Goal: Task Accomplishment & Management: Use online tool/utility

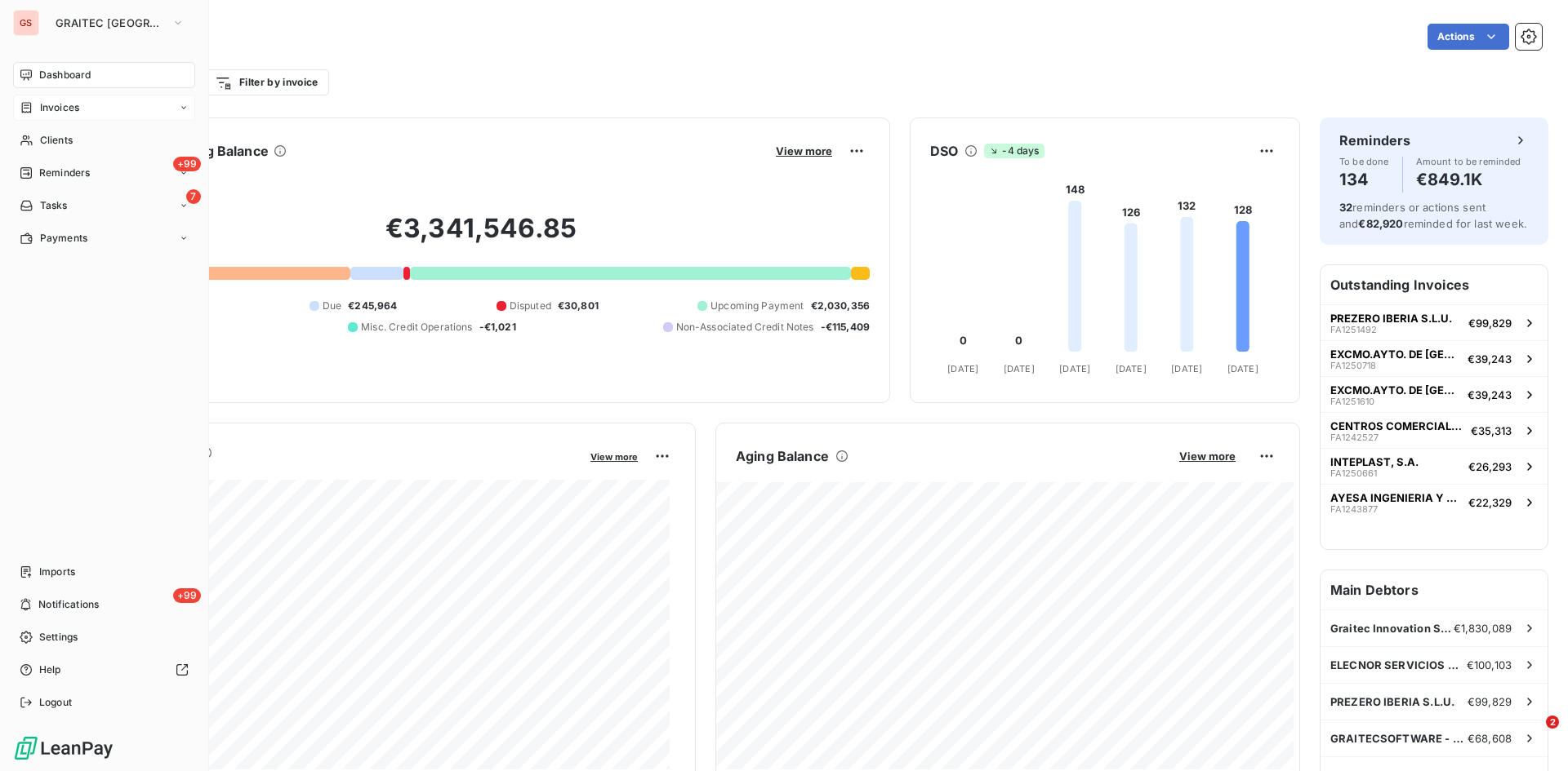
click at [50, 110] on span "Invoices" at bounding box center [59, 108] width 39 height 15
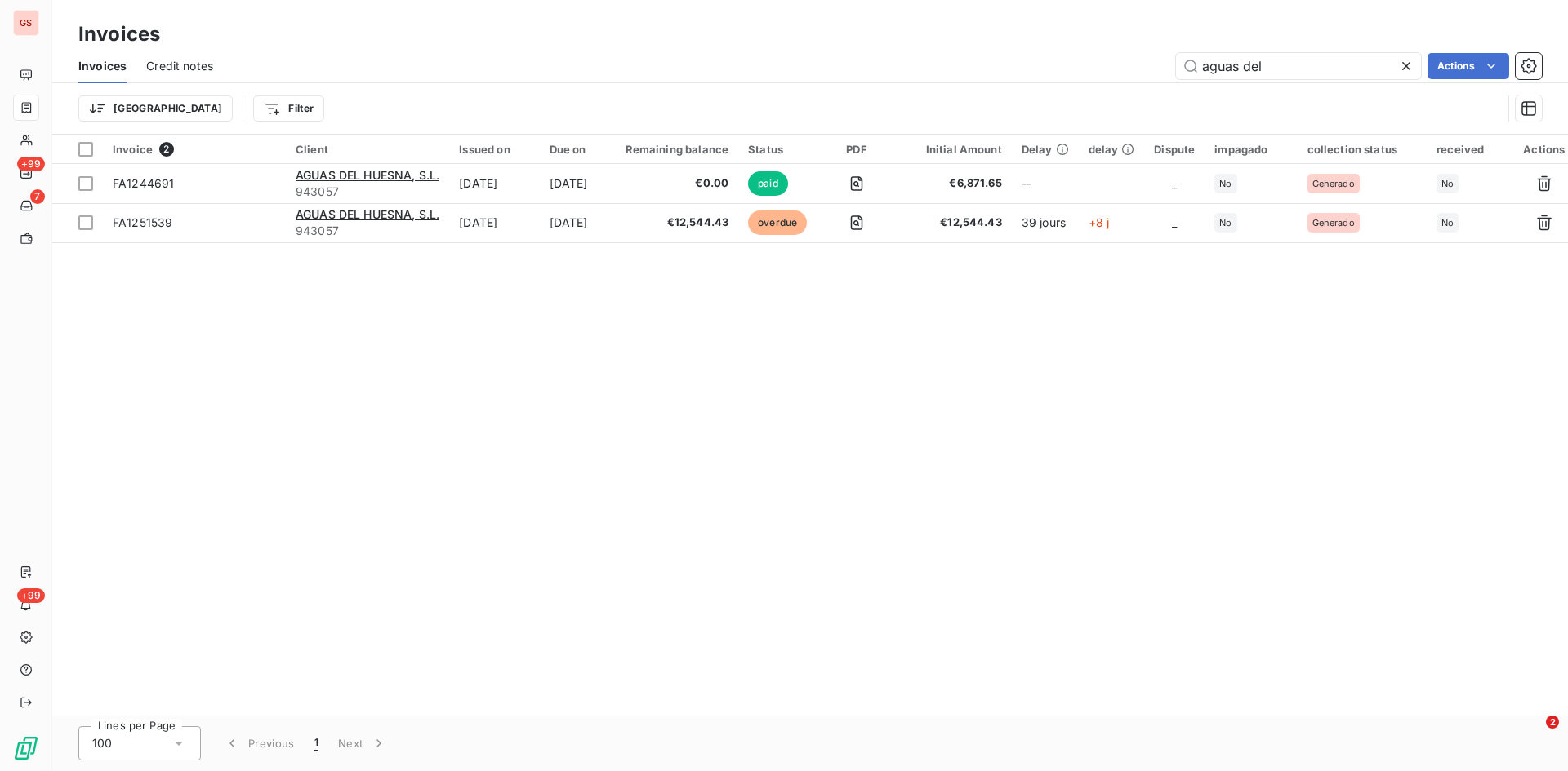
drag, startPoint x: 1242, startPoint y: 67, endPoint x: 1173, endPoint y: 69, distance: 69.0
click at [1173, 69] on div "aguas del Actions" at bounding box center [887, 66] width 1308 height 26
type input "fa1250483"
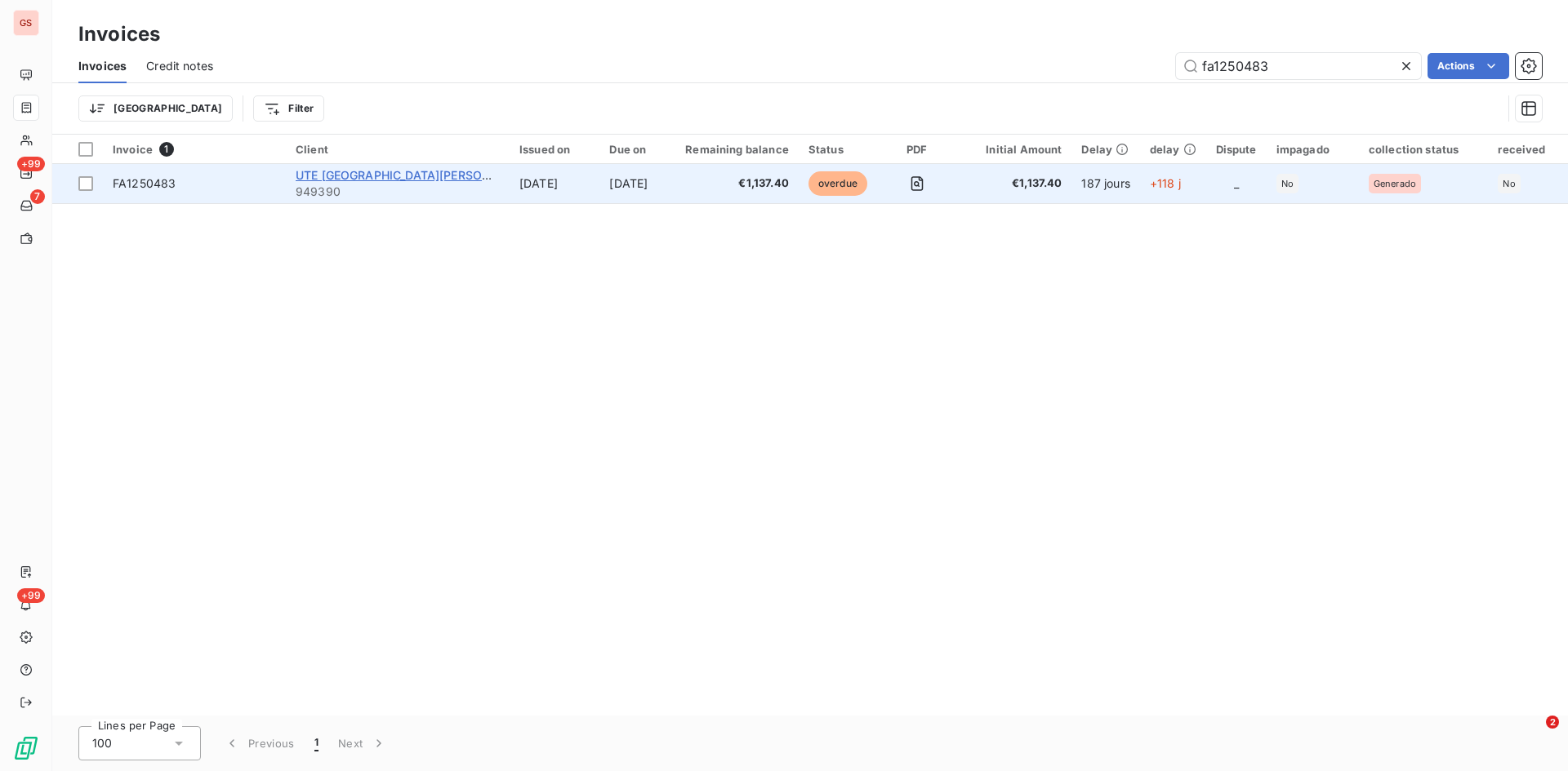
click at [422, 175] on span "UTE [GEOGRAPHIC_DATA][PERSON_NAME]" at bounding box center [415, 174] width 239 height 14
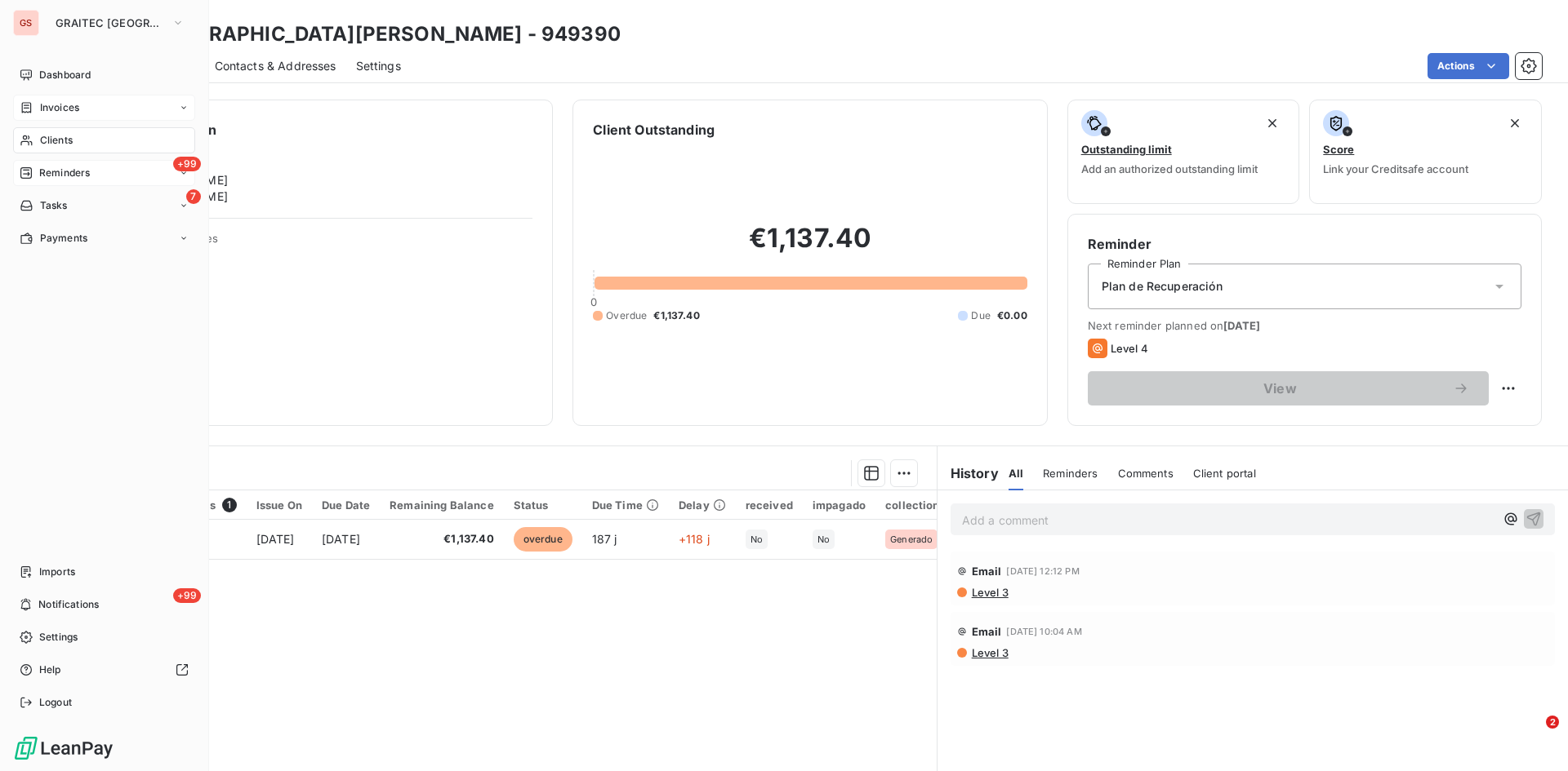
click at [65, 172] on span "Reminders" at bounding box center [64, 173] width 50 height 15
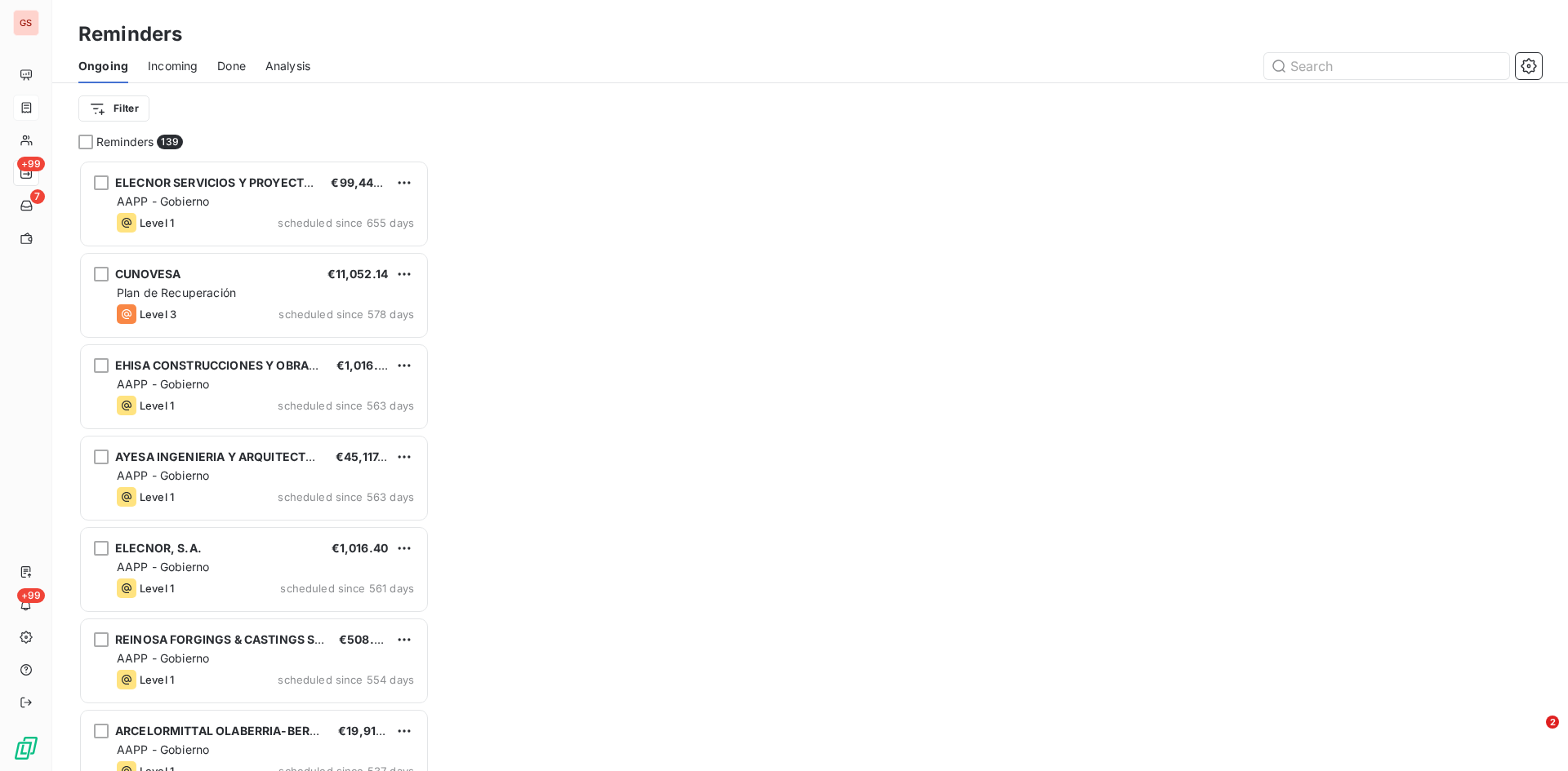
scroll to position [599, 339]
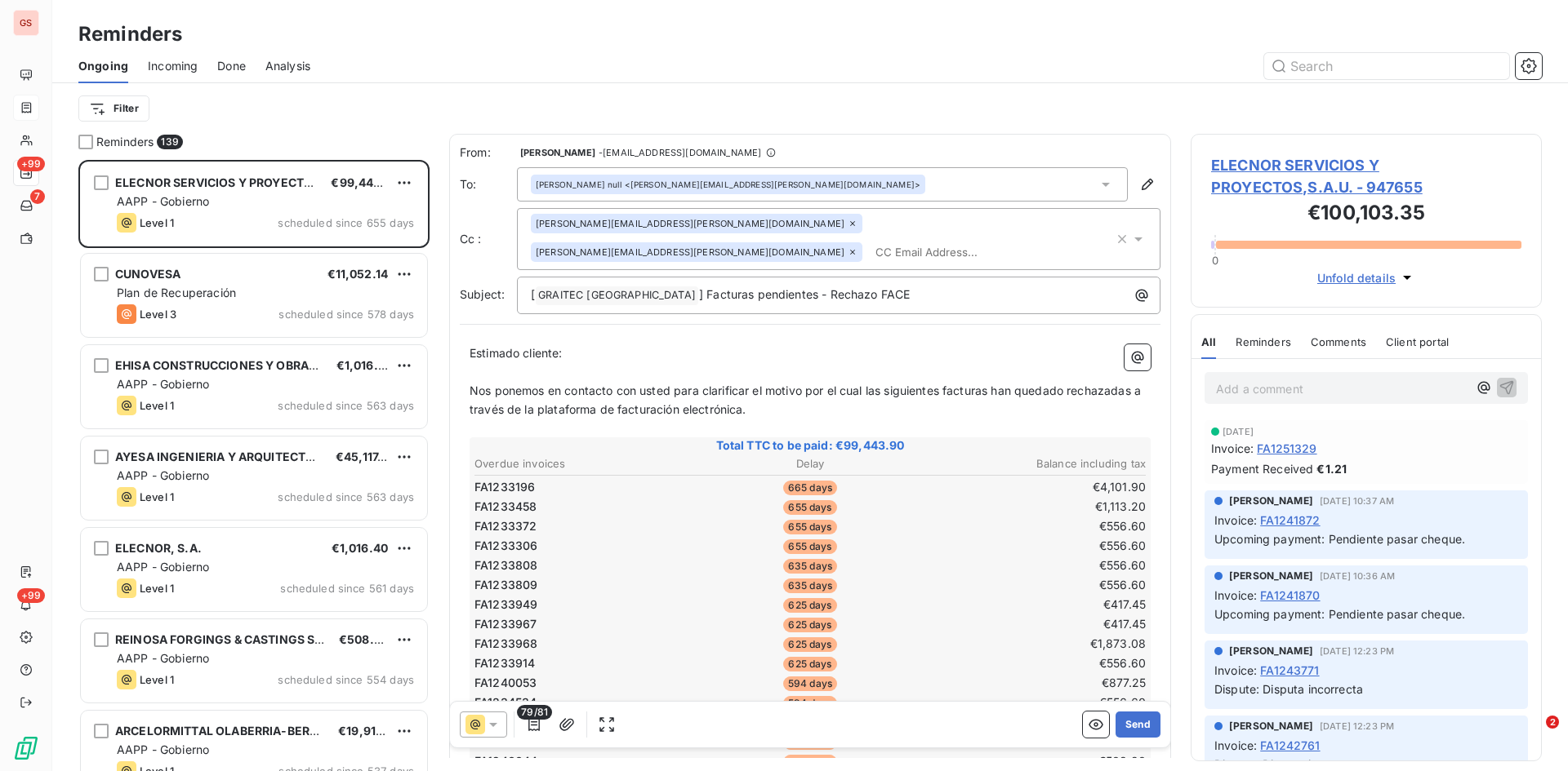
click at [221, 69] on span "Done" at bounding box center [231, 66] width 28 height 16
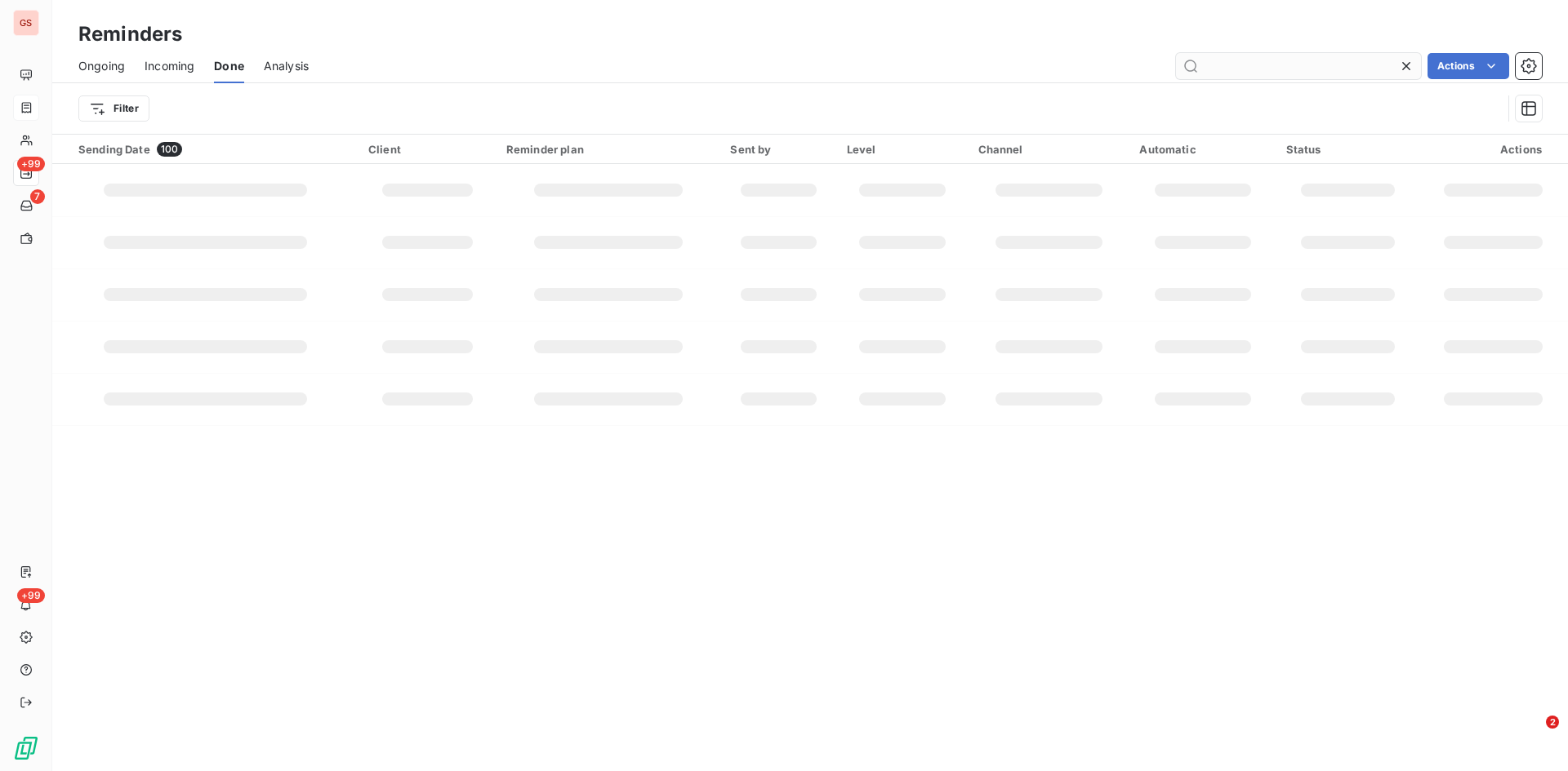
click at [1202, 70] on input "text" at bounding box center [1298, 66] width 245 height 26
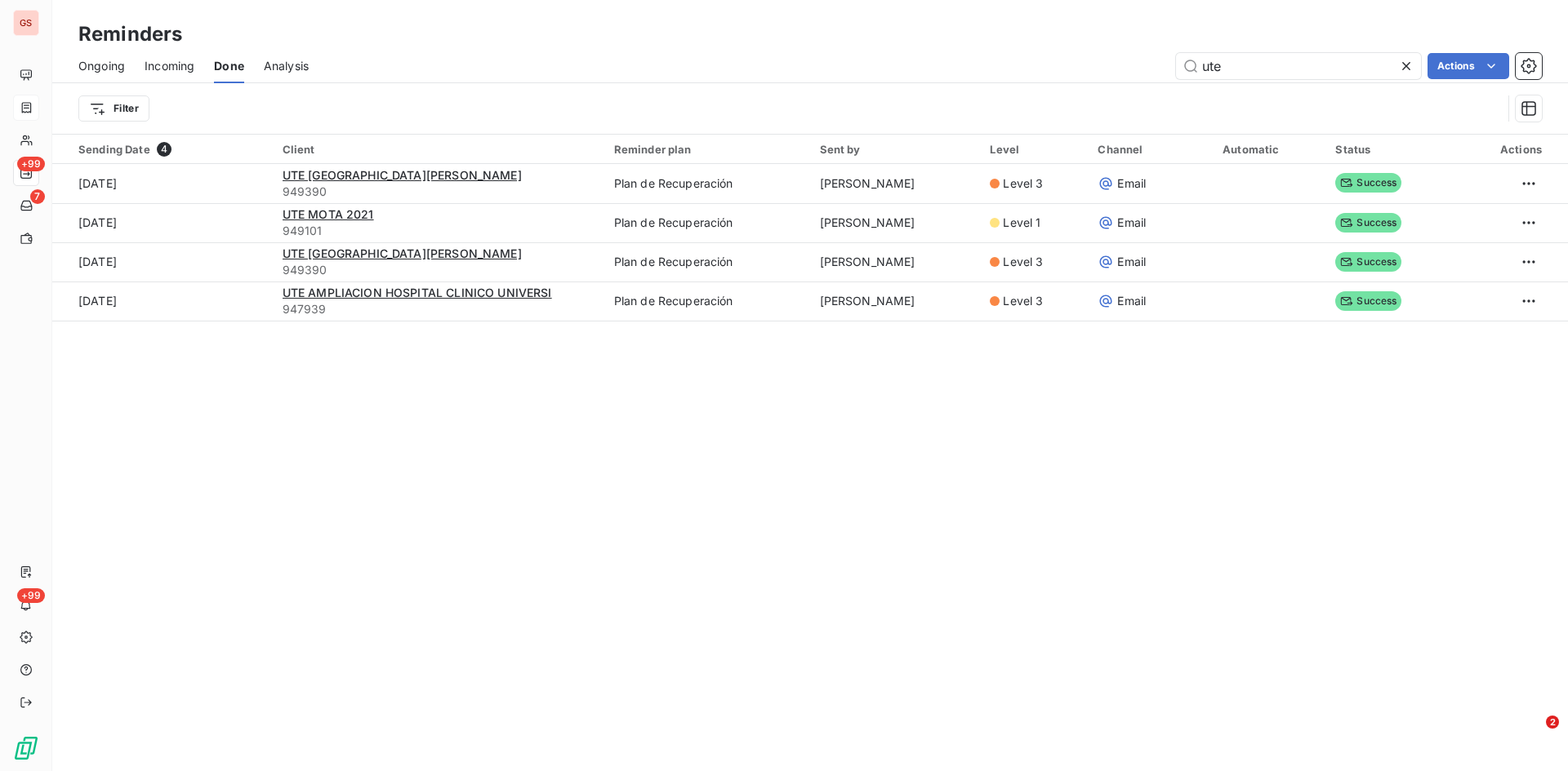
type input "ute"
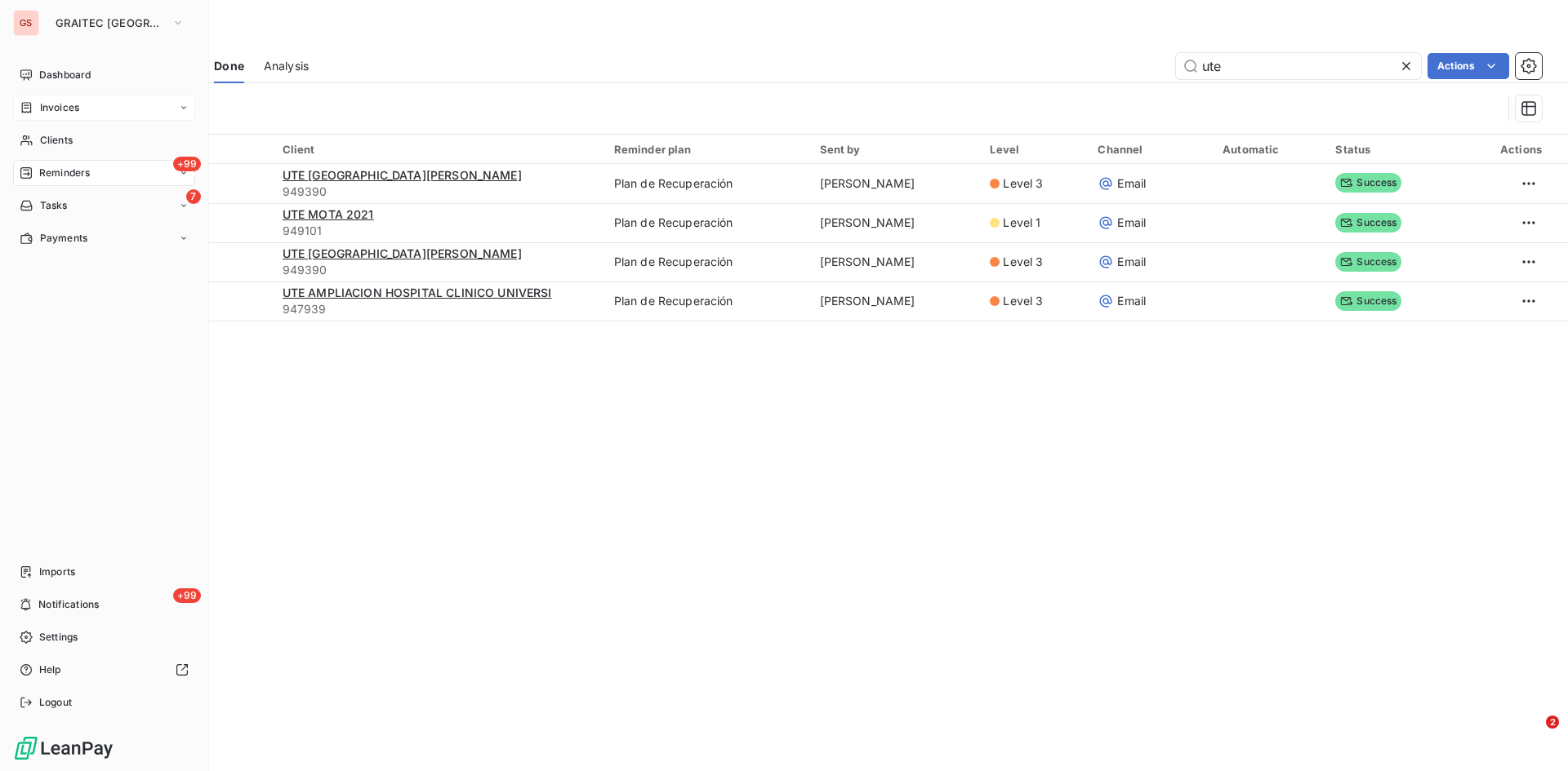
click at [69, 104] on span "Invoices" at bounding box center [59, 108] width 39 height 15
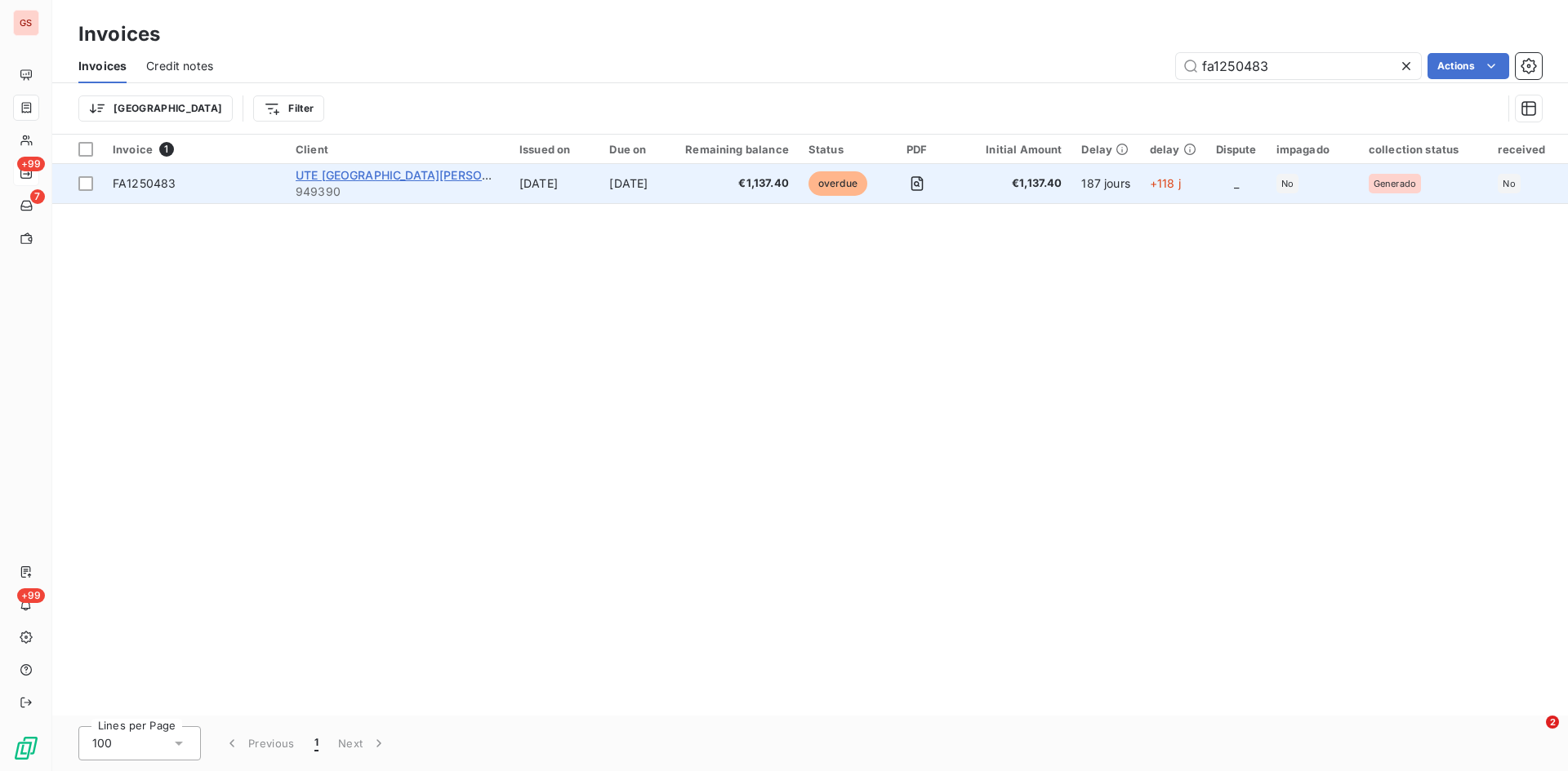
click at [343, 179] on span "UTE [GEOGRAPHIC_DATA][PERSON_NAME]" at bounding box center [415, 174] width 239 height 14
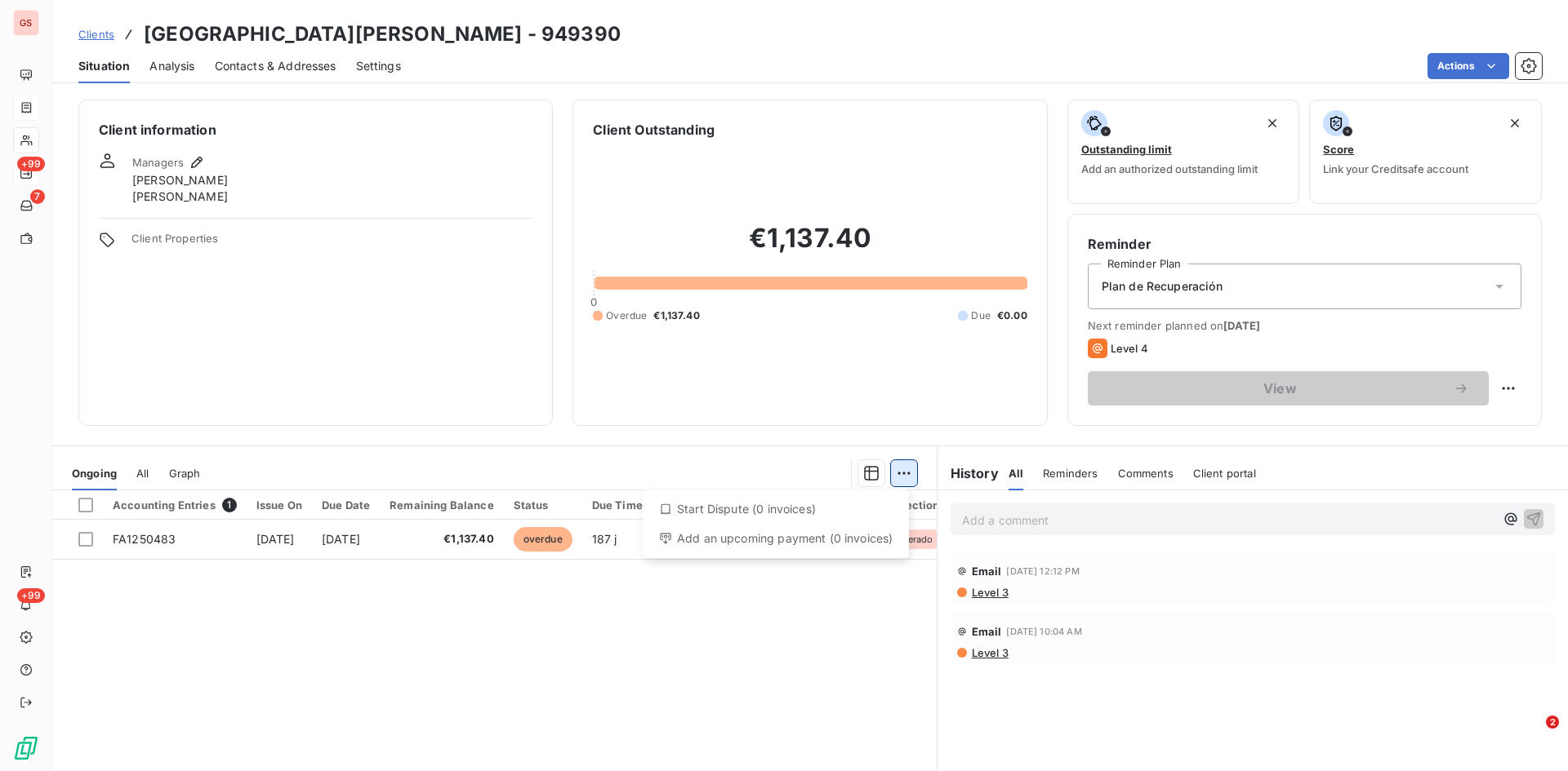
click at [901, 472] on html "GS +99 7 +99 Clients UTE [GEOGRAPHIC_DATA][PERSON_NAME] - 949390 Situation Anal…" at bounding box center [784, 386] width 1568 height 771
click at [364, 624] on html "GS +99 7 +99 Clients UTE [GEOGRAPHIC_DATA][PERSON_NAME] - 949390 Situation Anal…" at bounding box center [784, 386] width 1568 height 771
click at [903, 476] on html "GS +99 7 +99 Clients UTE NUEVO HOSPITAL [PERSON_NAME] - 949390 Situation Analys…" at bounding box center [784, 386] width 1568 height 771
click at [903, 476] on html "GS +99 7 +99 Clients UTE [GEOGRAPHIC_DATA][PERSON_NAME] - 949390 Situation Anal…" at bounding box center [784, 386] width 1568 height 771
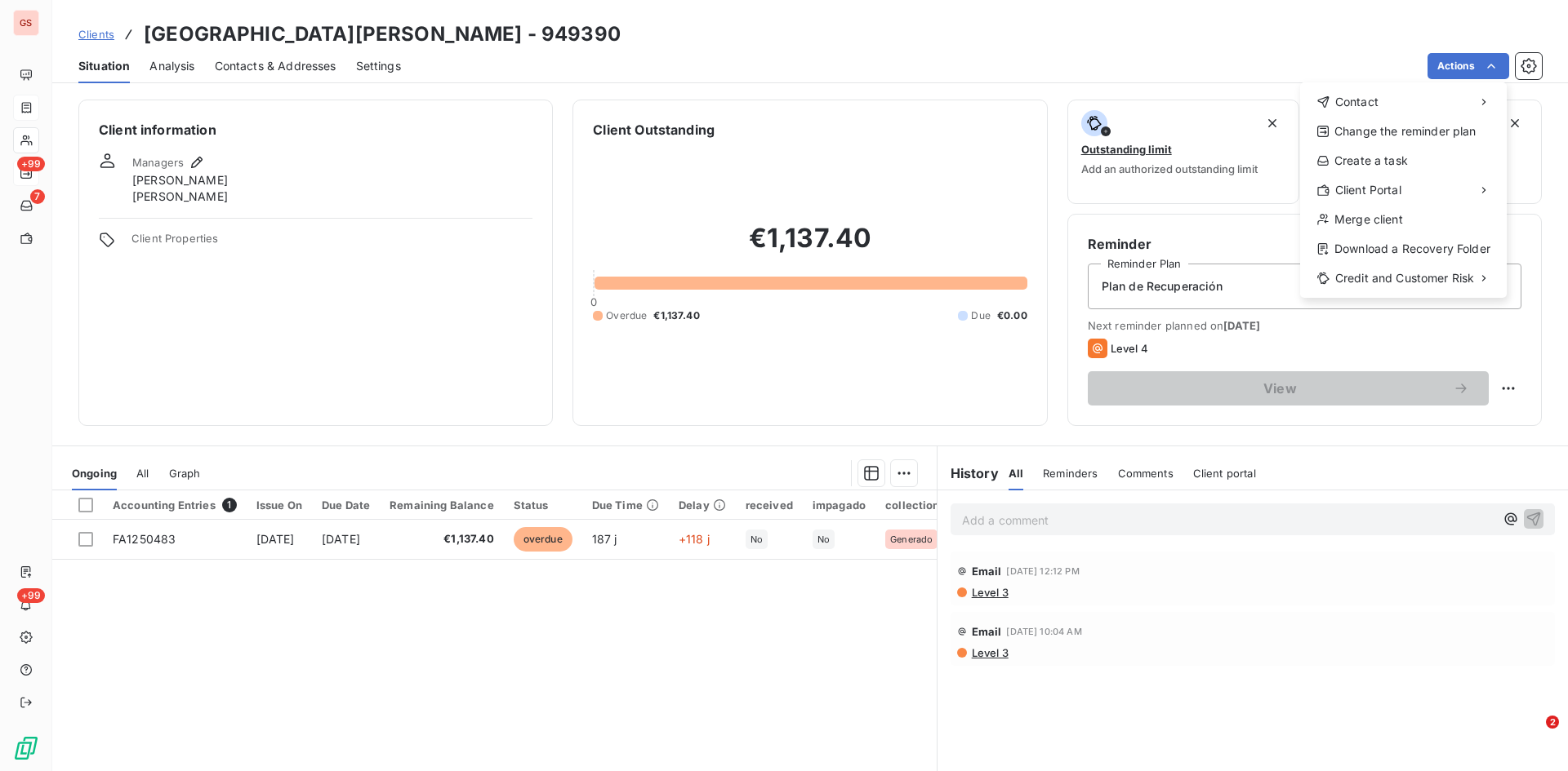
click at [603, 665] on html "GS +99 7 +99 Clients UTE NUEVO HOSPITAL [PERSON_NAME] - 949390 Situation Analys…" at bounding box center [784, 386] width 1568 height 771
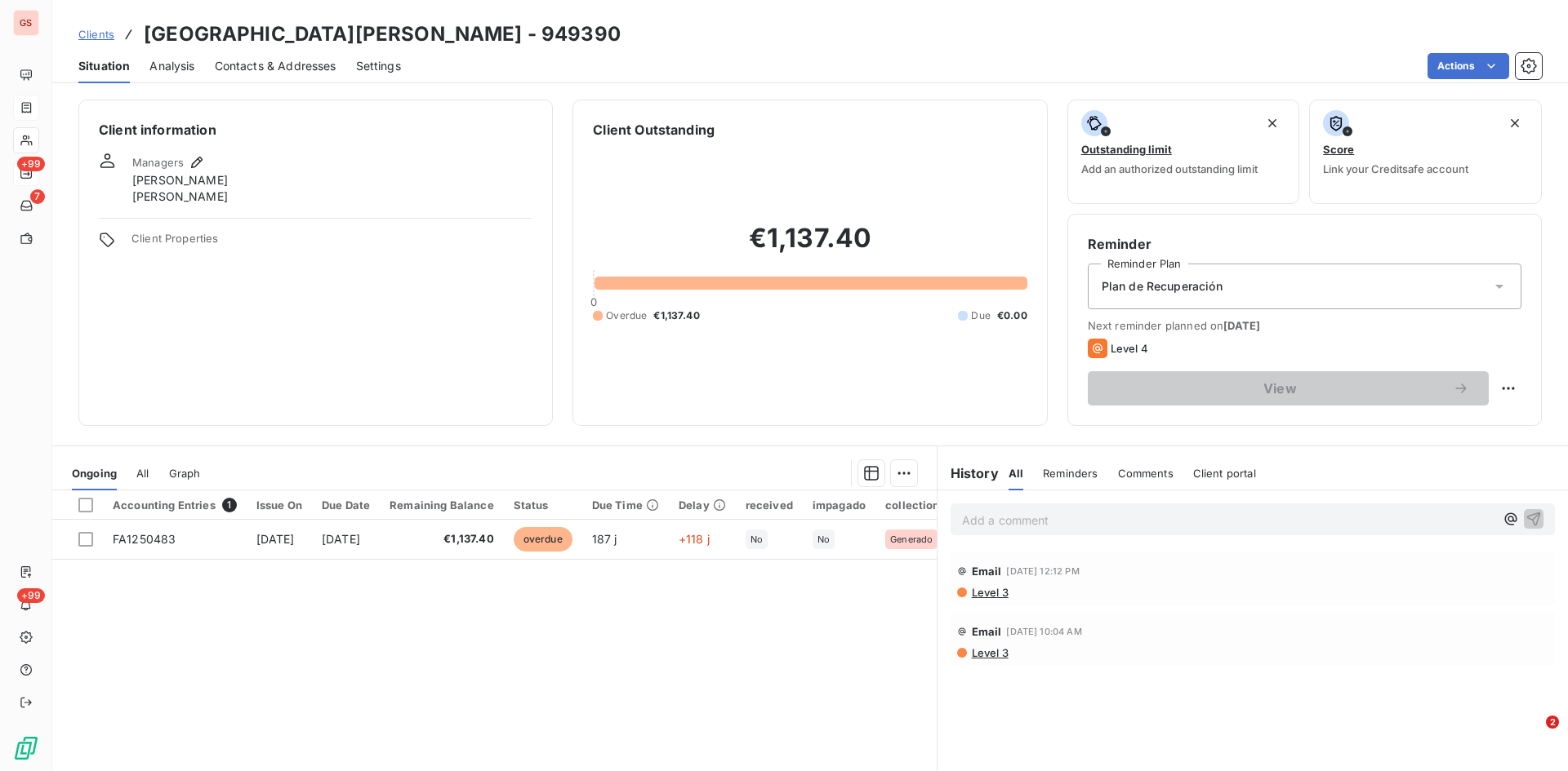
click at [1020, 510] on div "Add a comment ﻿" at bounding box center [1228, 520] width 533 height 22
click at [1000, 518] on p "Add a comment ﻿" at bounding box center [1228, 520] width 533 height 20
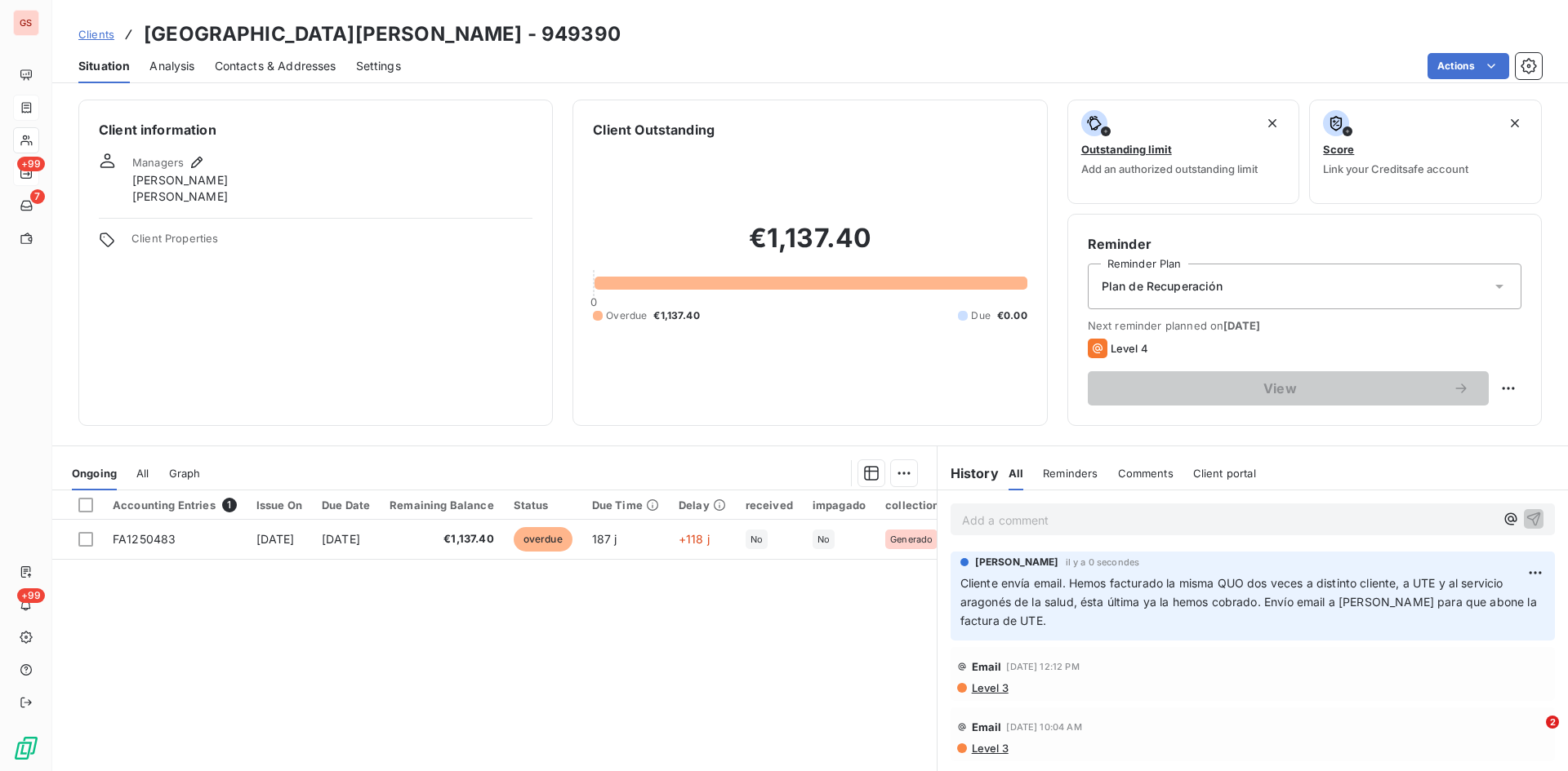
click at [90, 33] on html "GS +99 7 +99 Clients UTE NUEVO HOSPITAL [PERSON_NAME] - 949390 Situation Analys…" at bounding box center [784, 386] width 1568 height 771
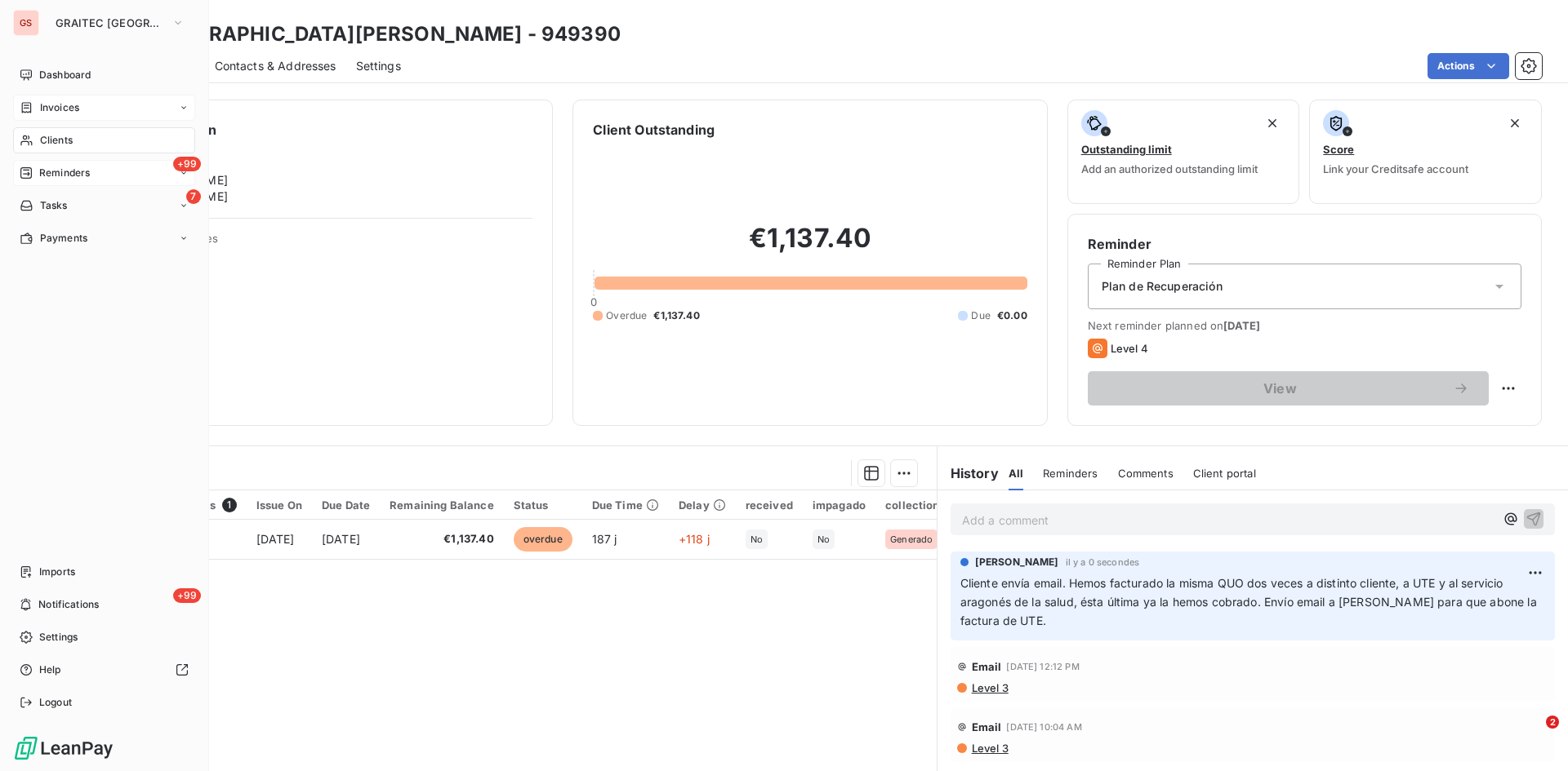
drag, startPoint x: 55, startPoint y: 109, endPoint x: 62, endPoint y: 103, distance: 9.2
click at [55, 109] on span "Invoices" at bounding box center [59, 108] width 39 height 15
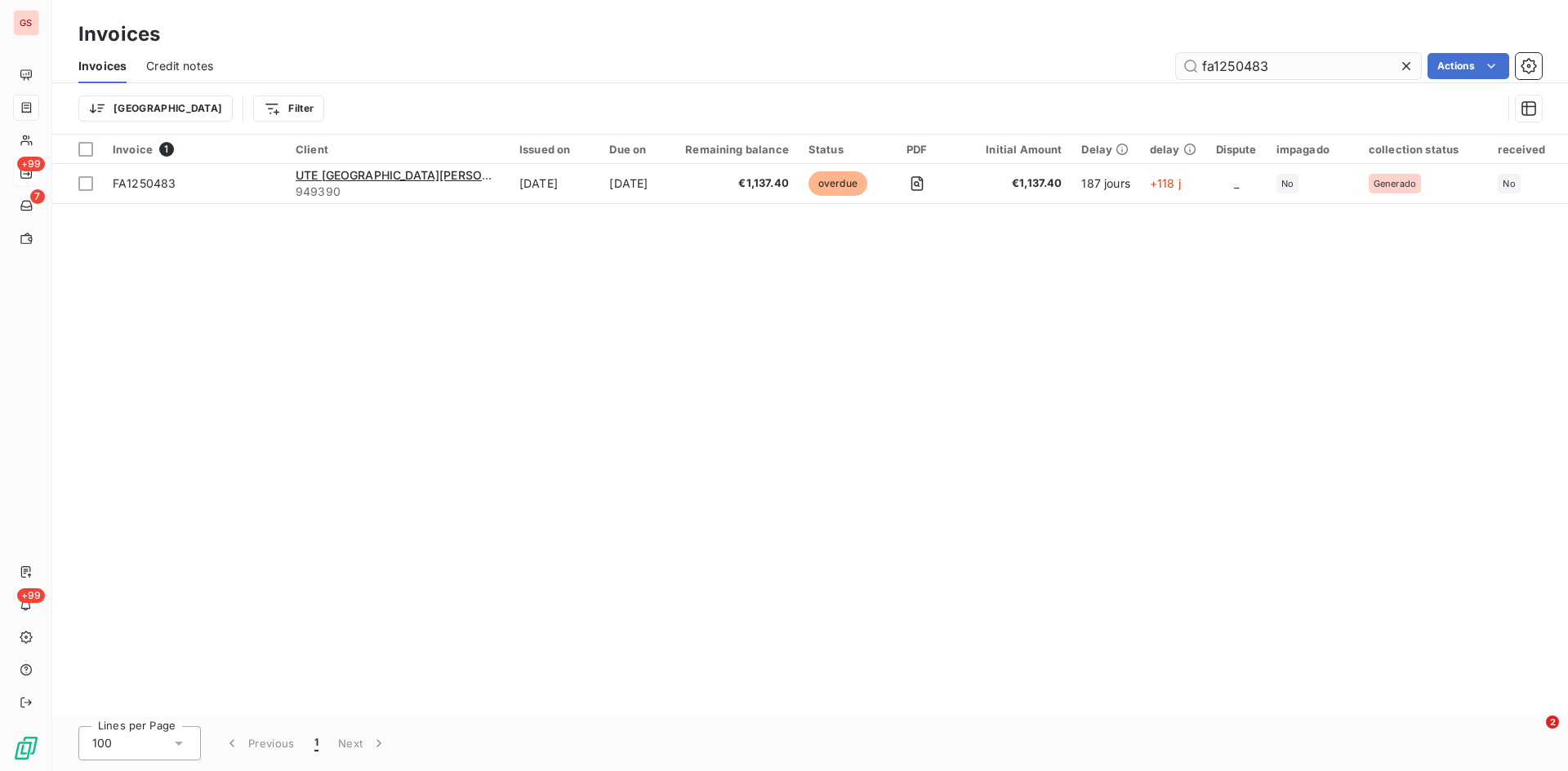
click at [1296, 64] on input "fa1250483" at bounding box center [1298, 66] width 245 height 26
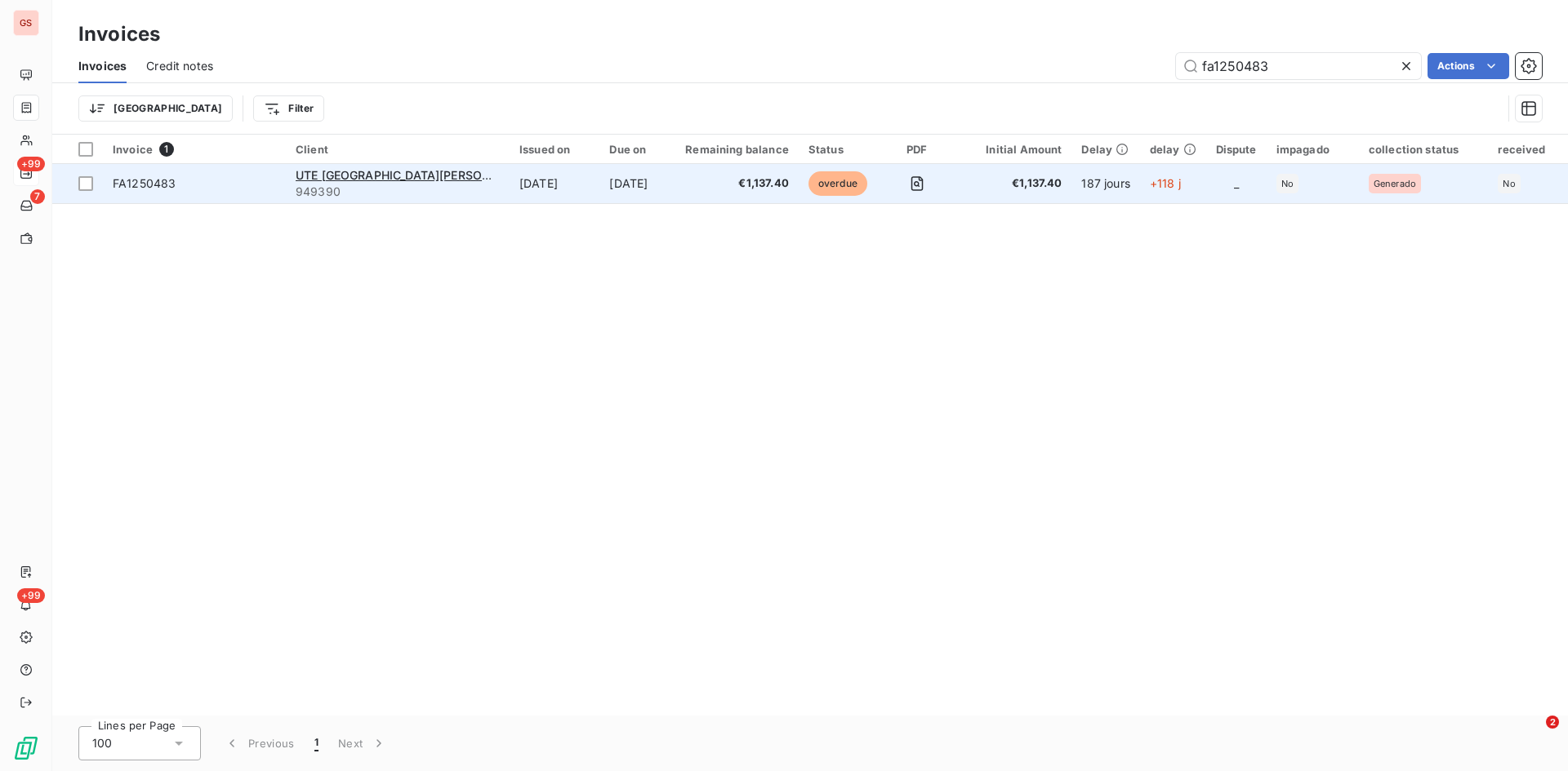
click at [138, 185] on span "FA1250483" at bounding box center [143, 183] width 63 height 14
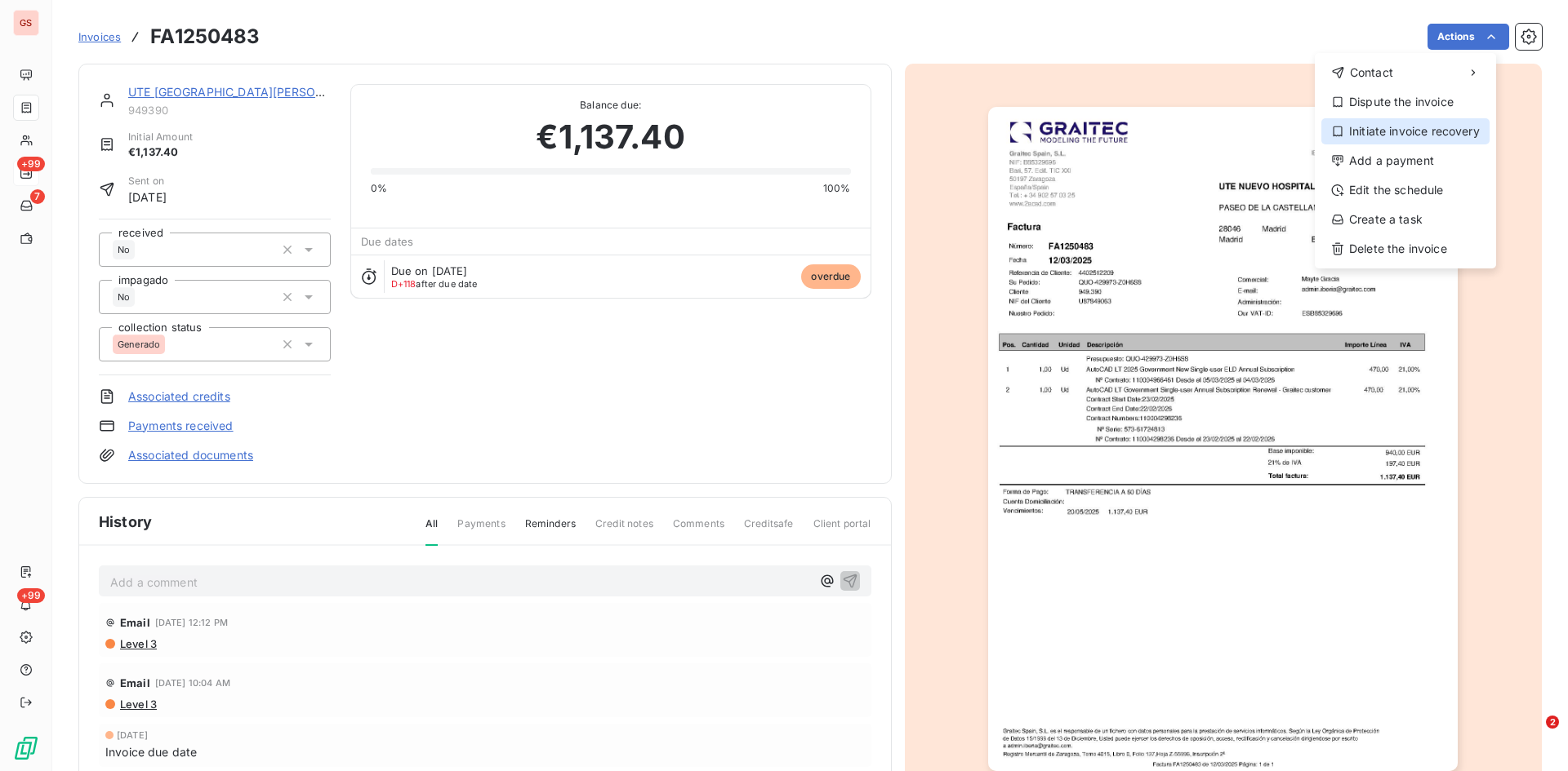
click at [1452, 132] on div "Initiate invoice recovery" at bounding box center [1405, 132] width 168 height 26
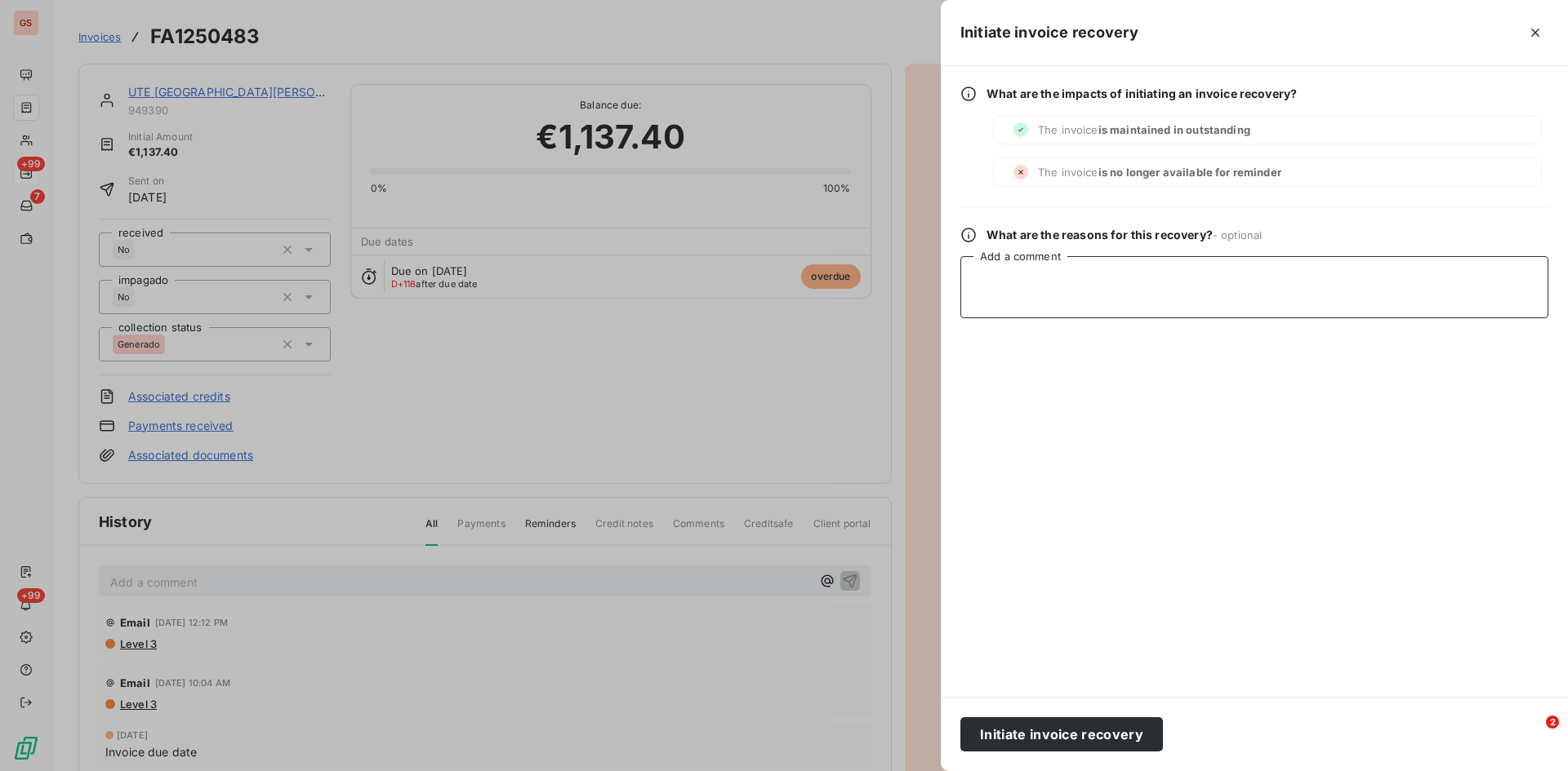
click at [1082, 260] on textarea "Add a comment" at bounding box center [1254, 288] width 588 height 62
type textarea "h"
type textarea "H"
type textarea "Tenemos que abonar, hemos facturado la misma QUO dos veces"
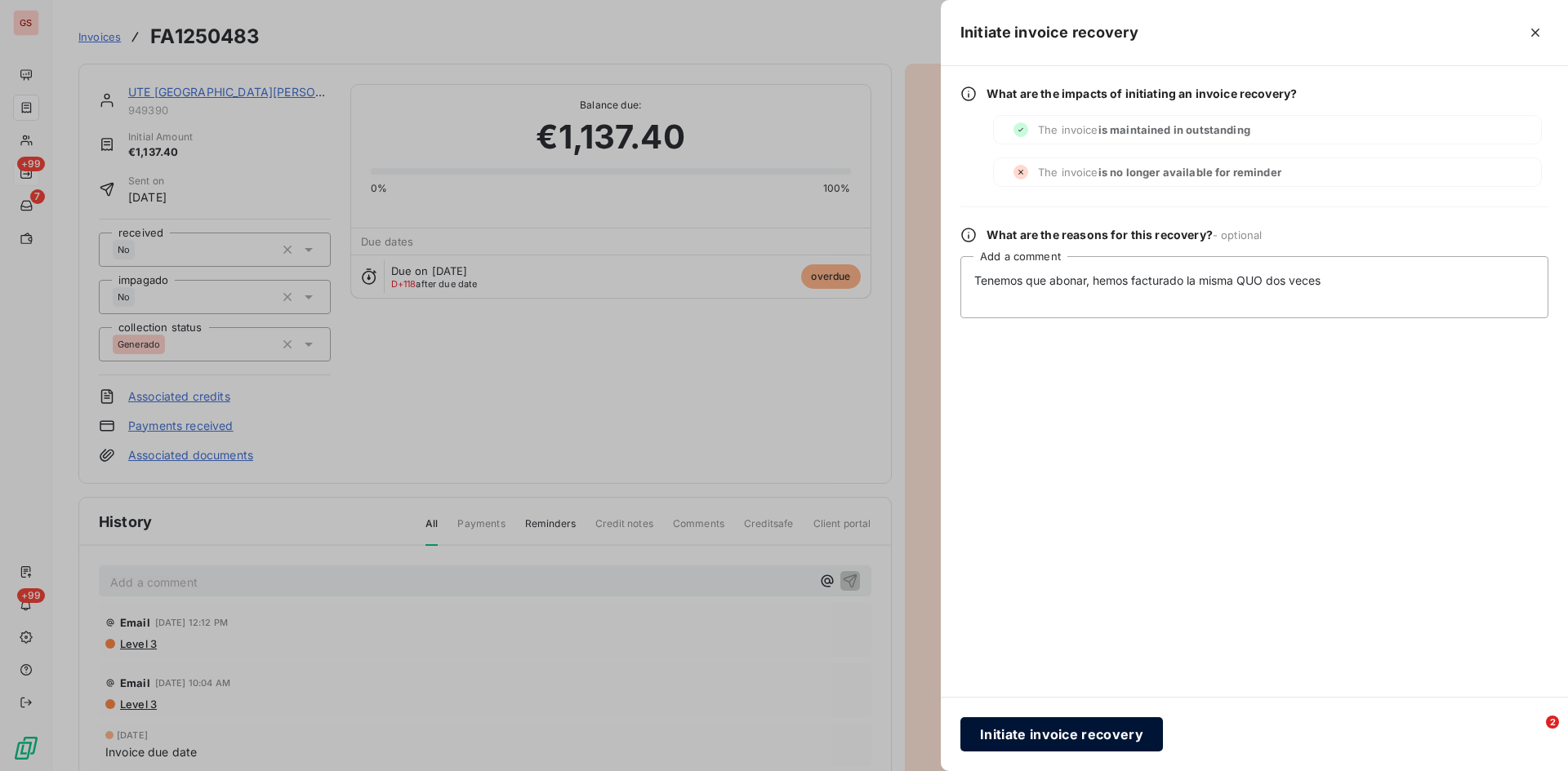
click at [1056, 738] on button "Initiate invoice recovery" at bounding box center [1062, 734] width 203 height 35
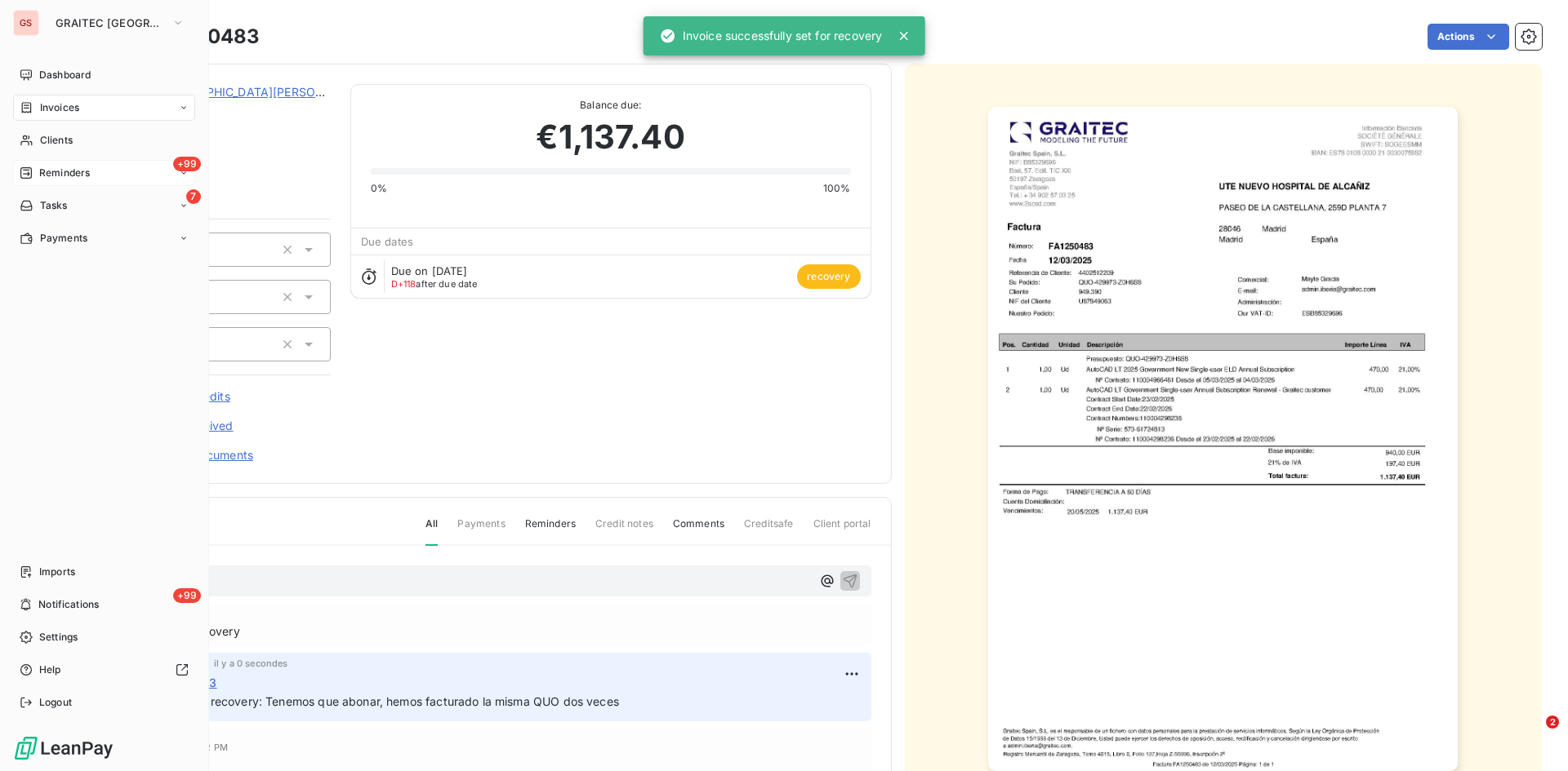
click at [70, 183] on div "+99 Reminders" at bounding box center [103, 173] width 182 height 26
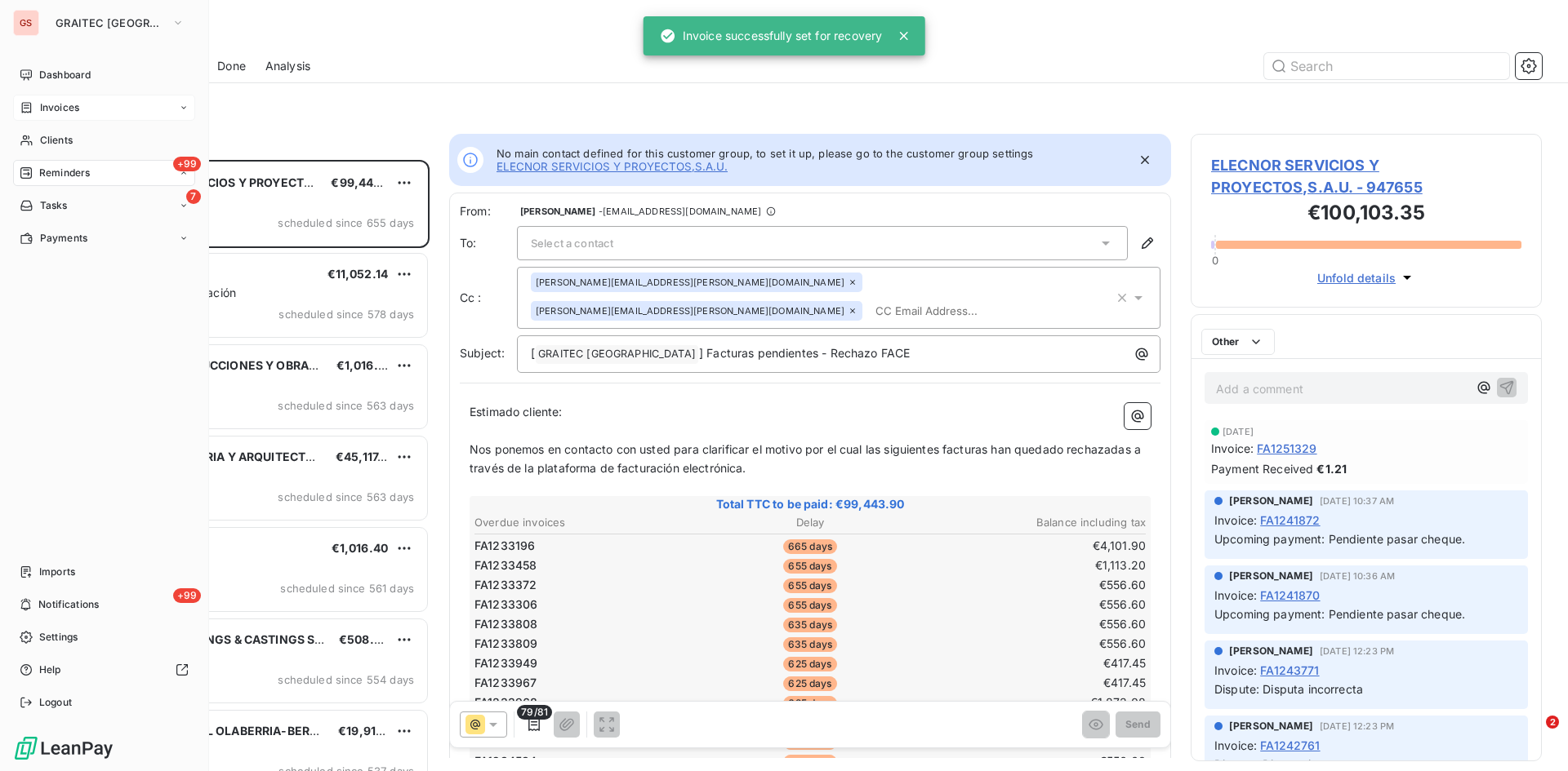
scroll to position [599, 339]
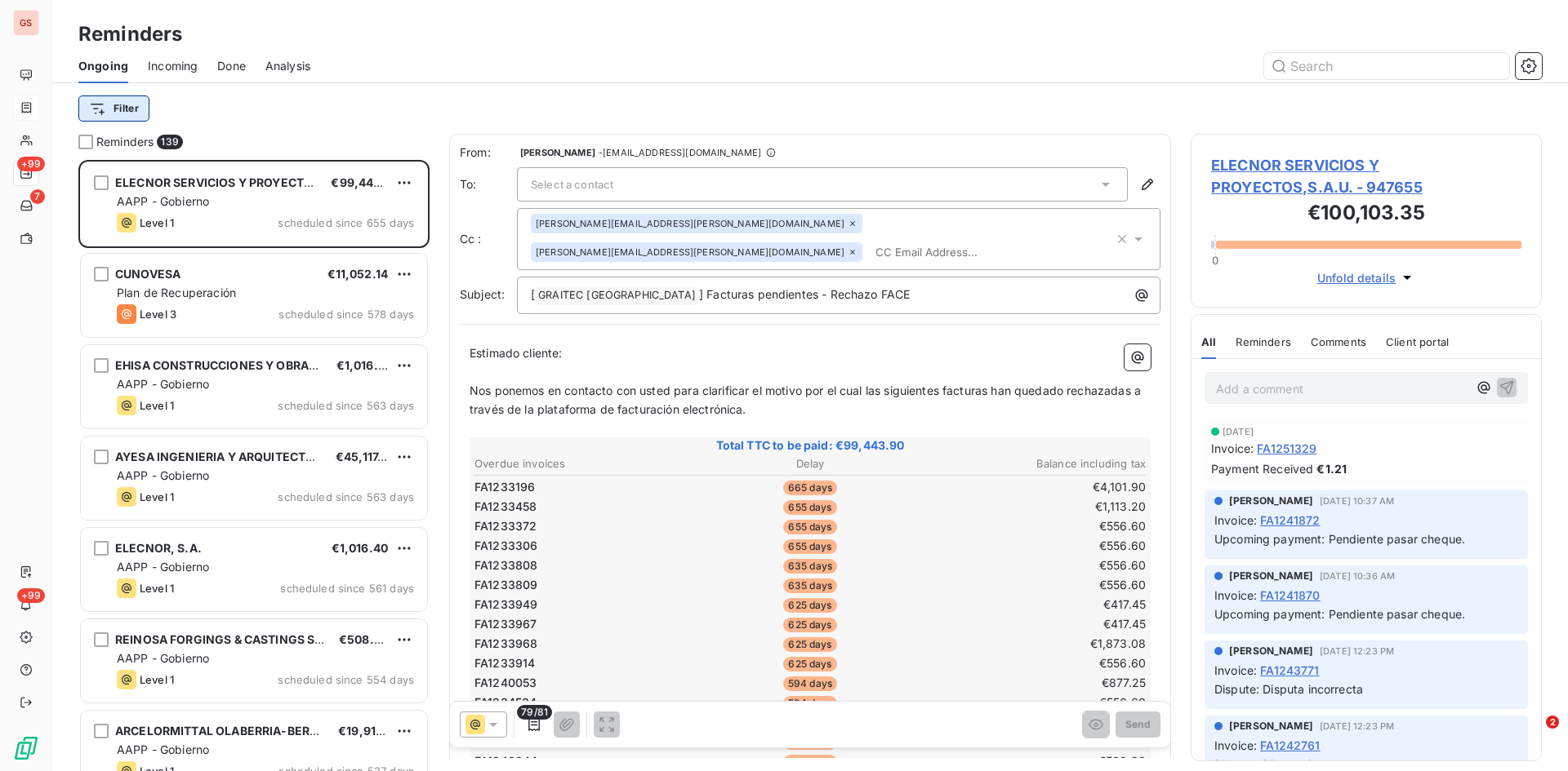
click at [114, 102] on html "GS +99 7 +99 Reminders Ongoing Incoming Done Analysis Filter Reminders 139 ELEC…" at bounding box center [784, 386] width 1568 height 771
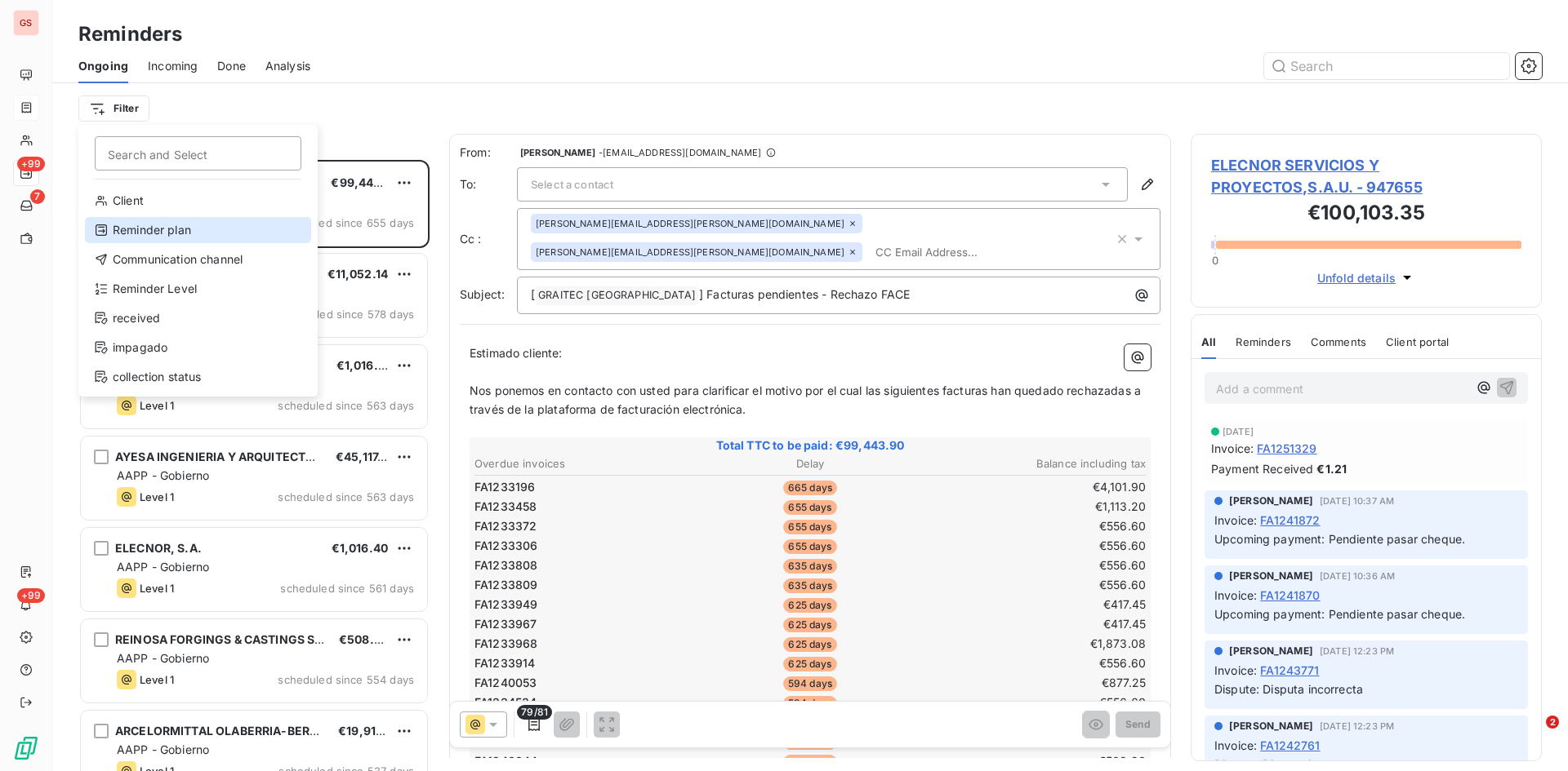
click at [168, 234] on div "Reminder plan" at bounding box center [198, 230] width 227 height 26
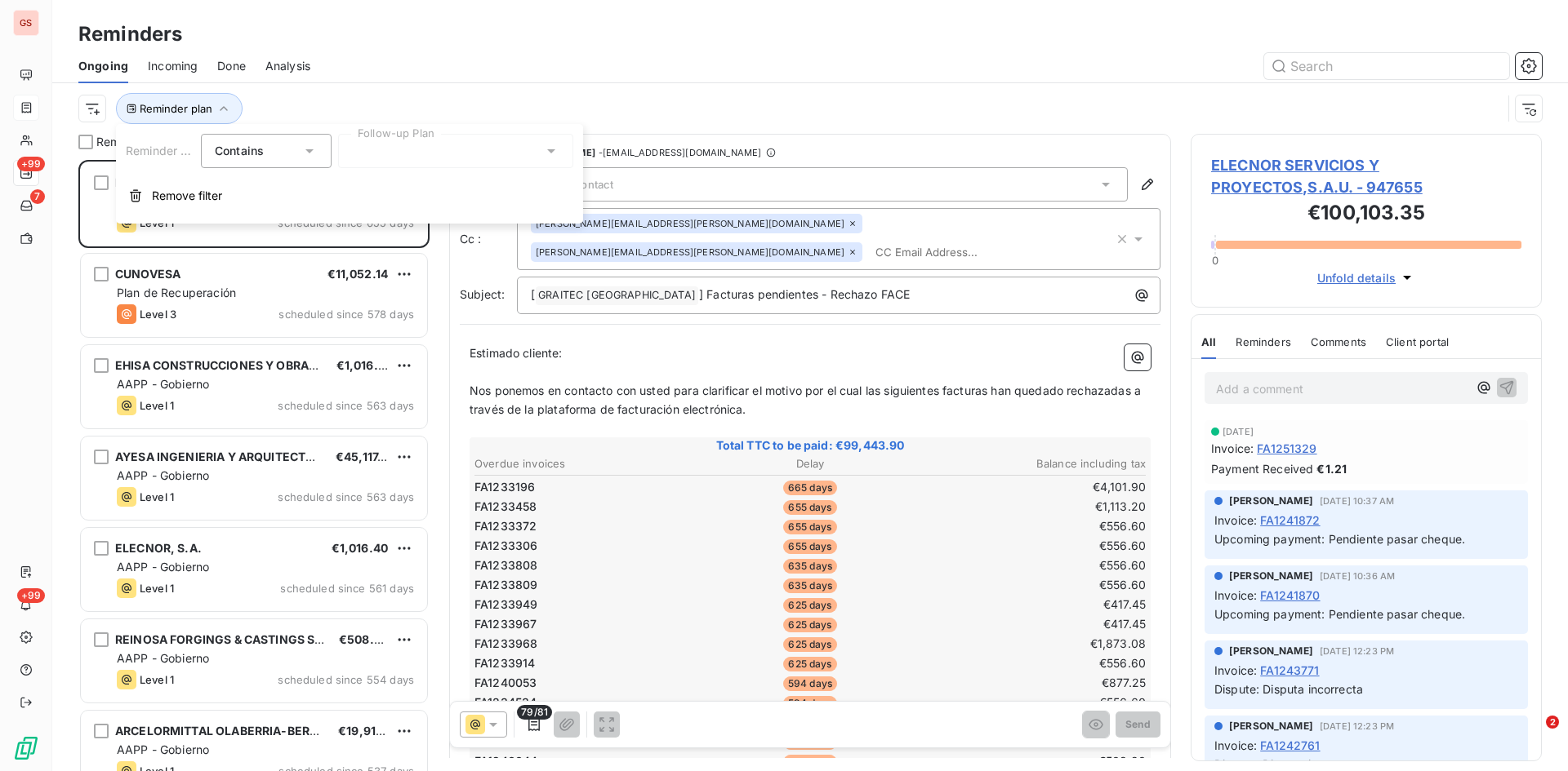
click at [459, 153] on div at bounding box center [455, 152] width 235 height 35
click at [453, 190] on span "Plan de Recuperación" at bounding box center [429, 186] width 119 height 16
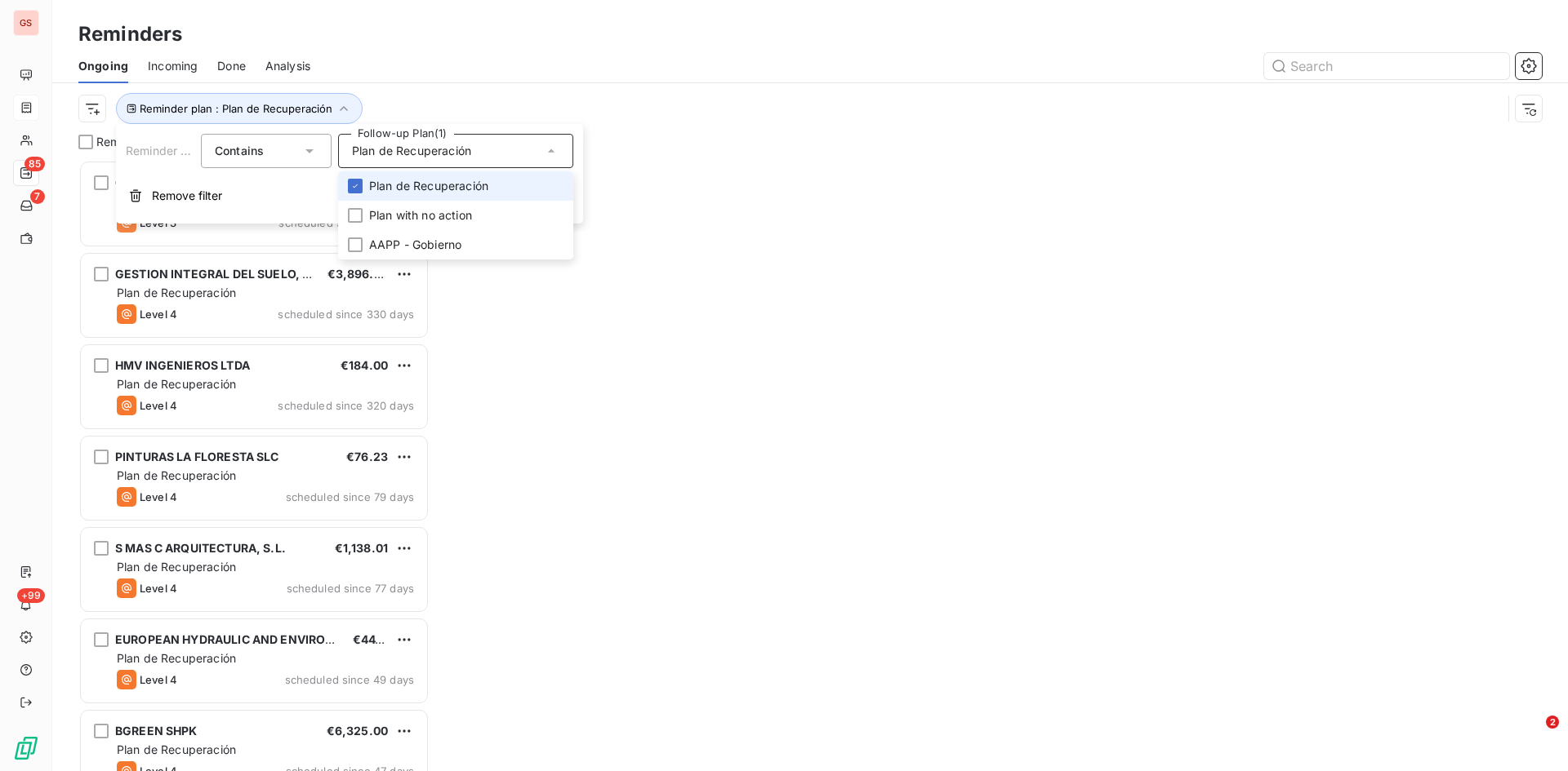
scroll to position [599, 339]
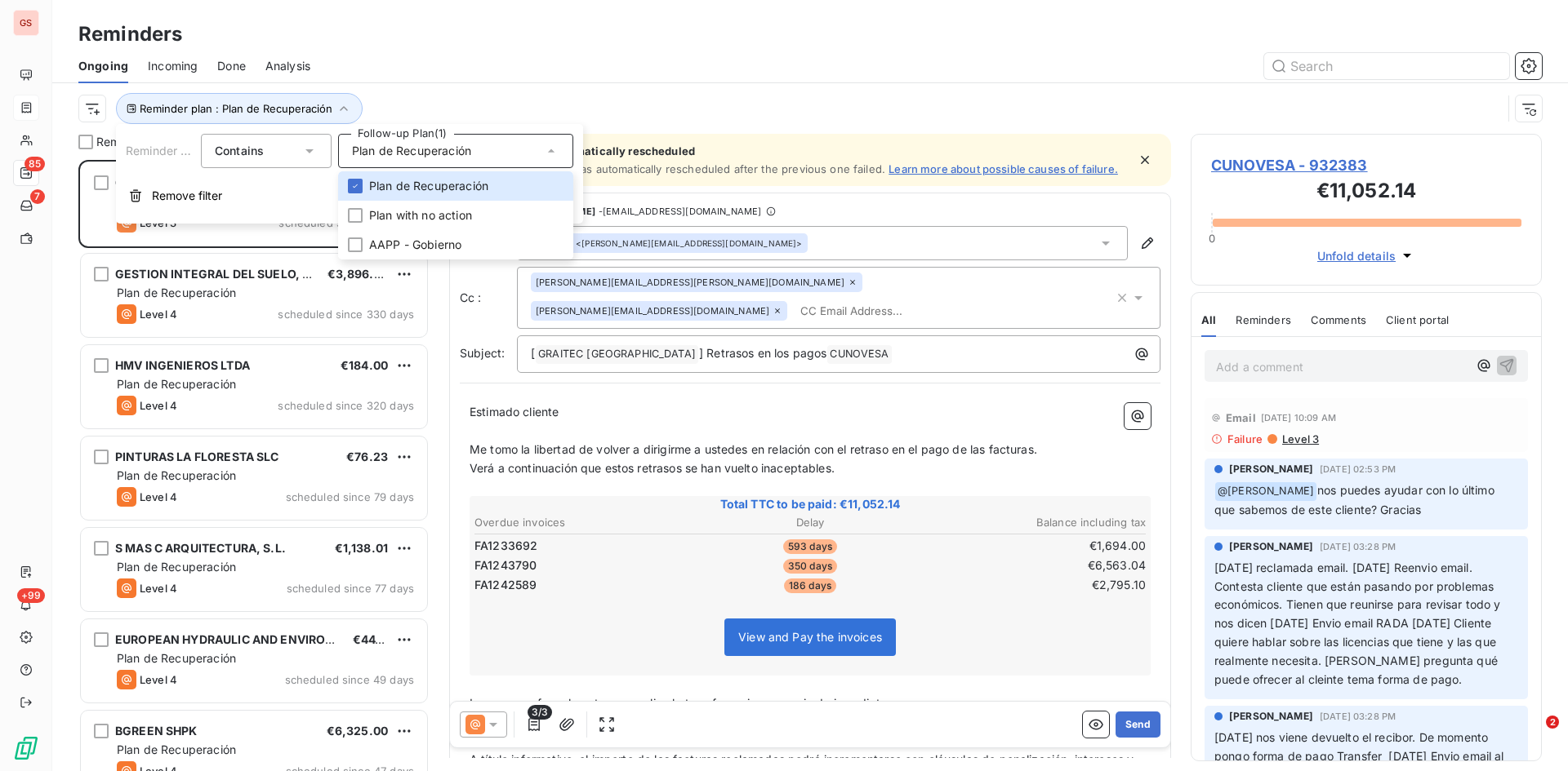
click at [732, 28] on div "Reminders" at bounding box center [810, 34] width 1515 height 29
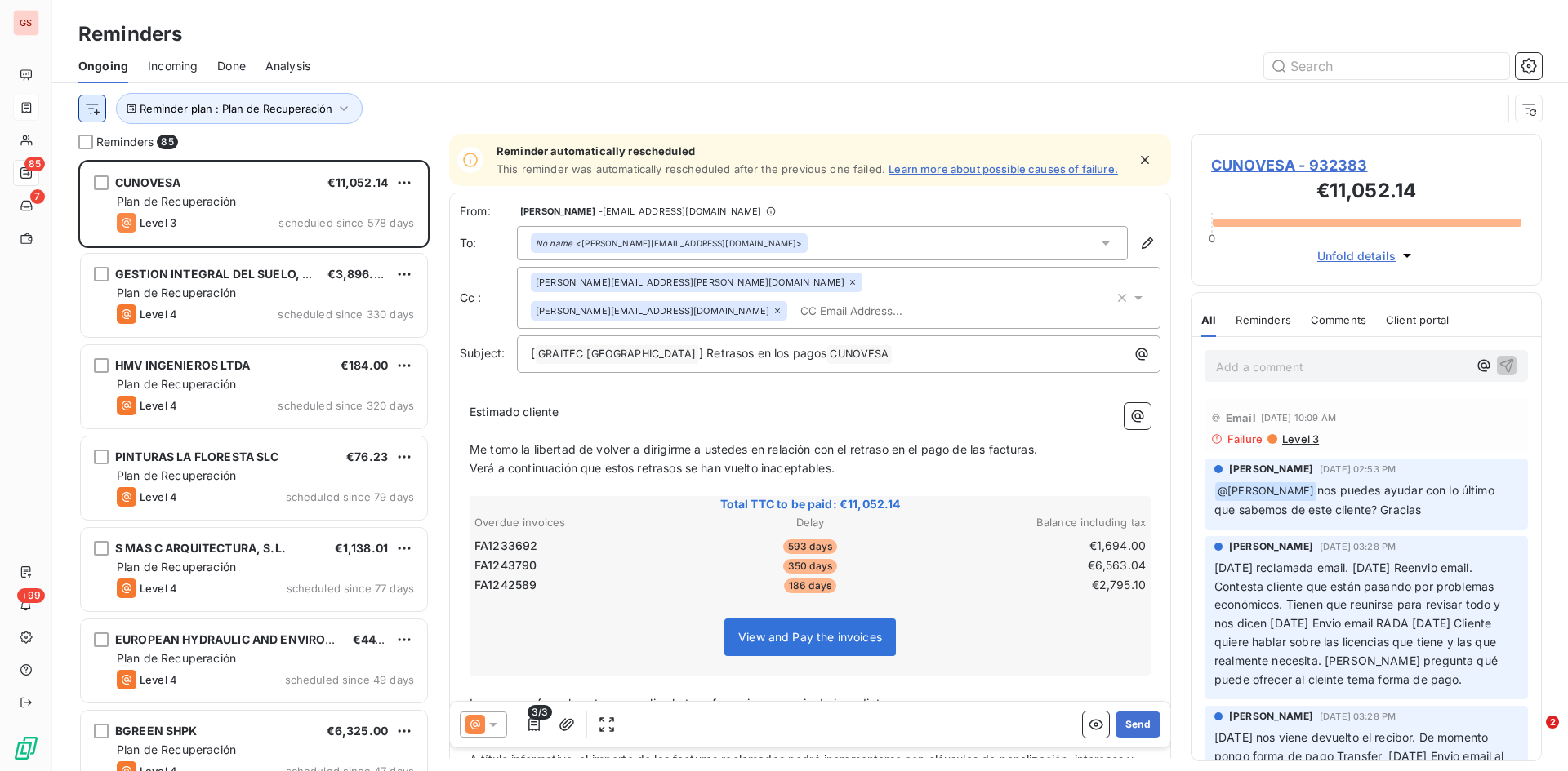
click at [99, 100] on html "GS 85 7 +99 Reminders Ongoing Incoming Done Analysis Reminder plan : Plan de Re…" at bounding box center [784, 386] width 1568 height 771
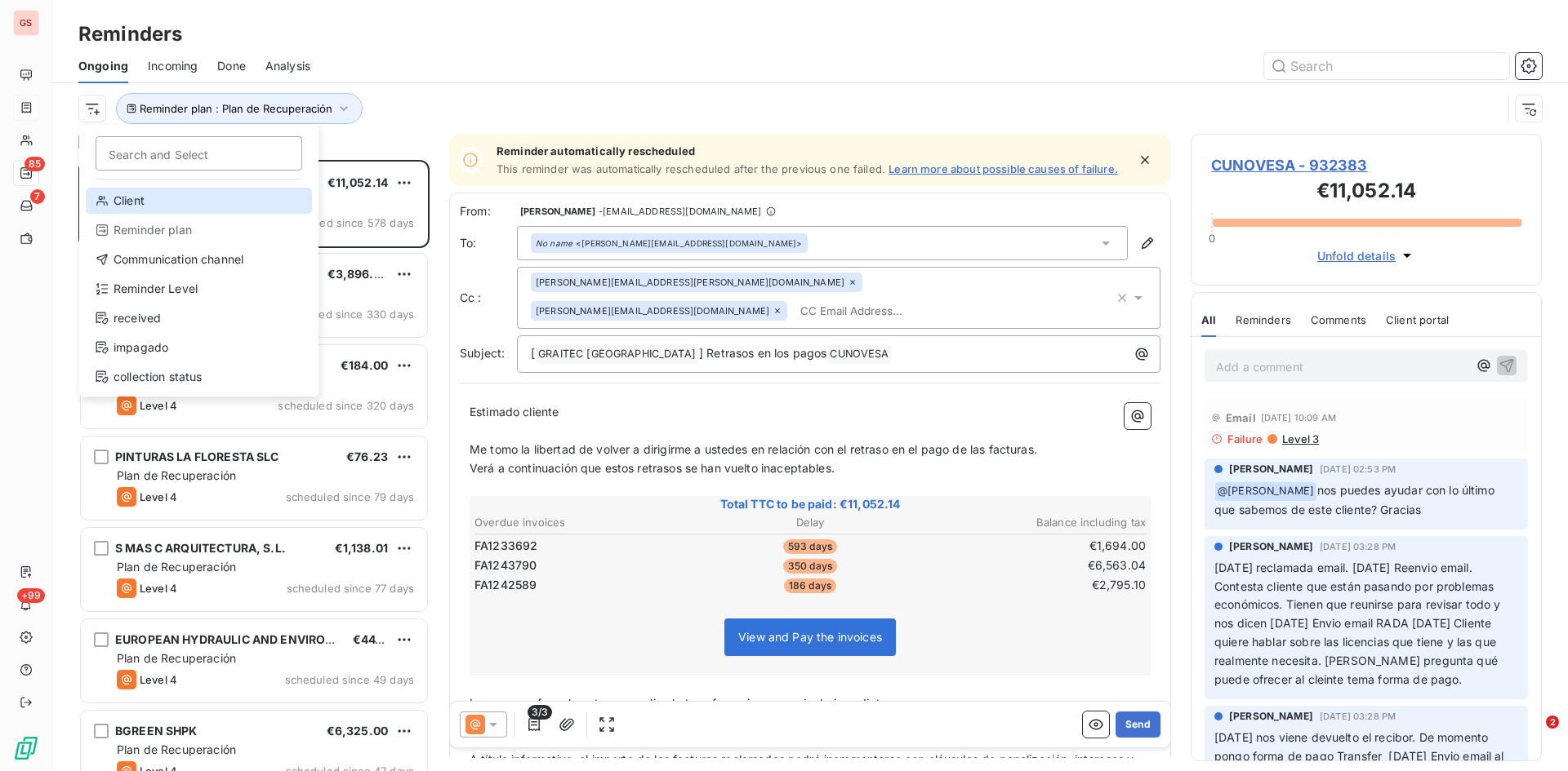
click at [128, 205] on div "Client" at bounding box center [199, 201] width 227 height 26
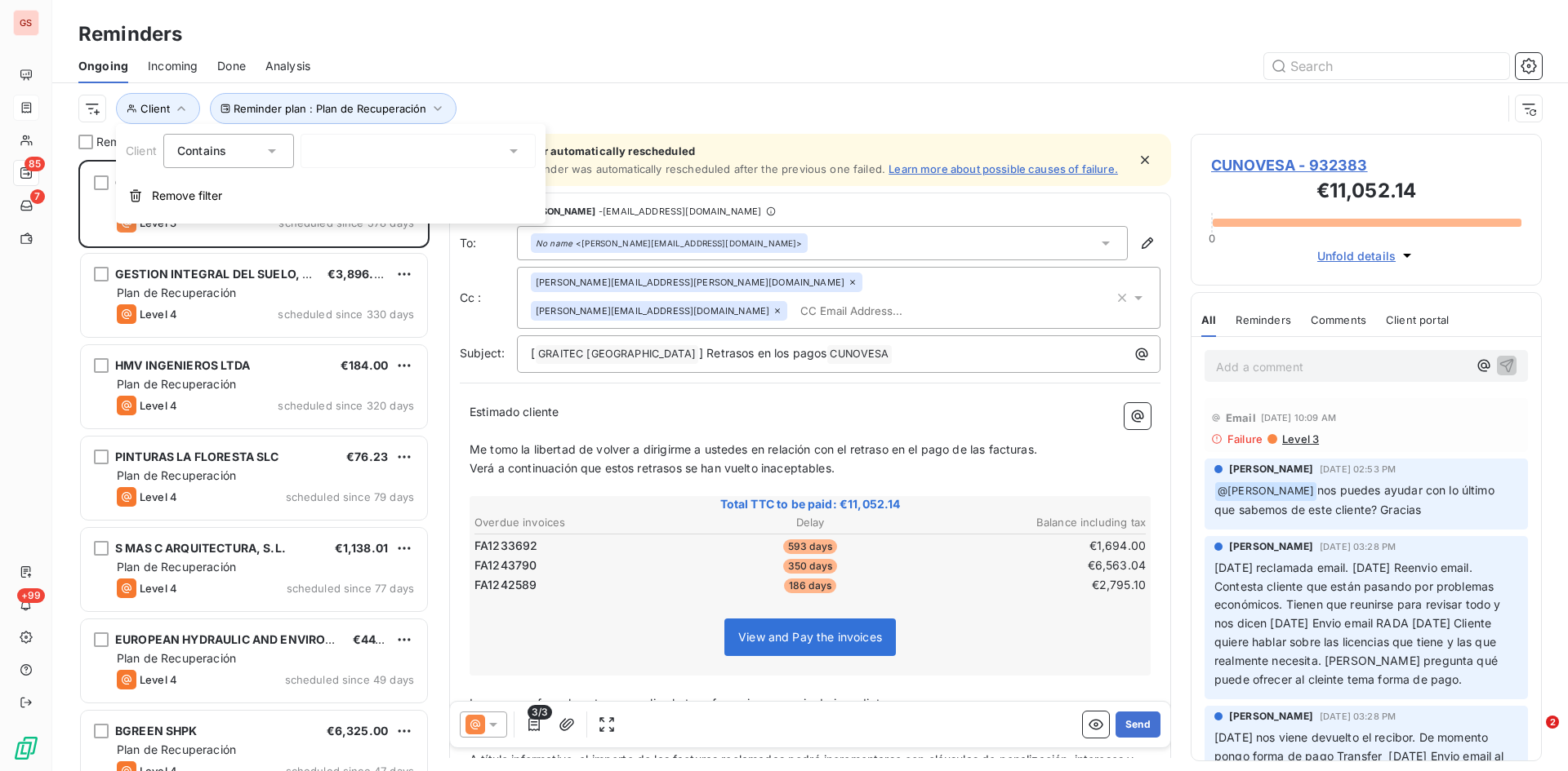
click at [409, 152] on div at bounding box center [418, 152] width 235 height 35
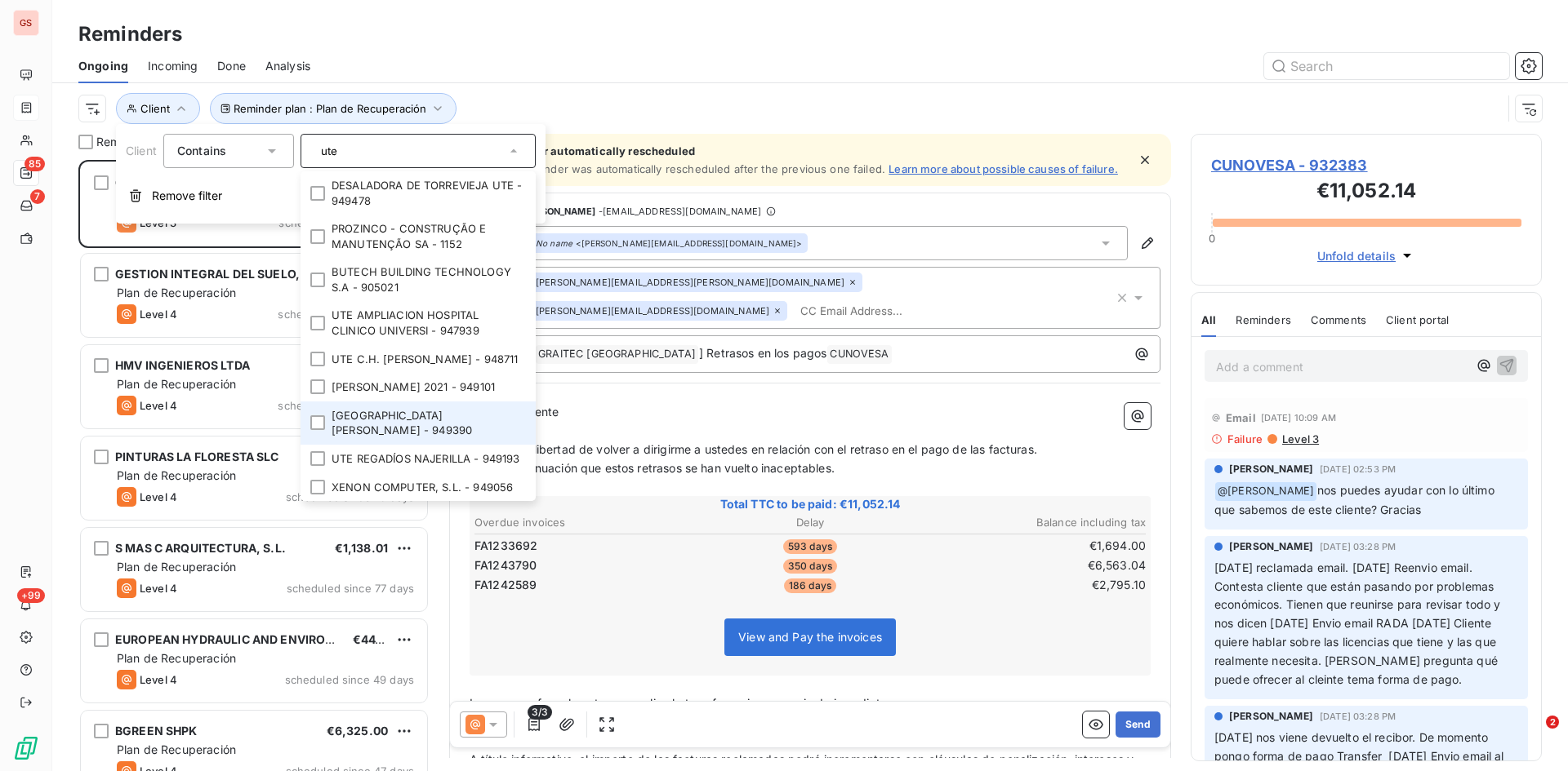
type input "ute"
click at [432, 414] on li "[GEOGRAPHIC_DATA][PERSON_NAME] - 949390" at bounding box center [418, 423] width 235 height 43
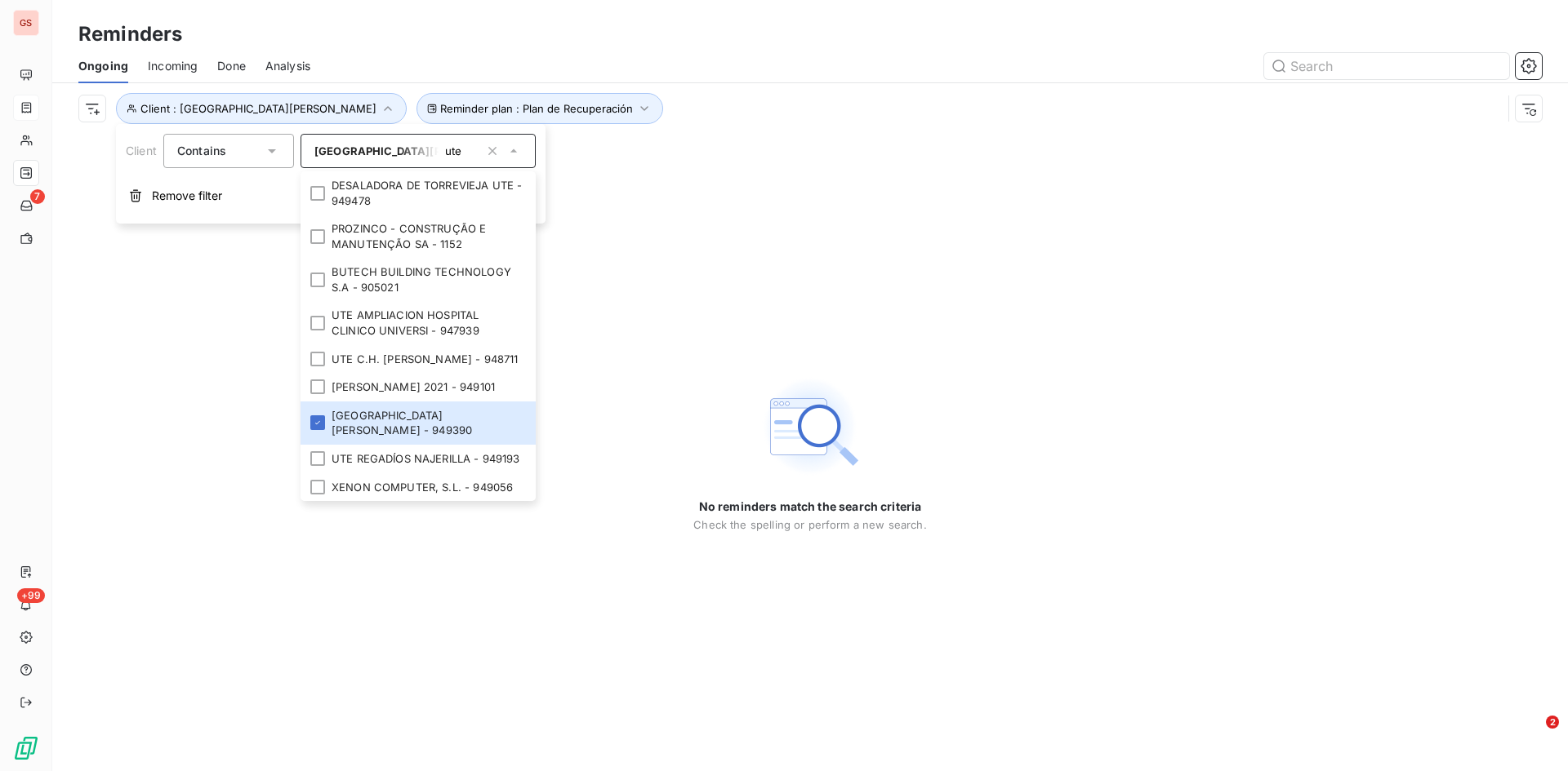
click at [1001, 234] on div "No reminders match the search criteria Check the spelling or perform a new sear…" at bounding box center [810, 453] width 1515 height 638
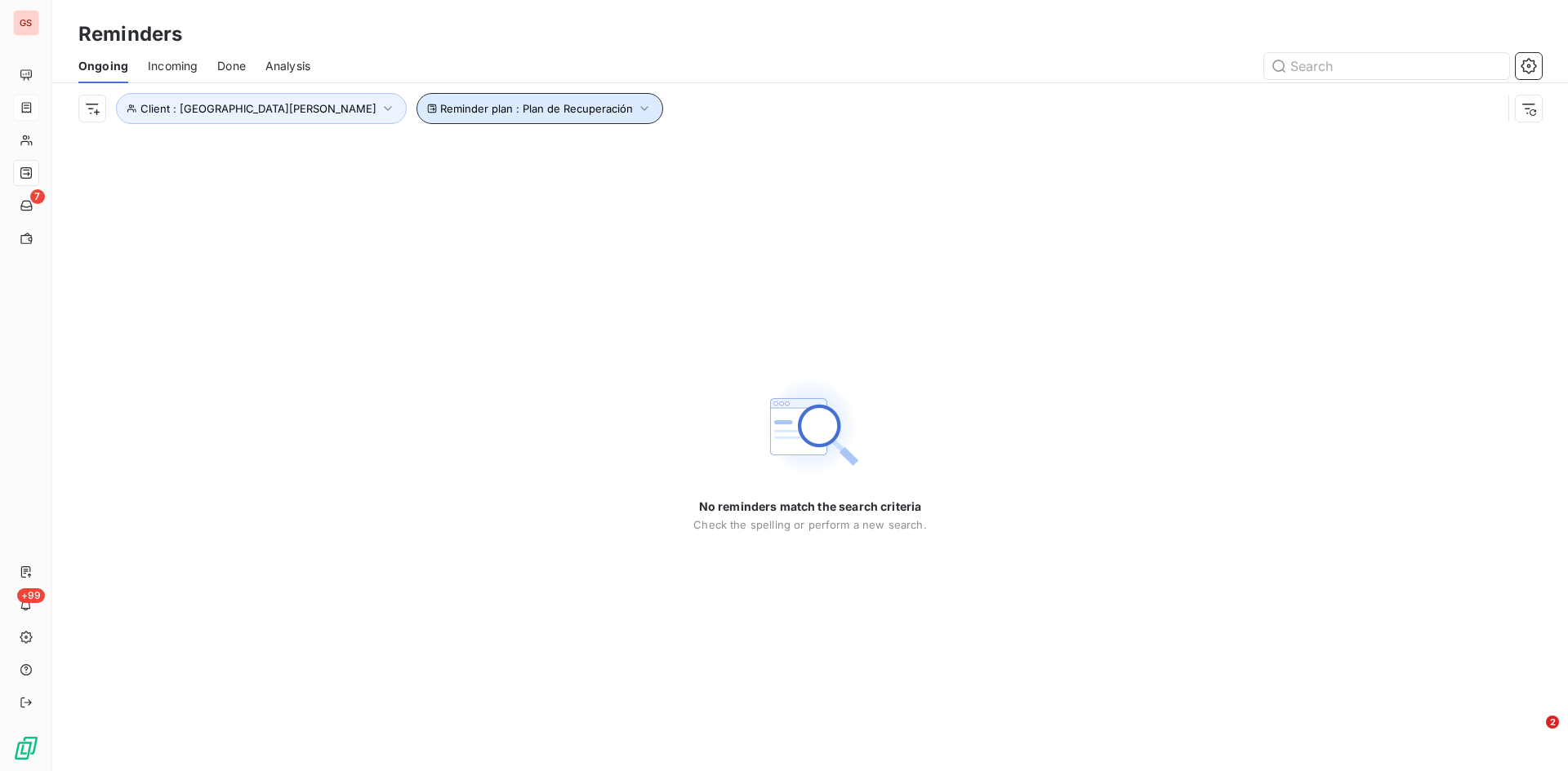
click at [612, 114] on span "Reminder plan : Plan de Recuperación" at bounding box center [536, 109] width 193 height 13
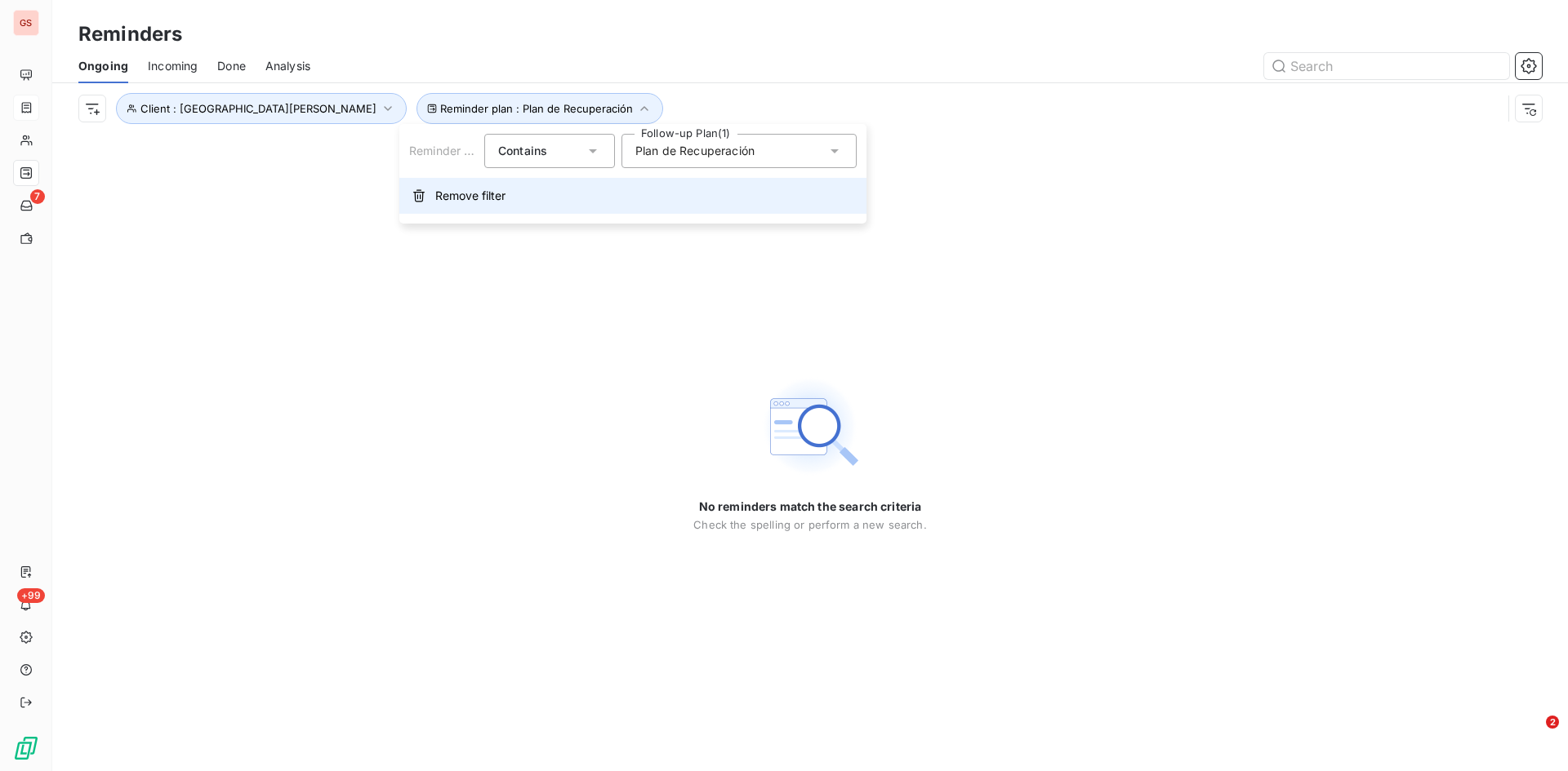
click at [487, 197] on span "Remove filter" at bounding box center [470, 196] width 70 height 16
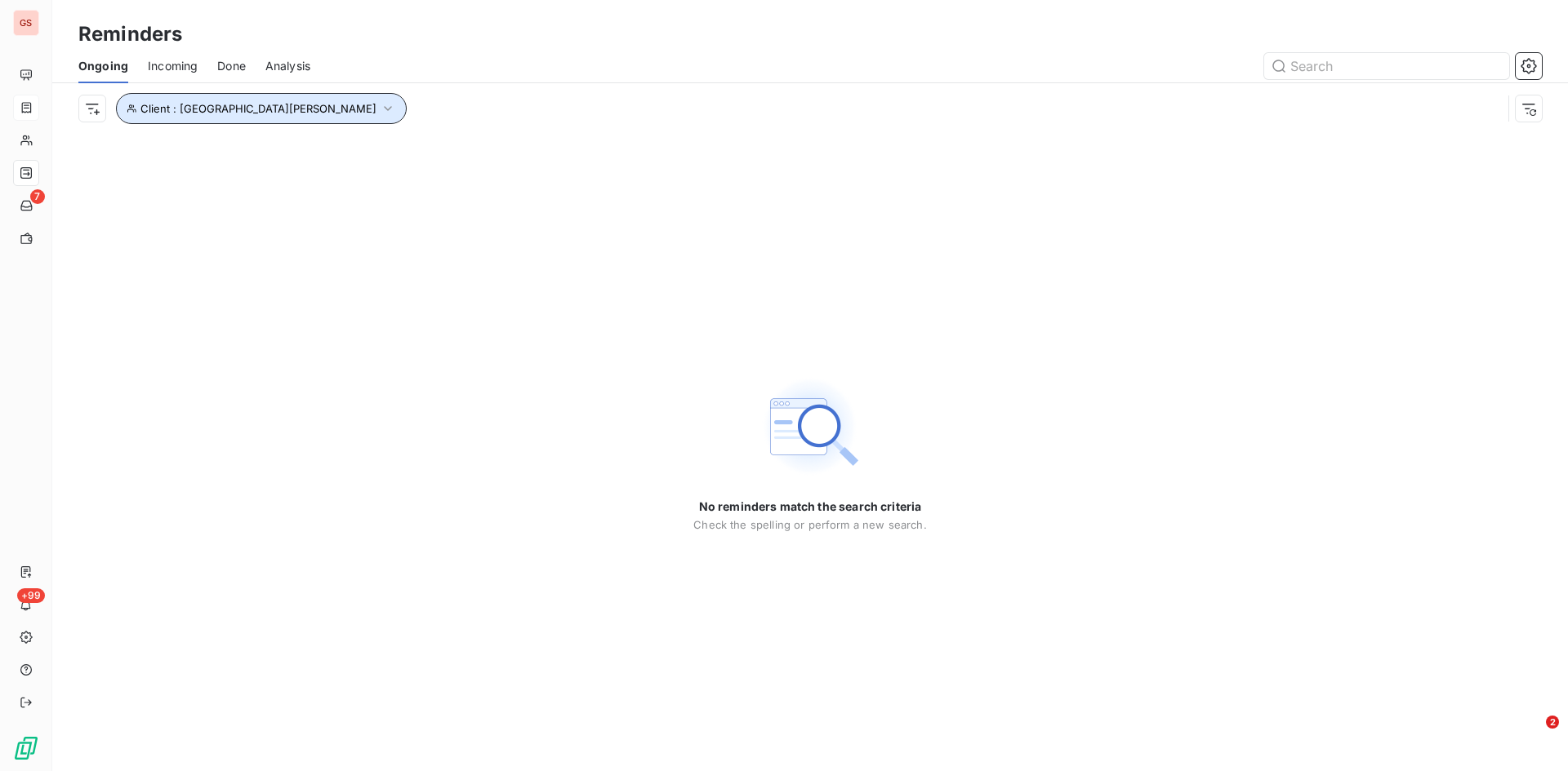
click at [379, 111] on icon "button" at bounding box center [387, 109] width 16 height 16
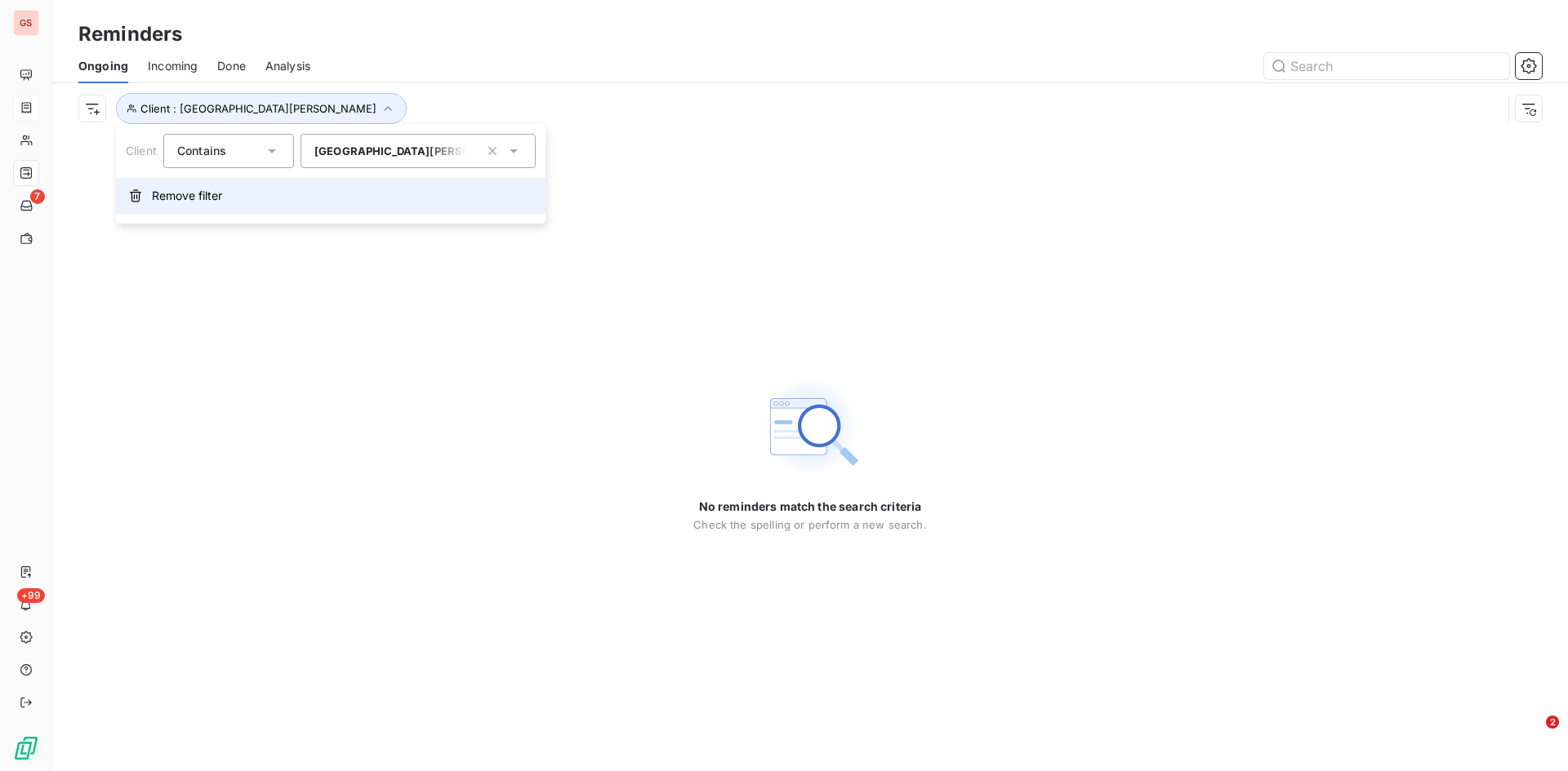
click at [202, 205] on button "Remove filter" at bounding box center [331, 195] width 429 height 36
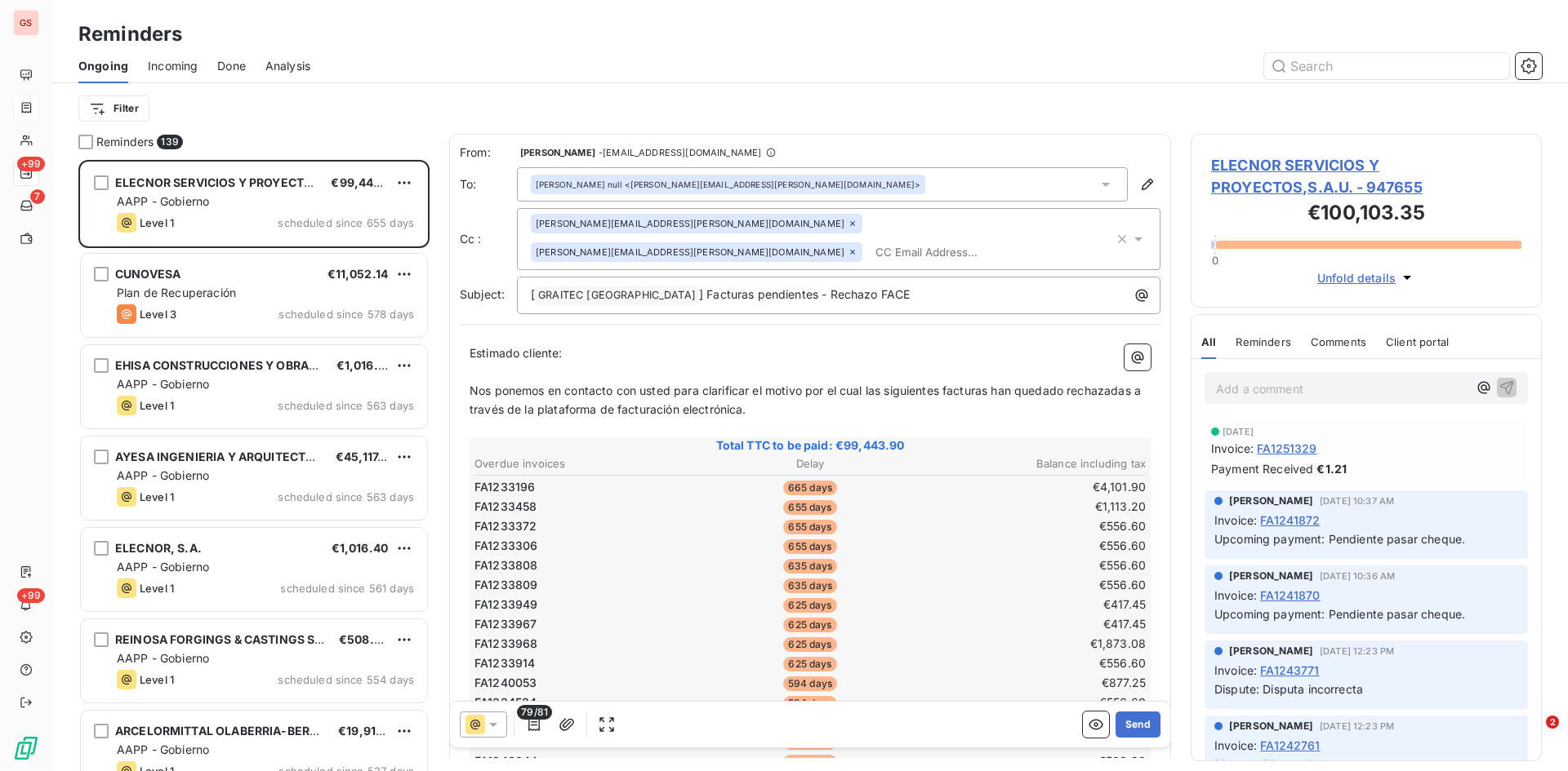
scroll to position [599, 339]
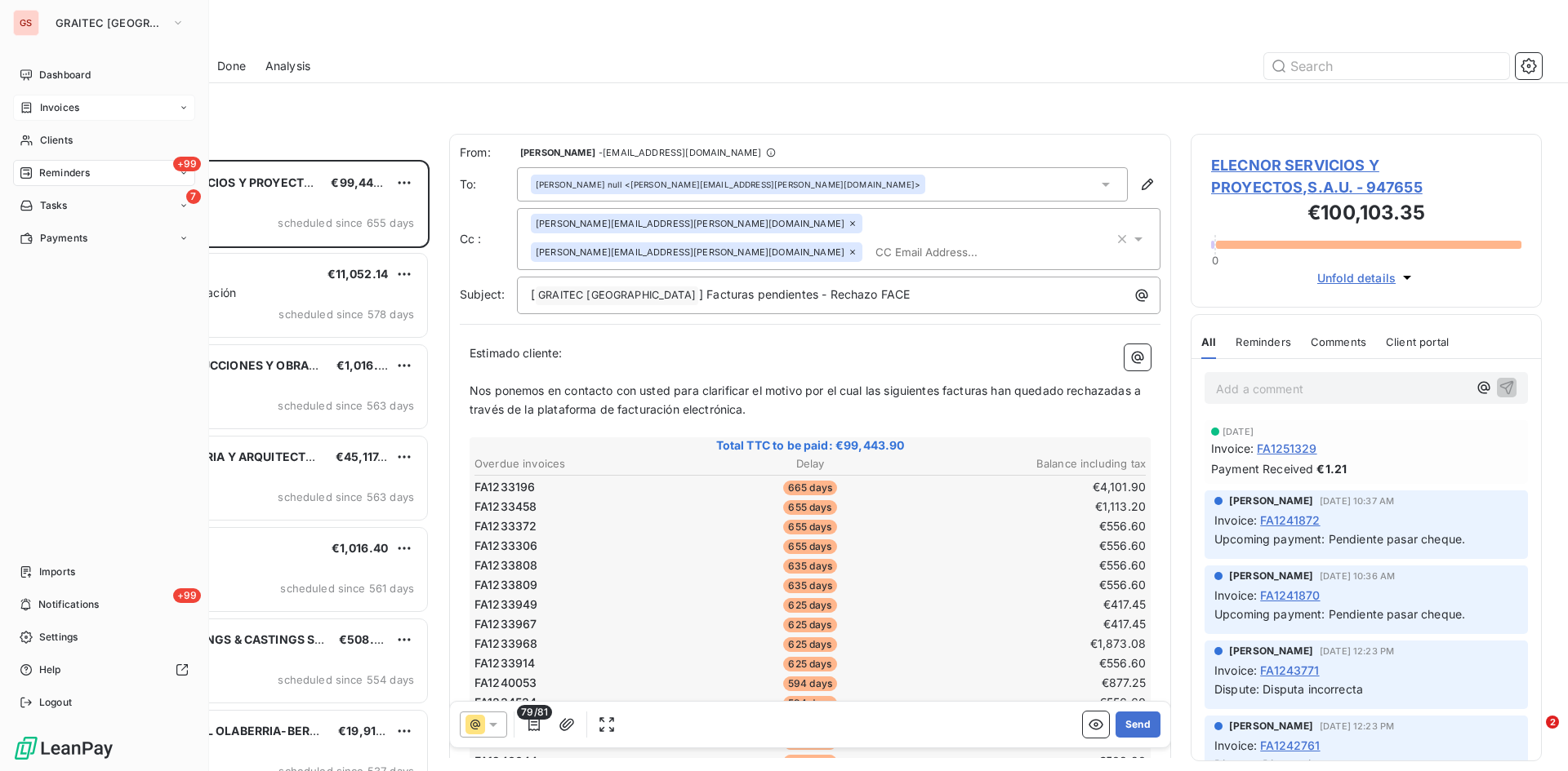
click at [81, 164] on div "+99 Reminders" at bounding box center [103, 173] width 182 height 26
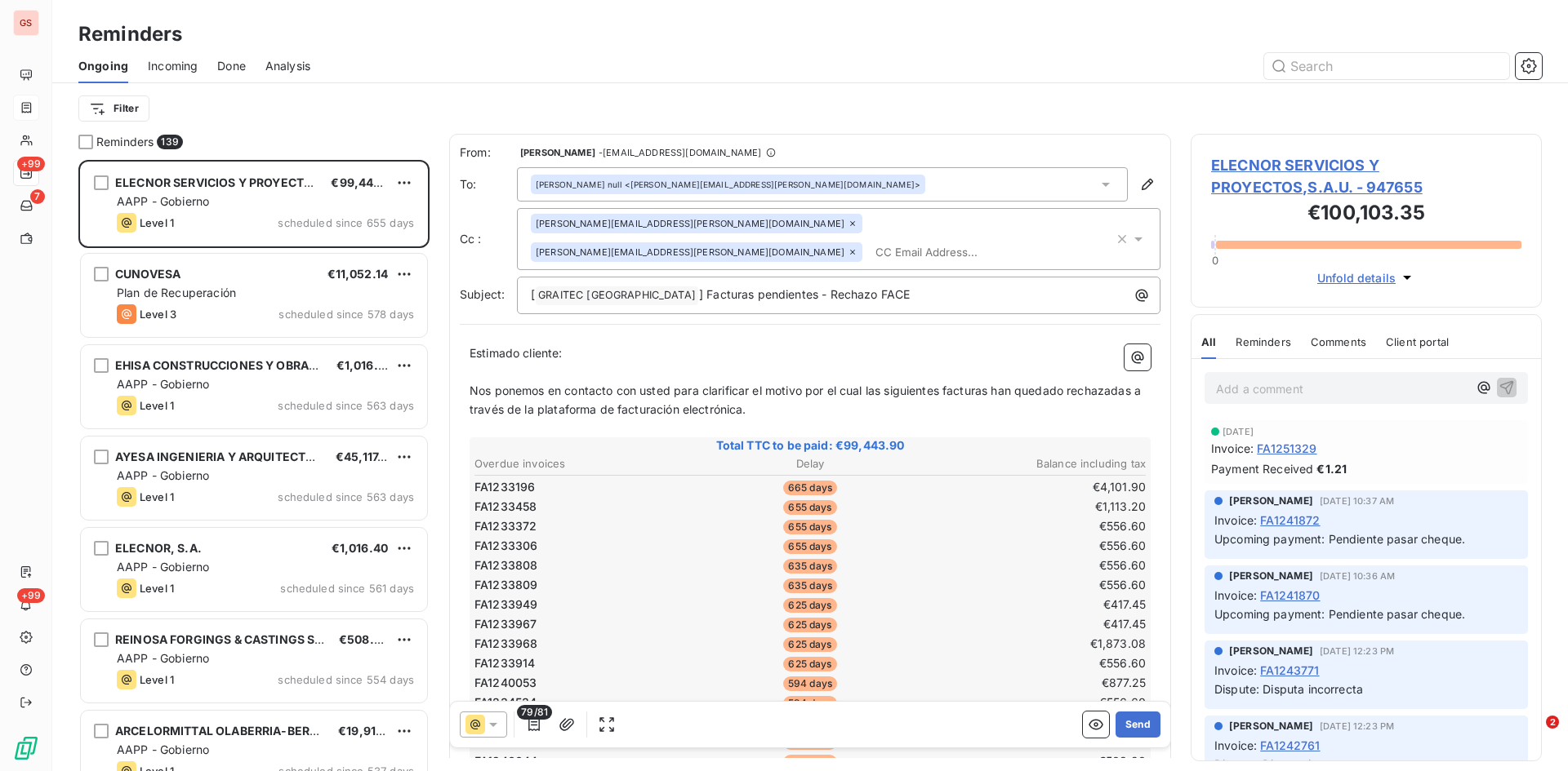
click at [249, 64] on div "Ongoing Incoming Done Analysis" at bounding box center [810, 67] width 1515 height 35
click at [230, 64] on span "Done" at bounding box center [231, 66] width 28 height 16
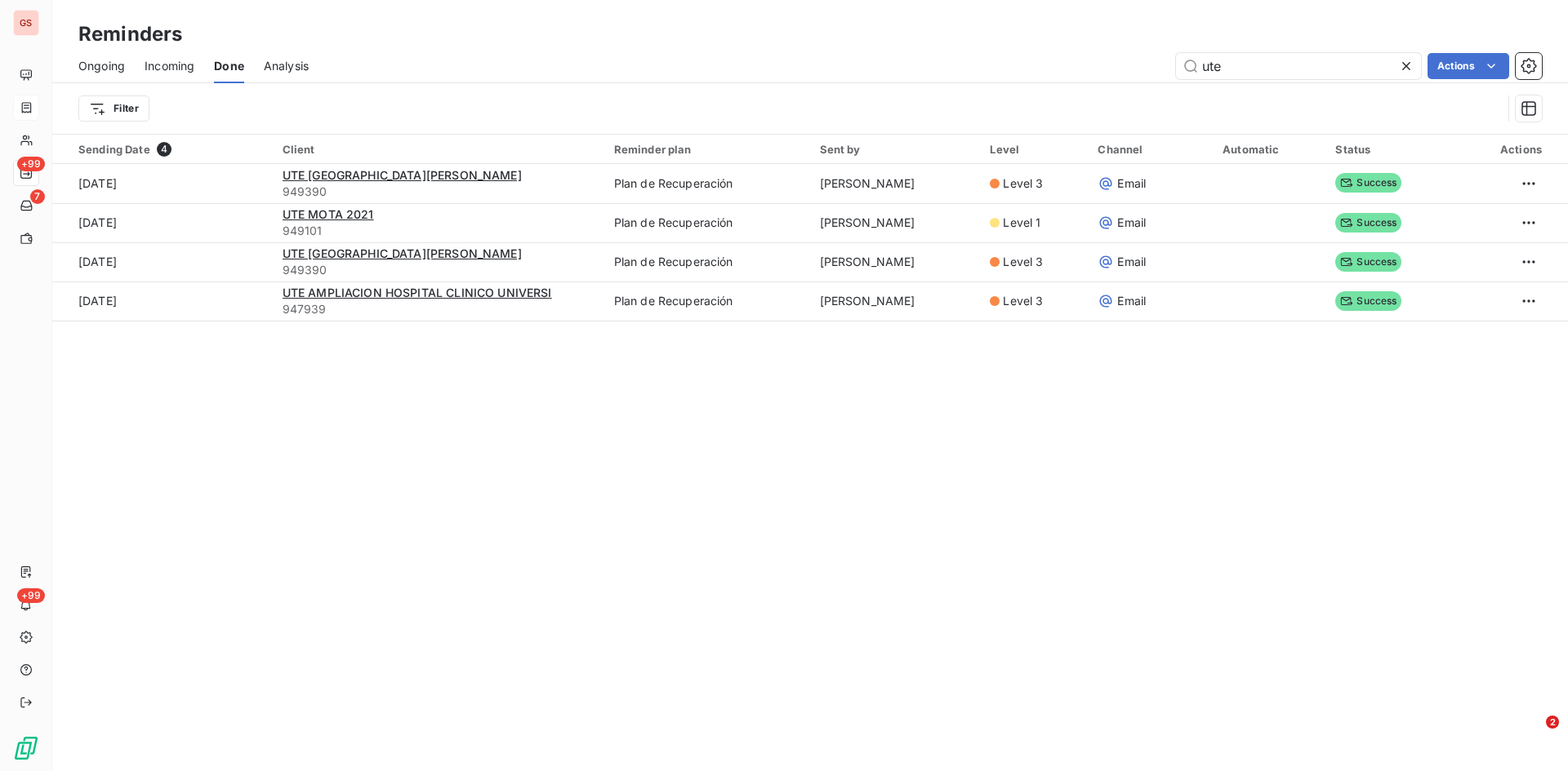
drag, startPoint x: 1315, startPoint y: 55, endPoint x: 1116, endPoint y: 55, distance: 199.0
click at [1116, 55] on div "ute Actions" at bounding box center [935, 66] width 1213 height 26
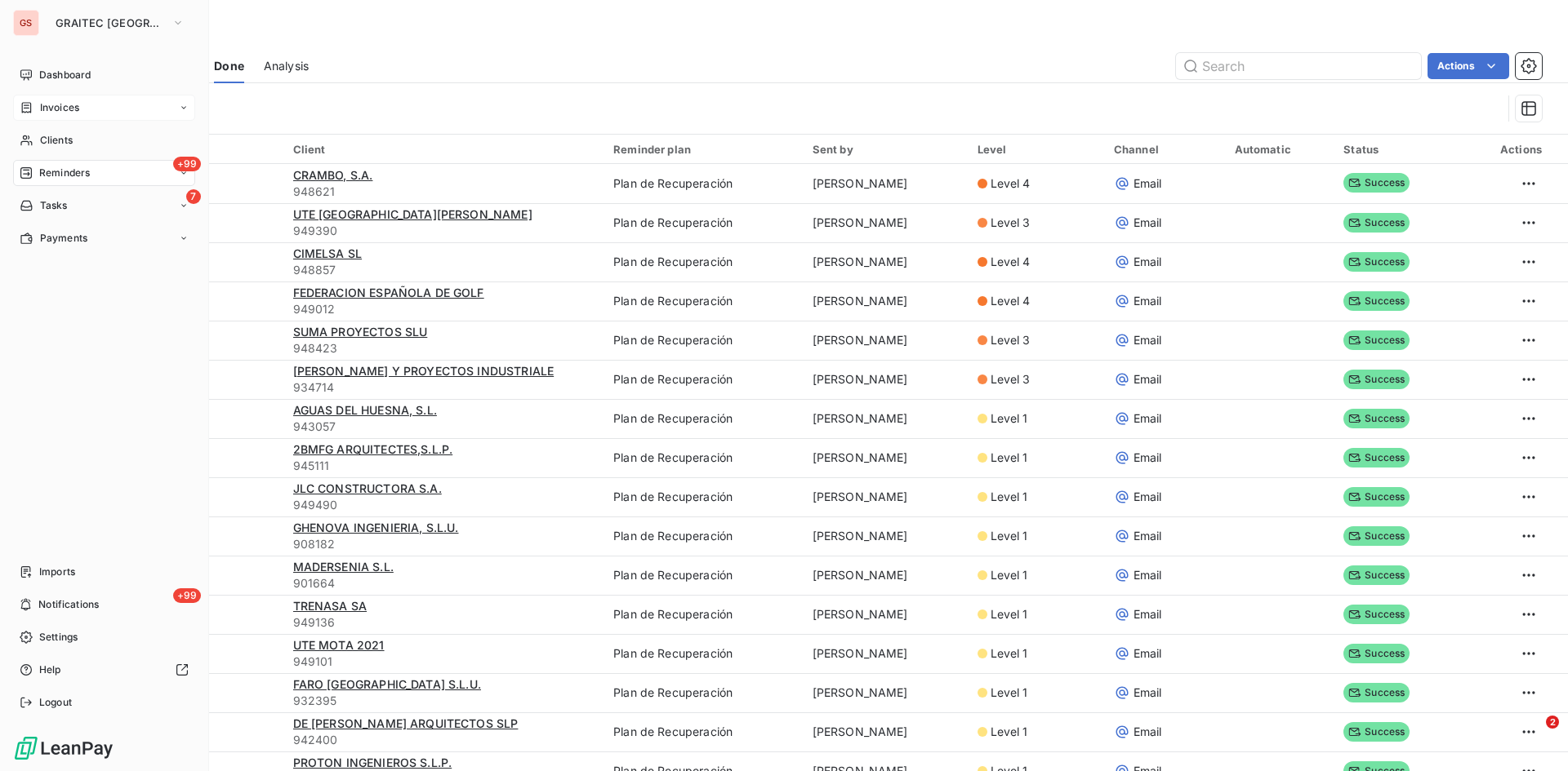
click at [68, 165] on span "Reminders" at bounding box center [64, 173] width 50 height 15
click at [60, 206] on span "Ongoing" at bounding box center [58, 206] width 39 height 15
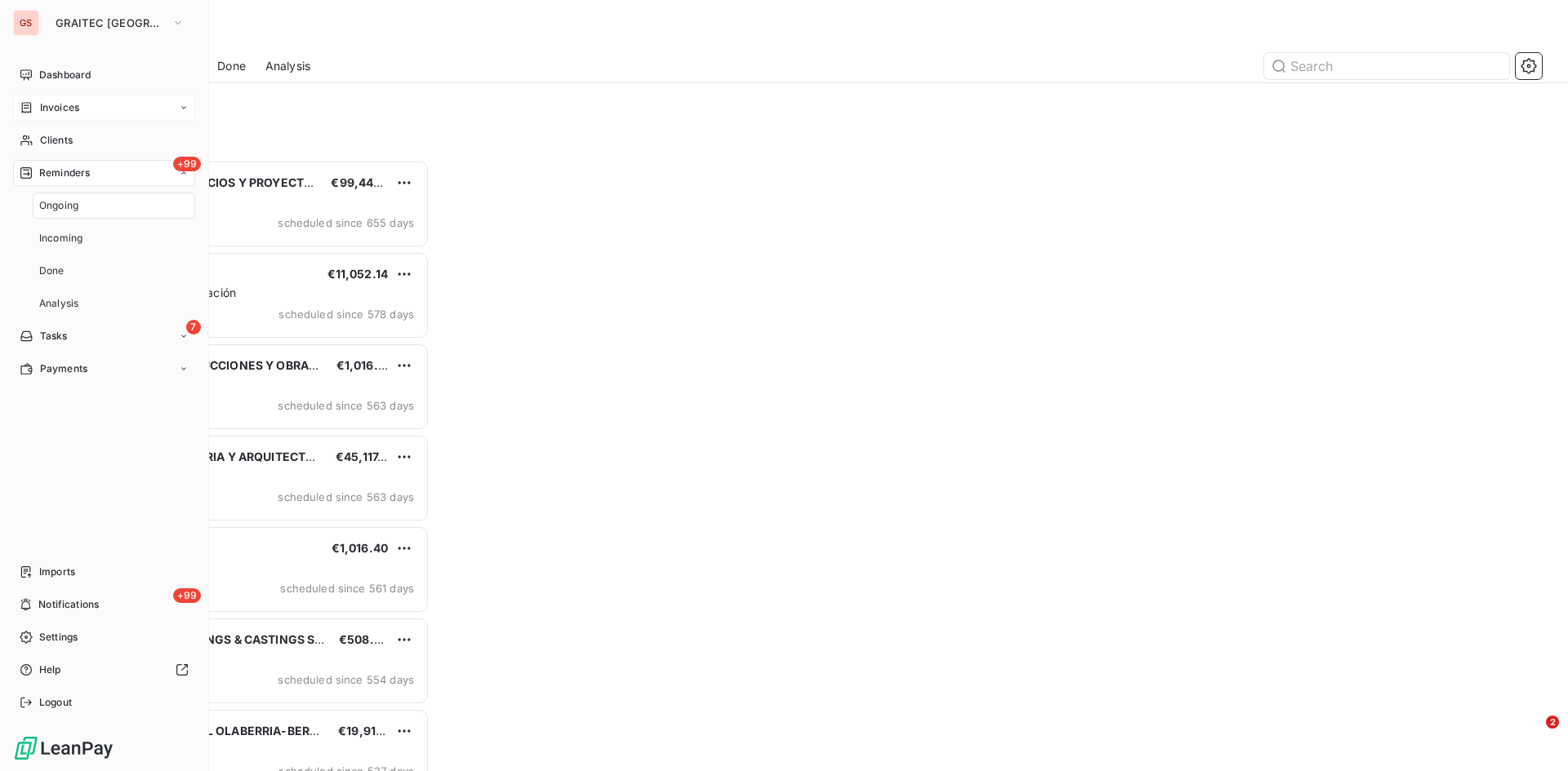
scroll to position [599, 339]
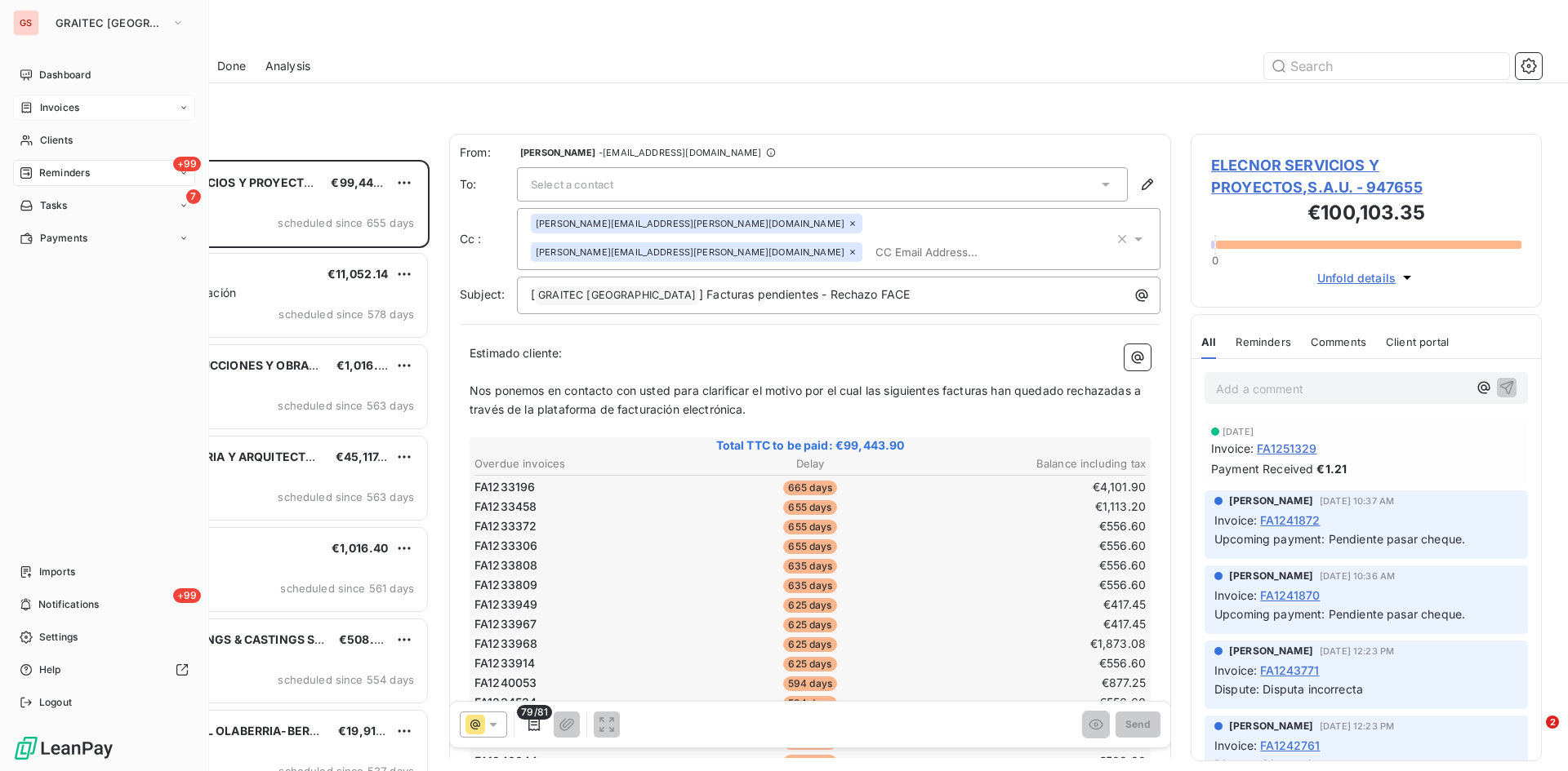
drag, startPoint x: 53, startPoint y: 103, endPoint x: 68, endPoint y: 102, distance: 15.0
click at [54, 103] on span "Invoices" at bounding box center [59, 108] width 39 height 15
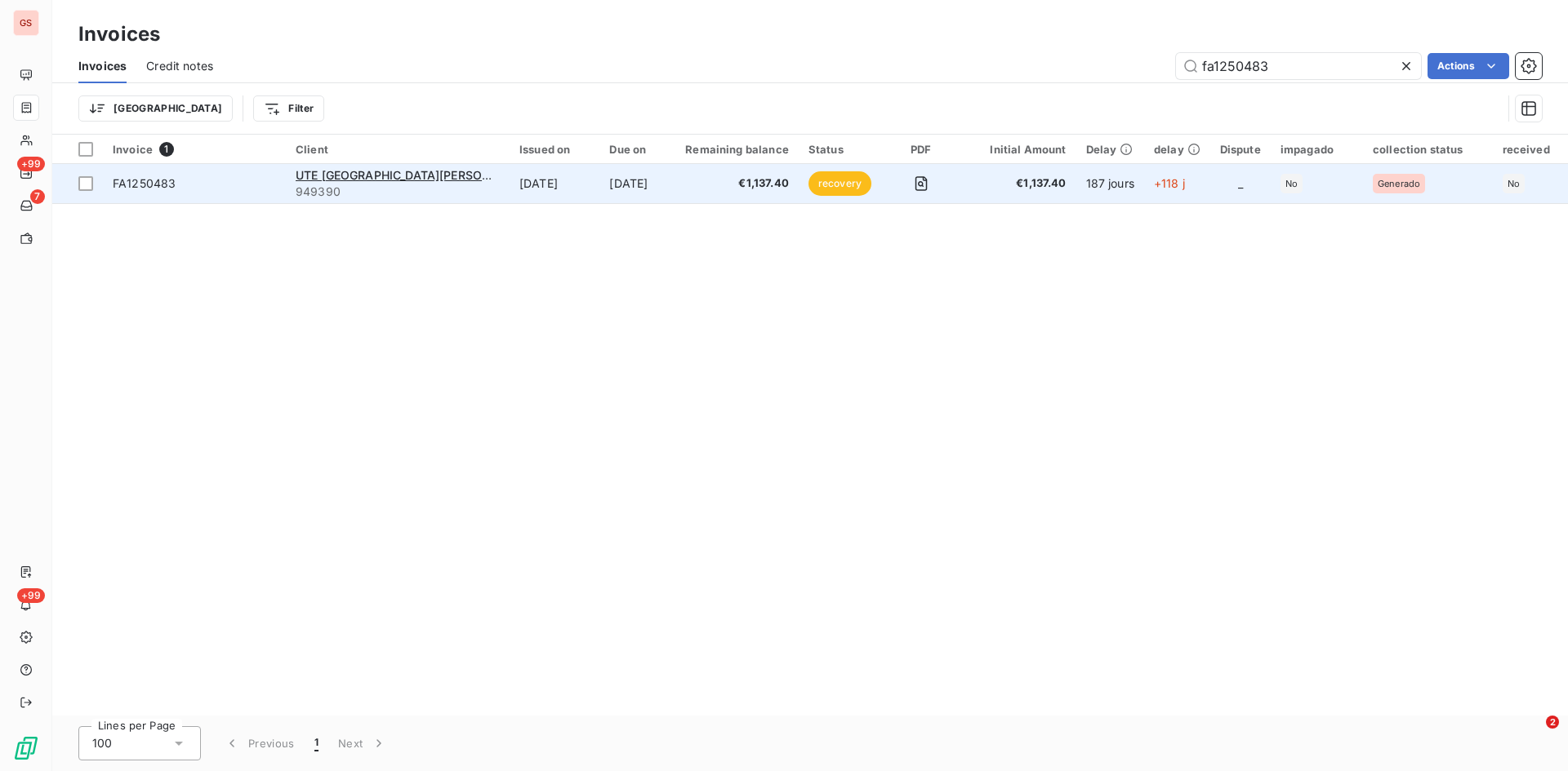
click at [143, 178] on span "FA1250483" at bounding box center [143, 183] width 63 height 14
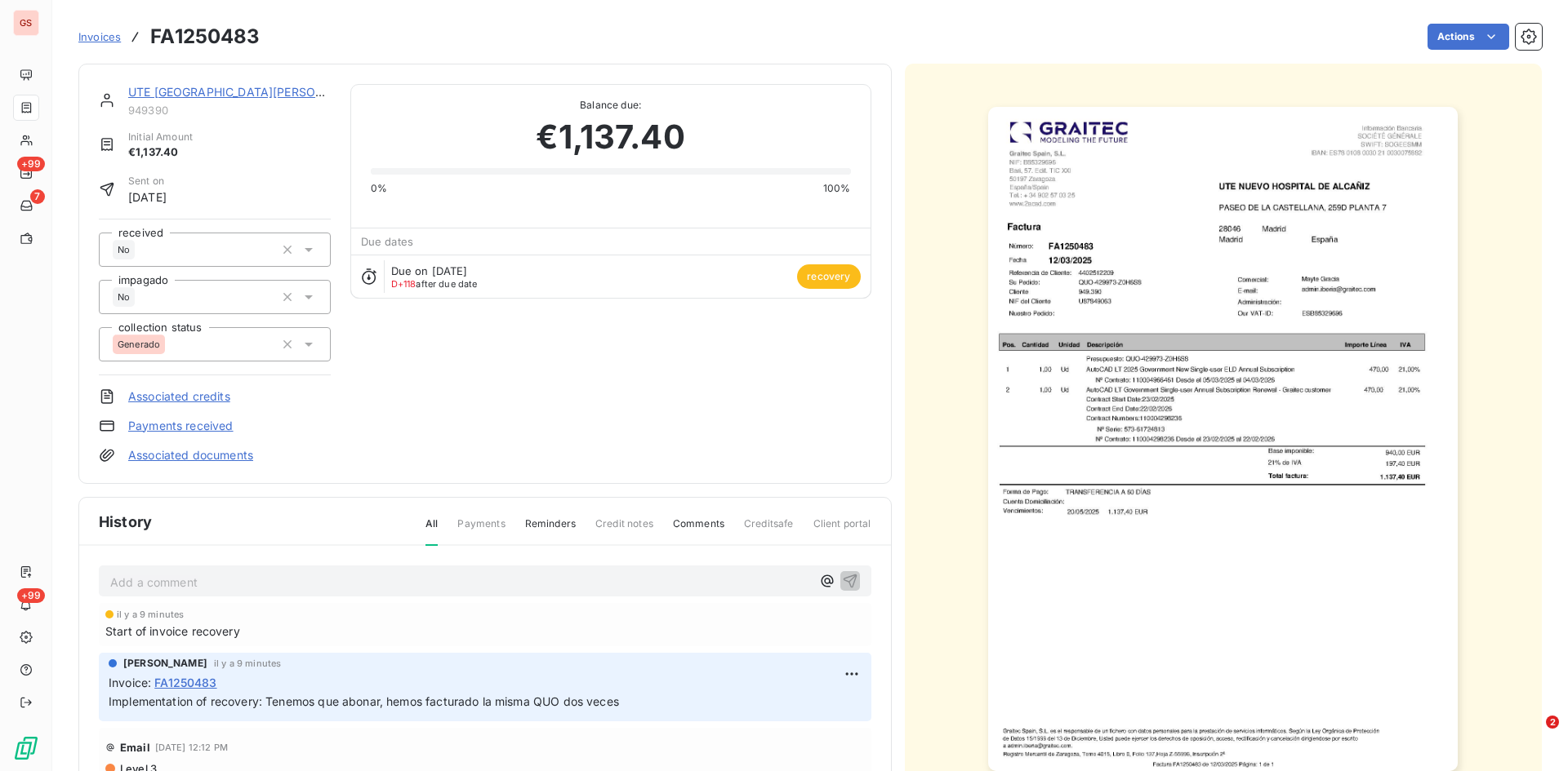
click at [288, 633] on div "Start of invoice recovery" at bounding box center [484, 631] width 759 height 17
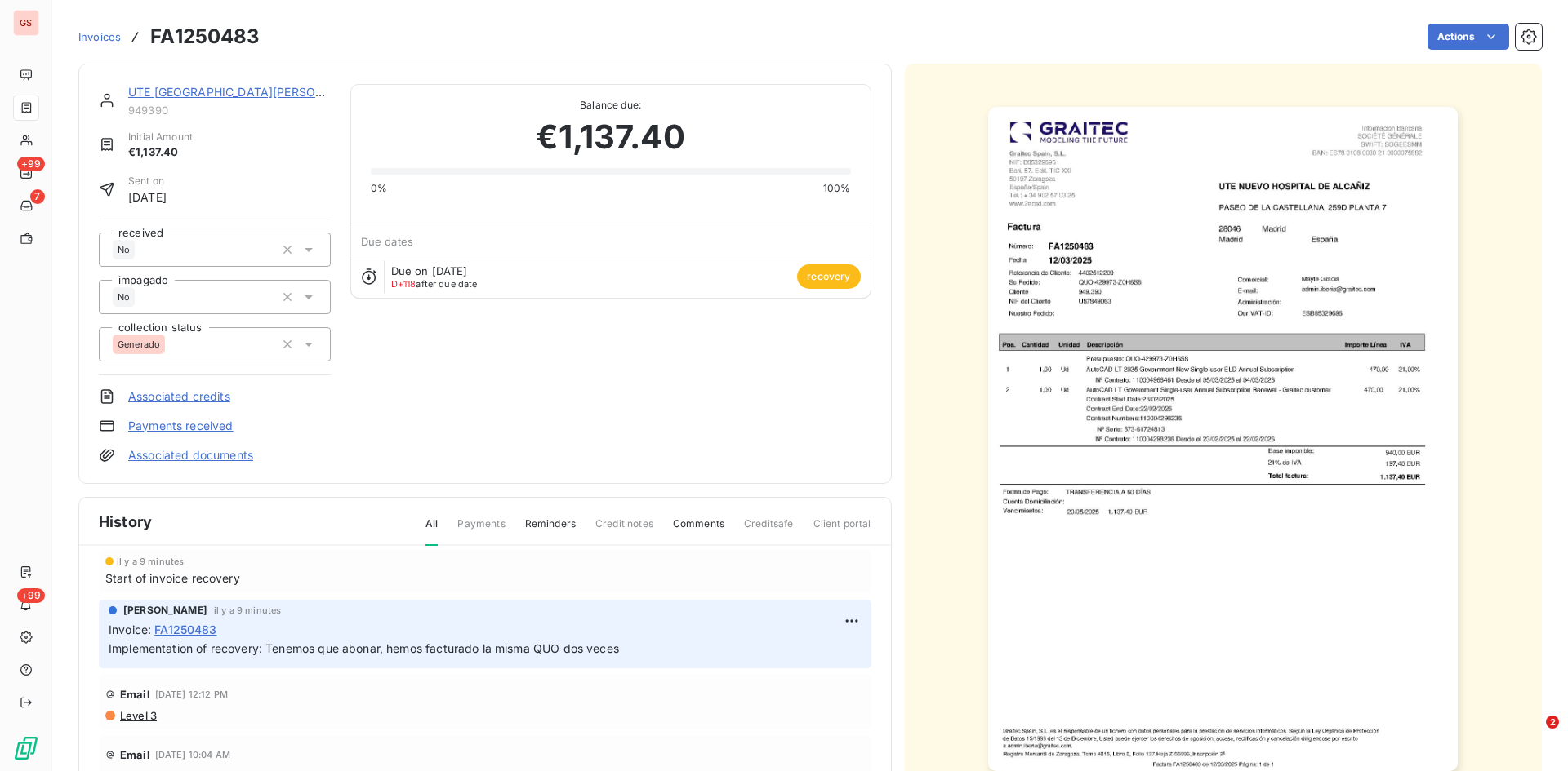
scroll to position [83, 0]
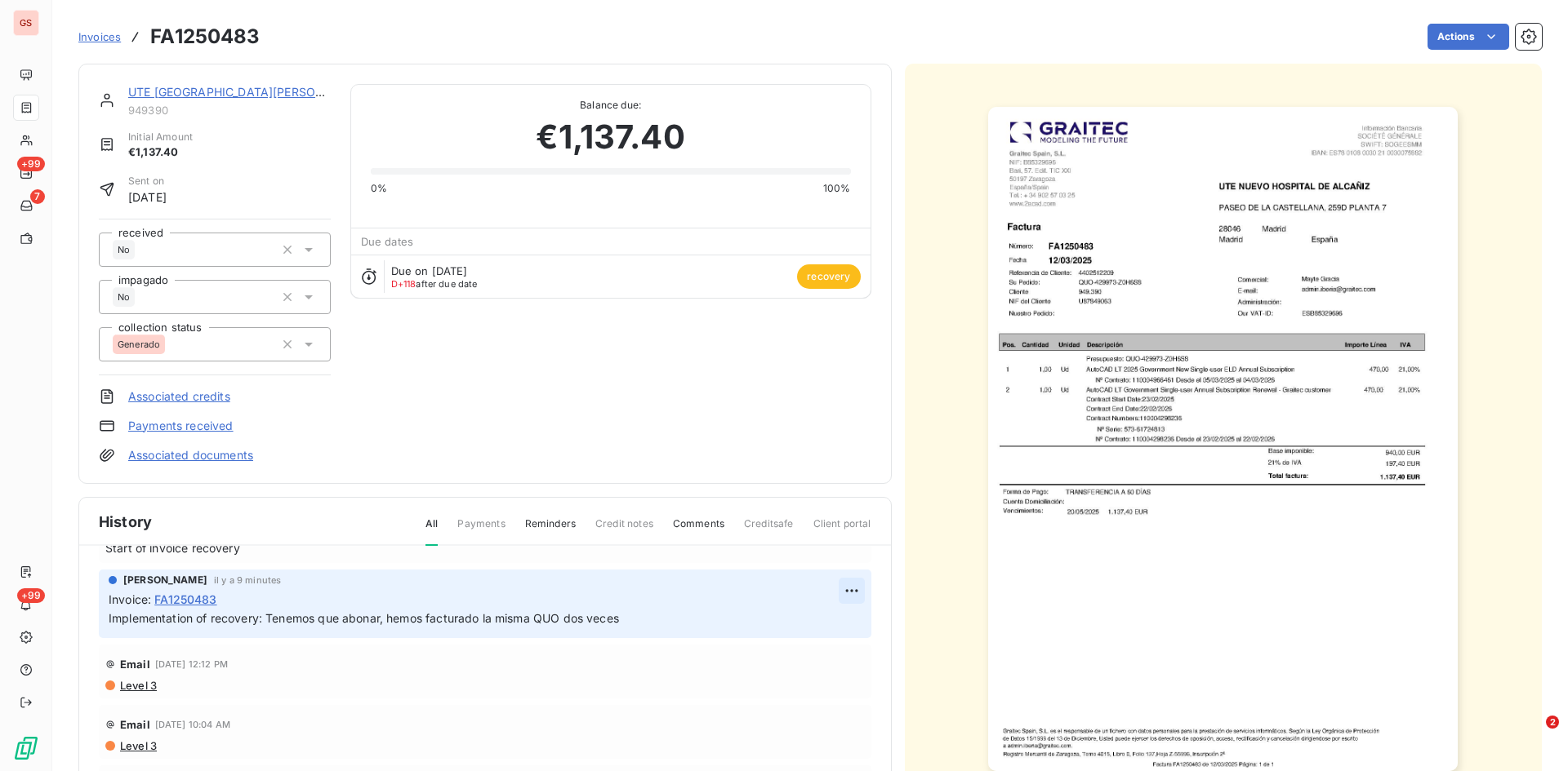
click at [831, 591] on html "GS +99 7 +99 Invoices FA1250483 Actions [GEOGRAPHIC_DATA] [PERSON_NAME] 949390 …" at bounding box center [784, 386] width 1568 height 771
click at [798, 620] on div "Editer" at bounding box center [793, 627] width 91 height 26
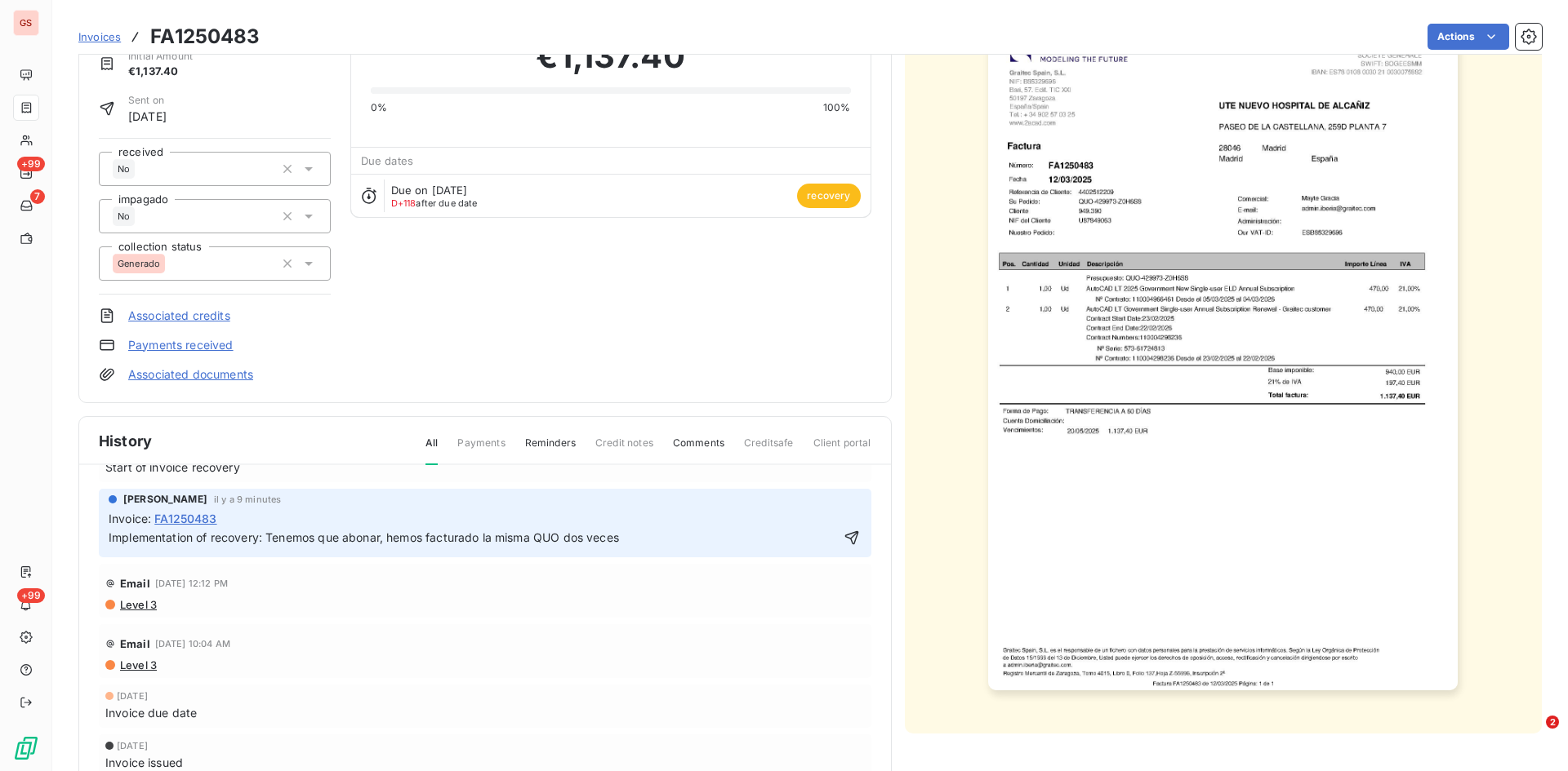
scroll to position [82, 0]
click at [384, 536] on span "Implementation of recovery: Tenemos que abonar, hemos facturado la misma QUO do…" at bounding box center [364, 536] width 510 height 14
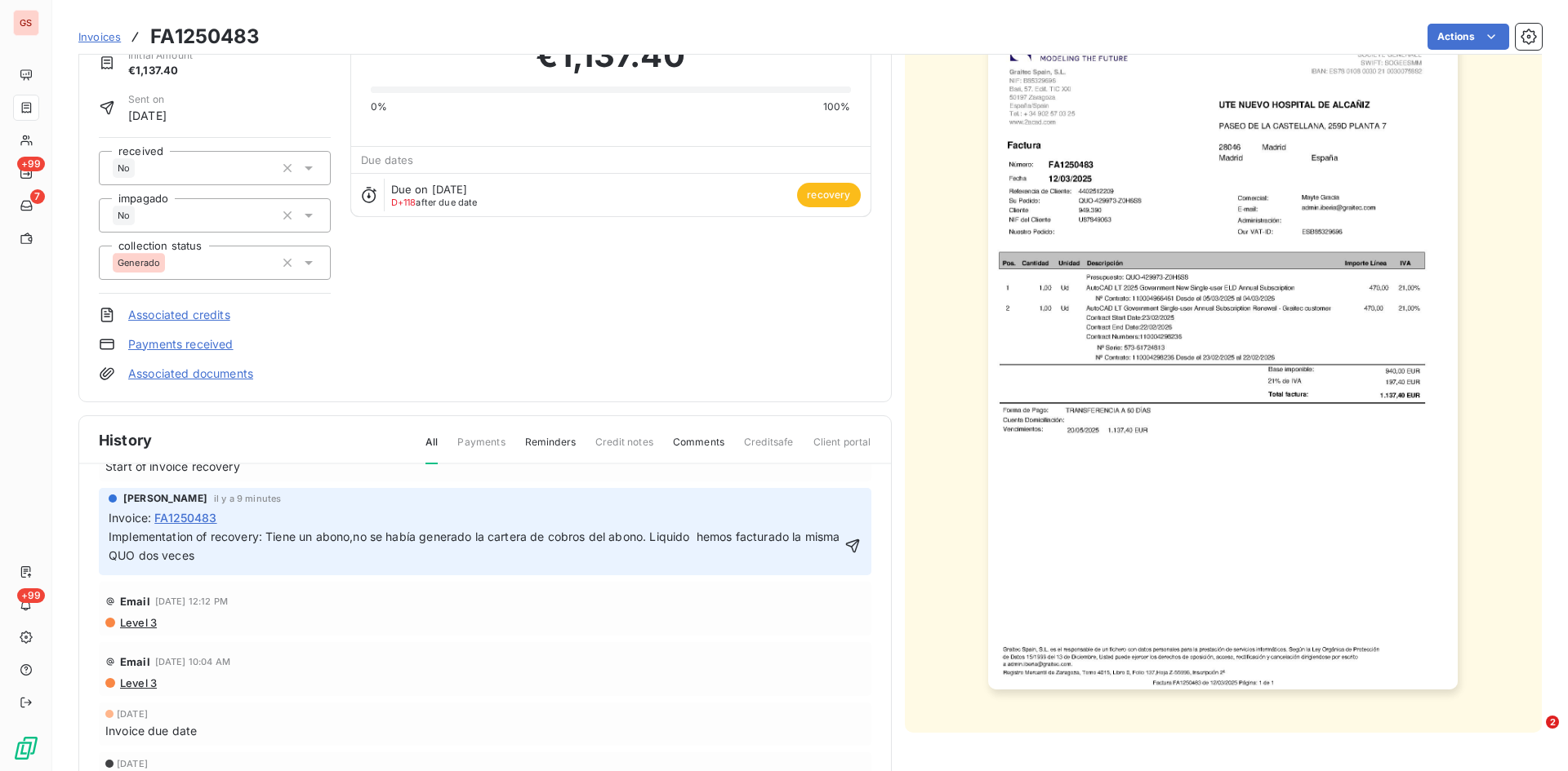
click at [279, 545] on p "Implementation of recovery: Tiene un abono,no se había generado la cartera de c…" at bounding box center [474, 546] width 732 height 37
click at [265, 561] on p "Implementation of recovery: Tiene un abono,no se había generado la cartera de c…" at bounding box center [474, 546] width 732 height 37
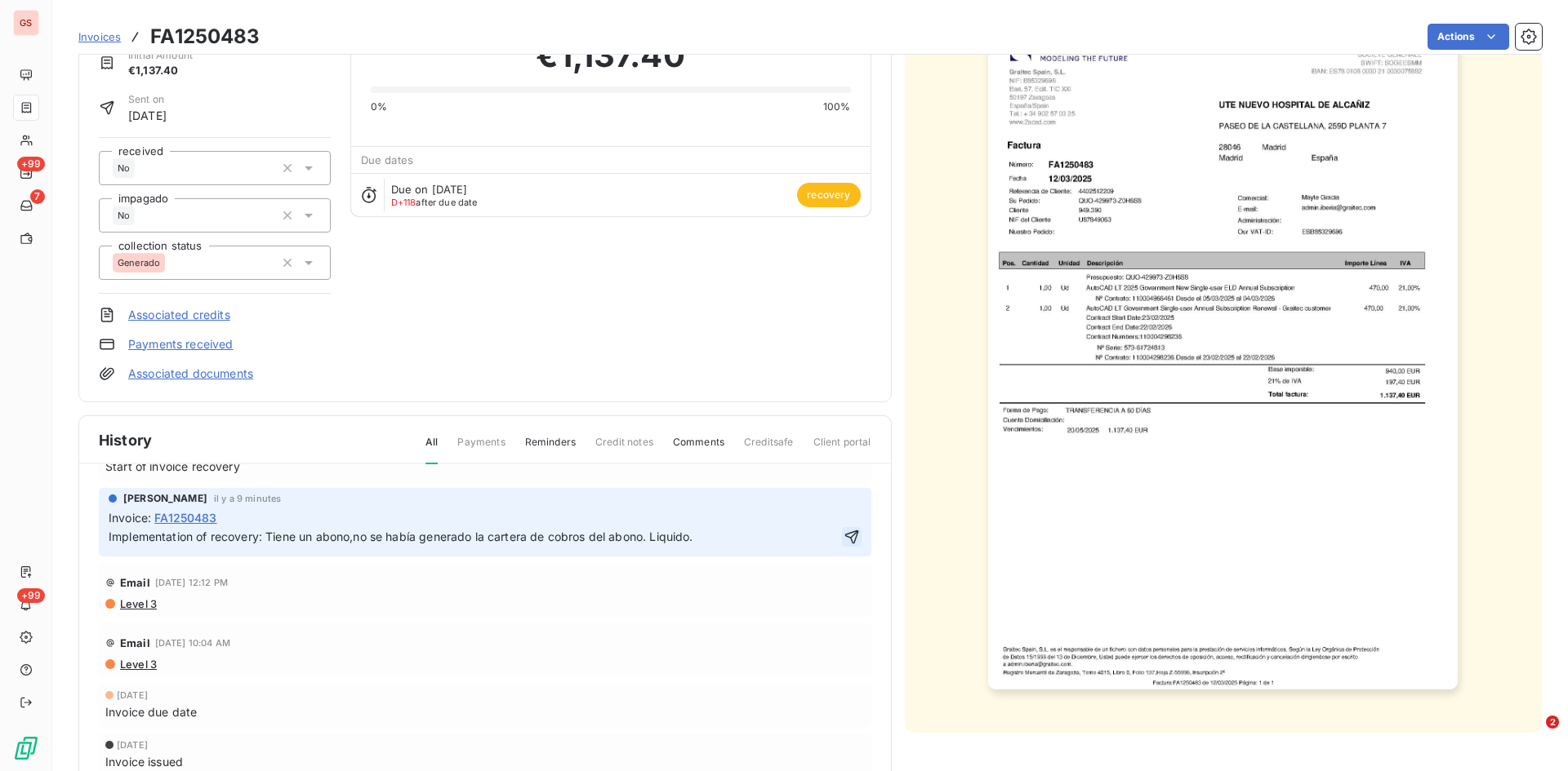
click at [843, 541] on icon "button" at bounding box center [852, 537] width 16 height 16
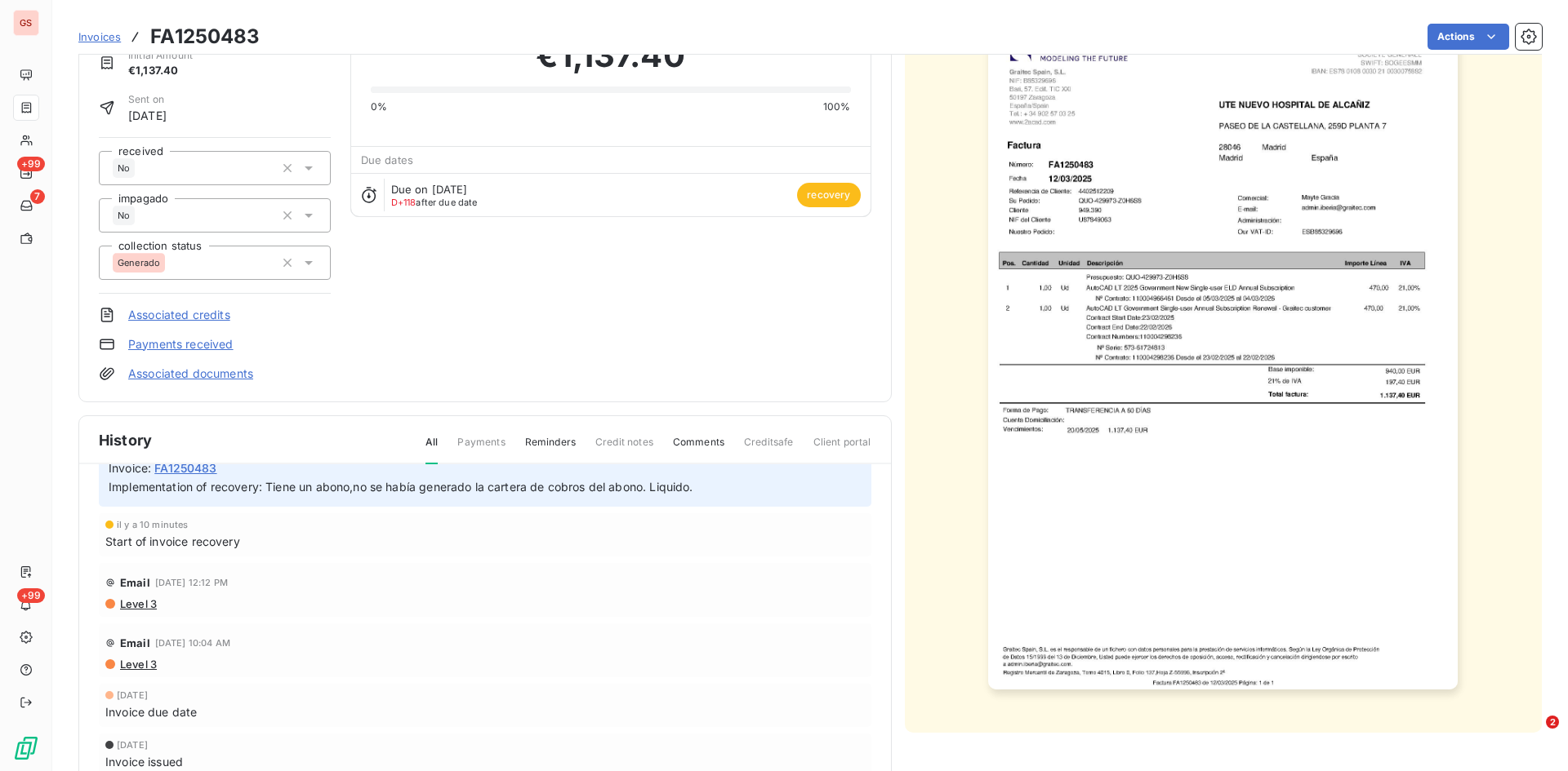
scroll to position [0, 0]
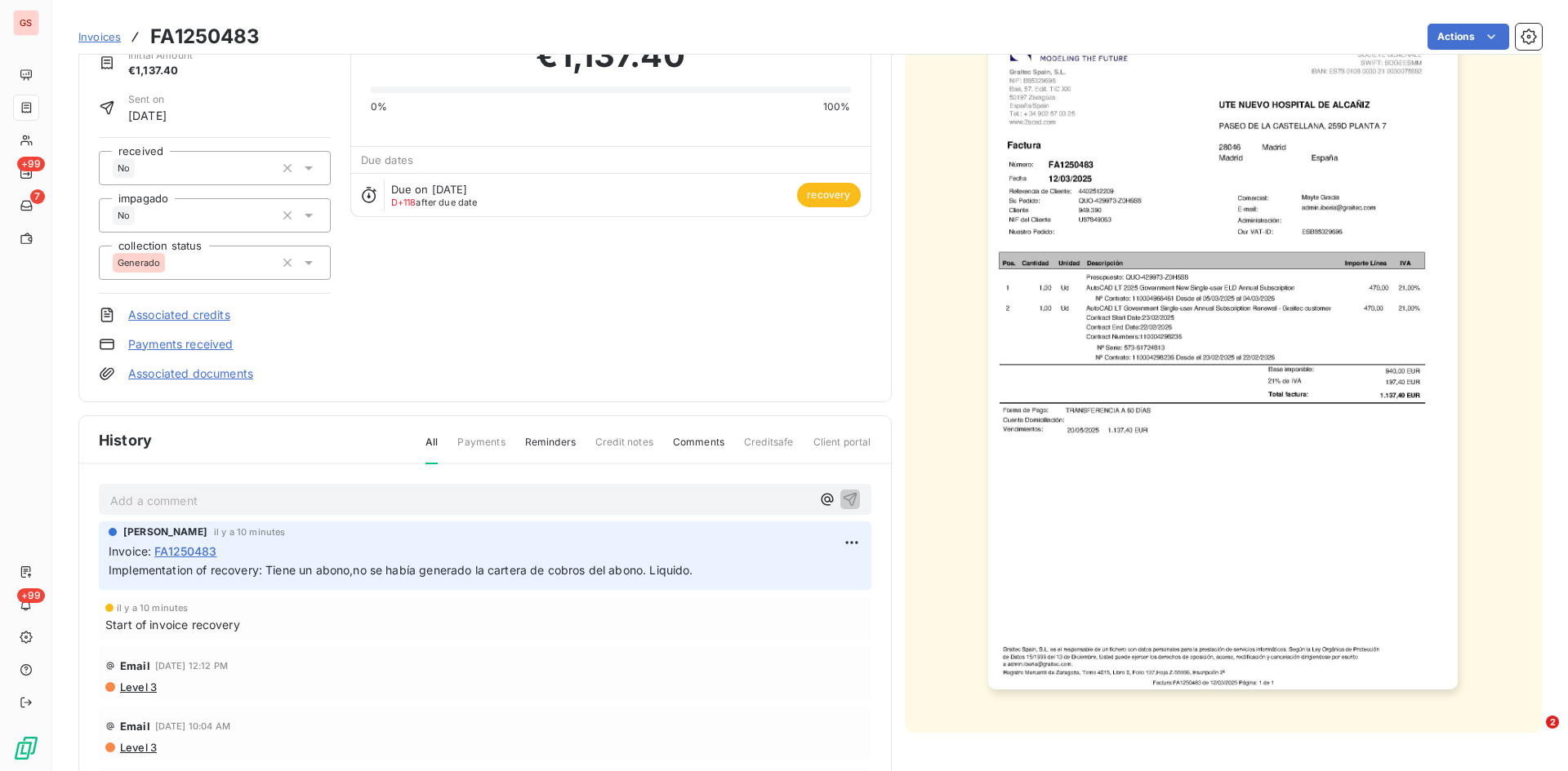
click at [839, 195] on span "recovery" at bounding box center [828, 195] width 63 height 25
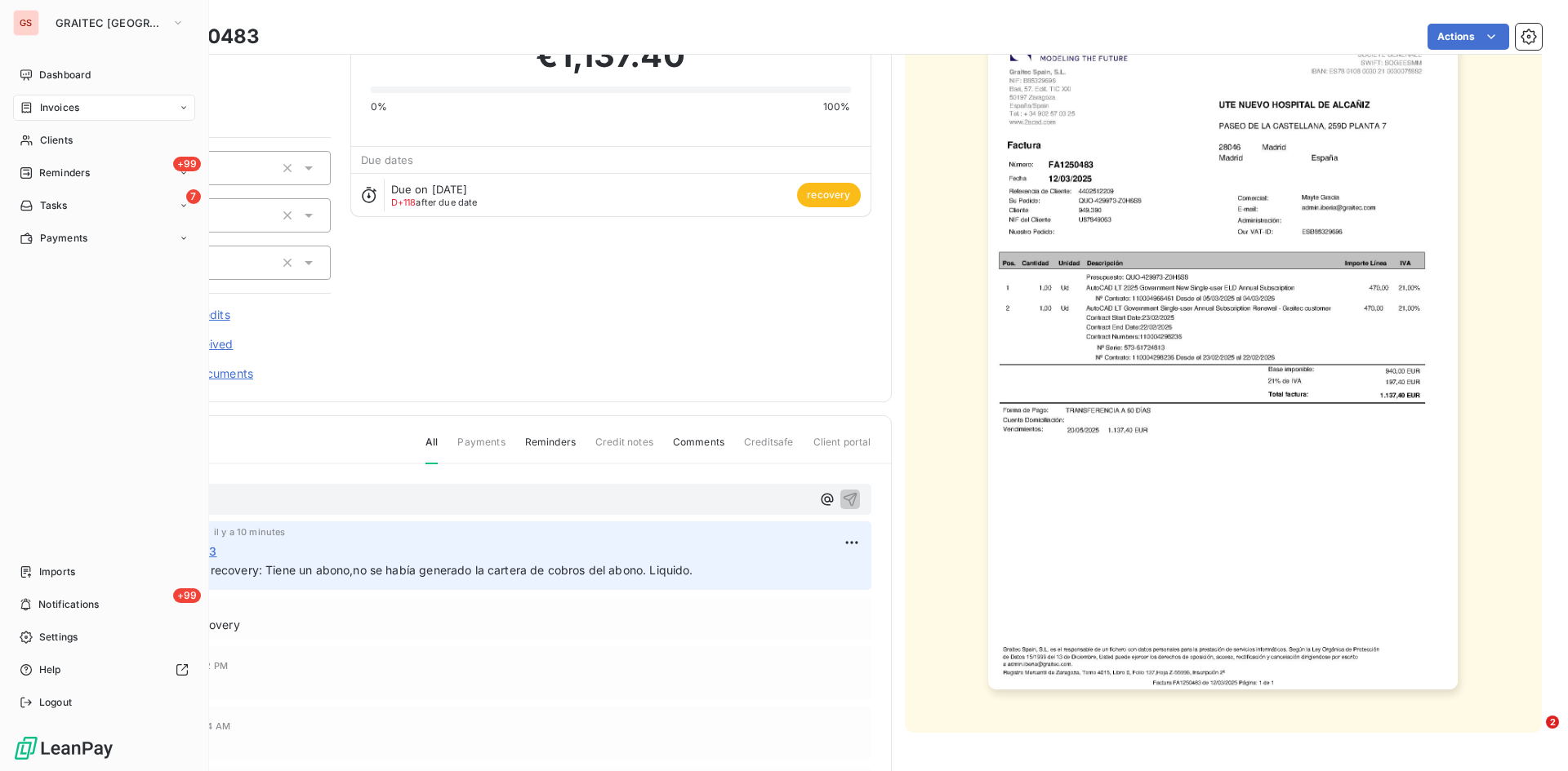
click at [97, 158] on nav "Dashboard Invoices Clients +99 Reminders 7 Tasks Payments" at bounding box center [103, 156] width 182 height 189
click at [79, 174] on span "Reminders" at bounding box center [64, 173] width 50 height 15
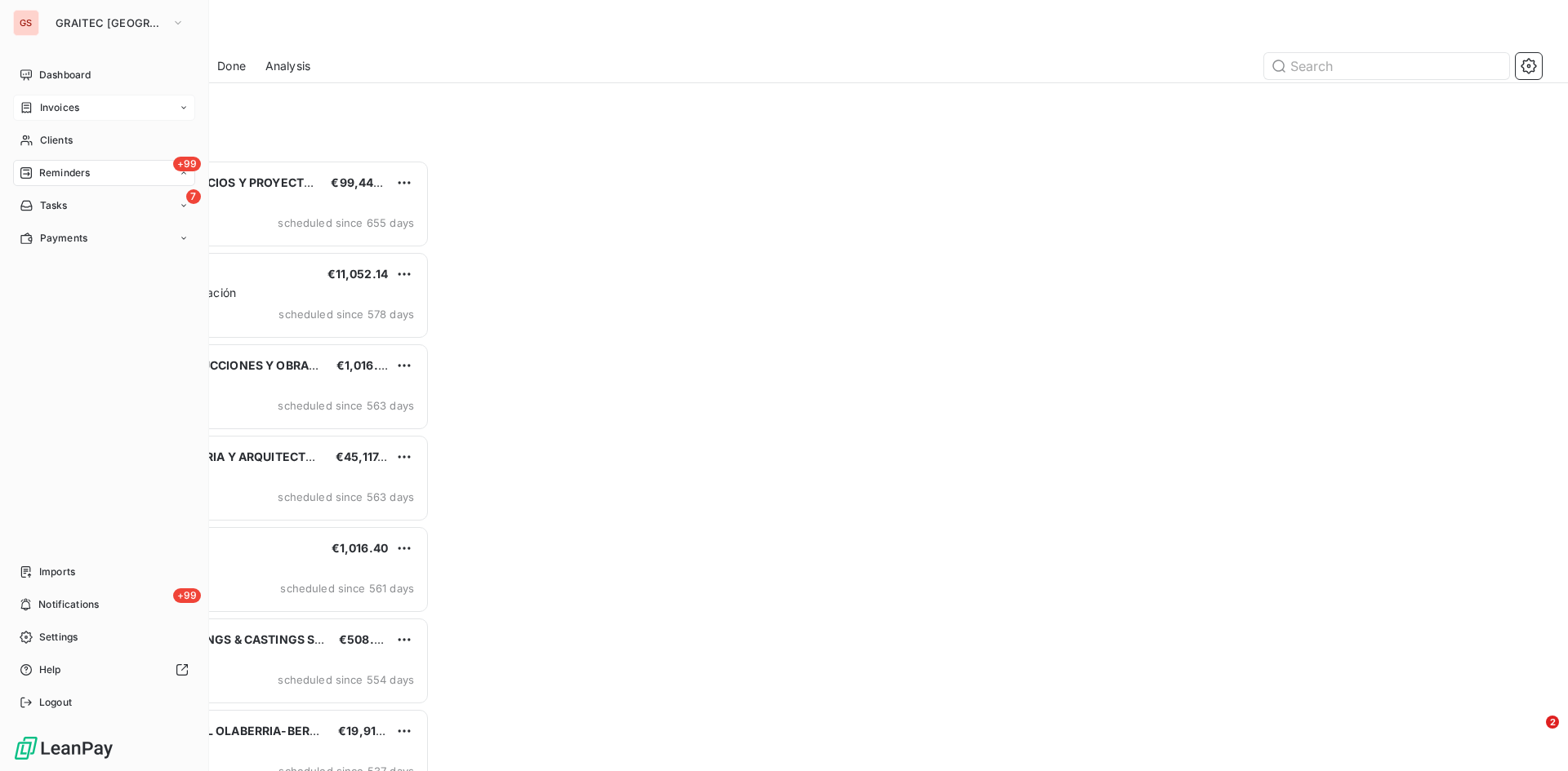
scroll to position [599, 339]
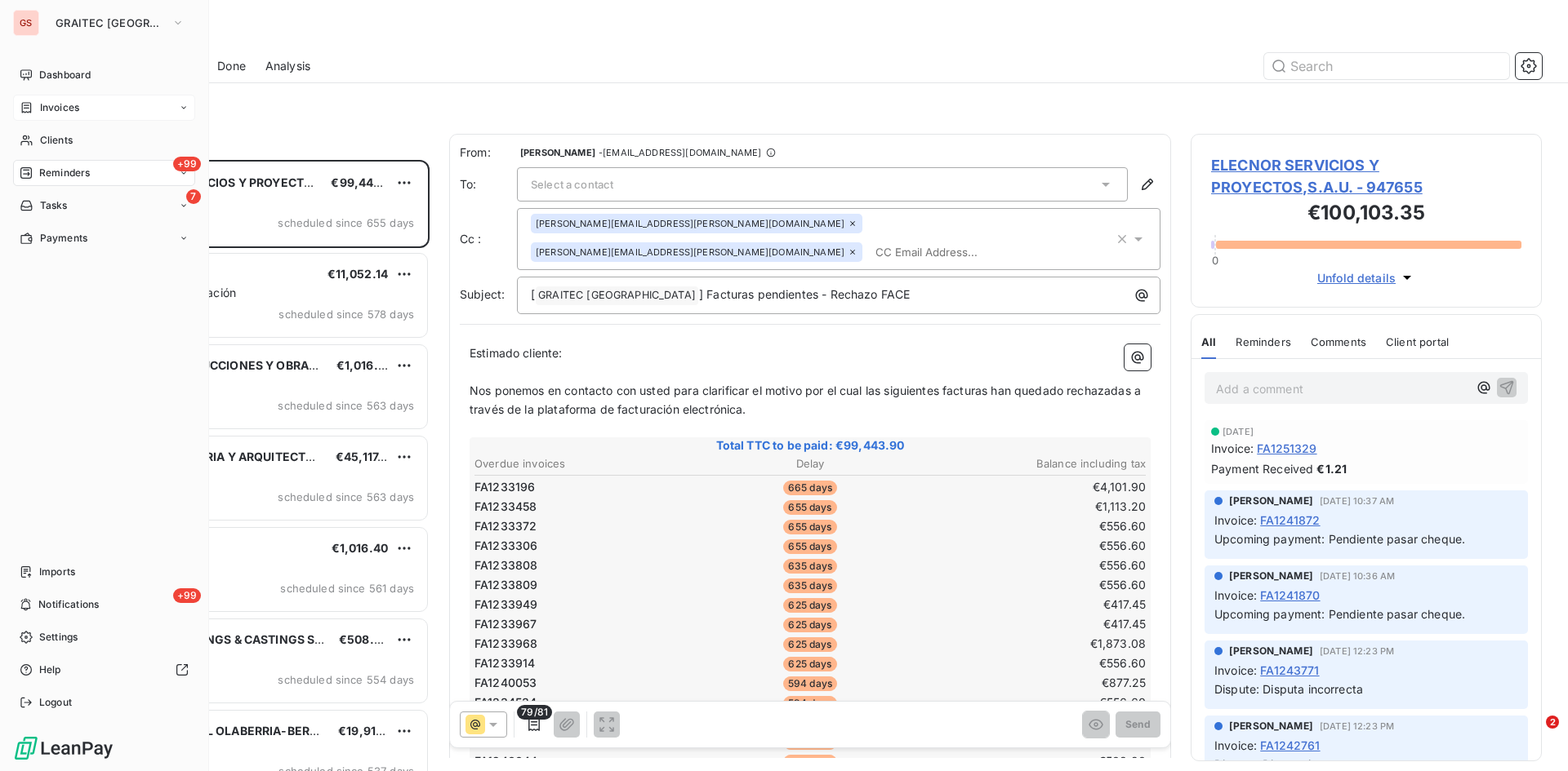
click at [57, 107] on span "Invoices" at bounding box center [59, 108] width 39 height 15
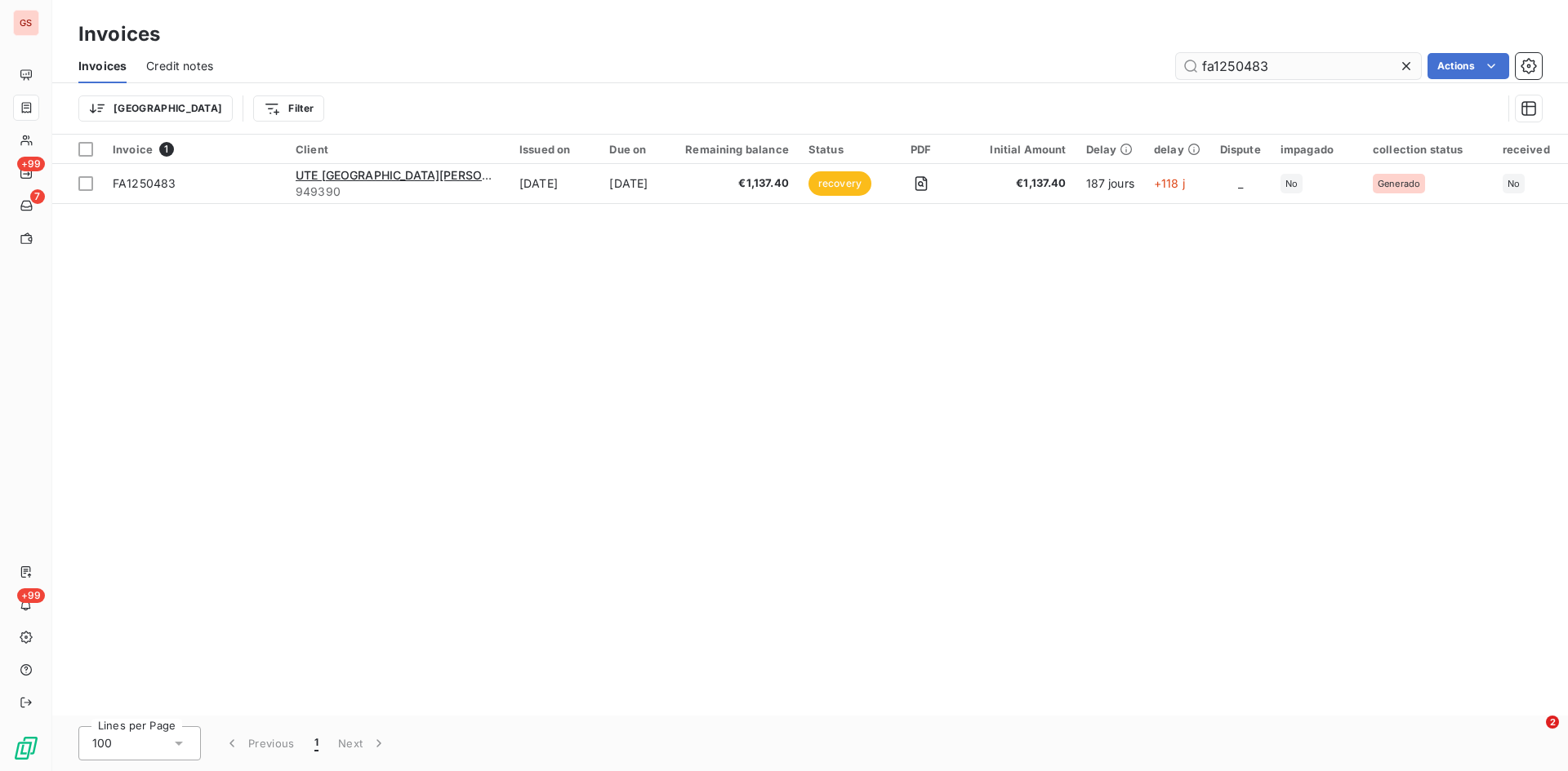
drag, startPoint x: 1321, startPoint y: 58, endPoint x: 1177, endPoint y: 59, distance: 144.0
click at [1177, 59] on input "fa1250483" at bounding box center [1298, 66] width 245 height 26
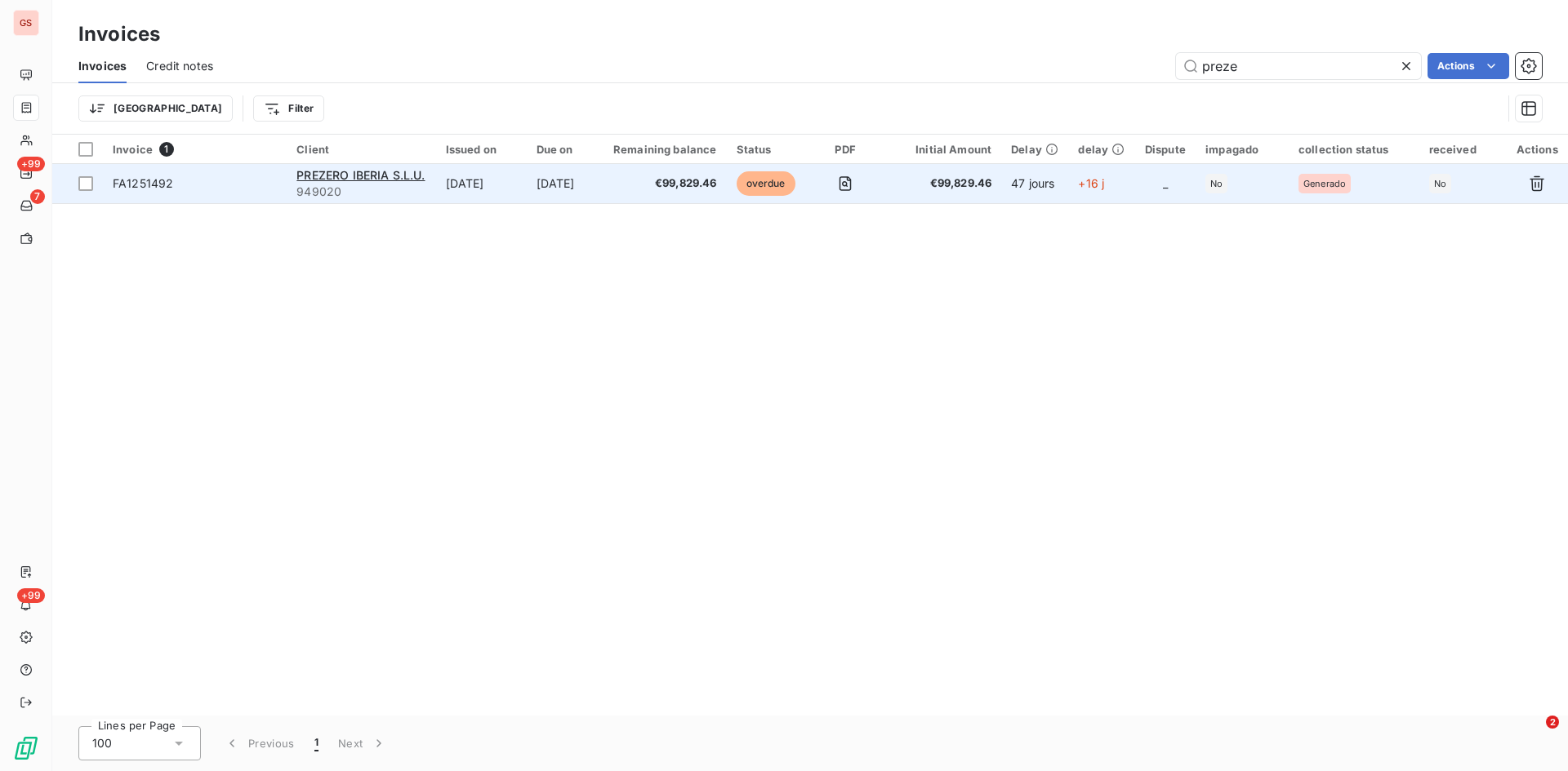
type input "preze"
click at [149, 179] on span "FA1251492" at bounding box center [143, 183] width 60 height 14
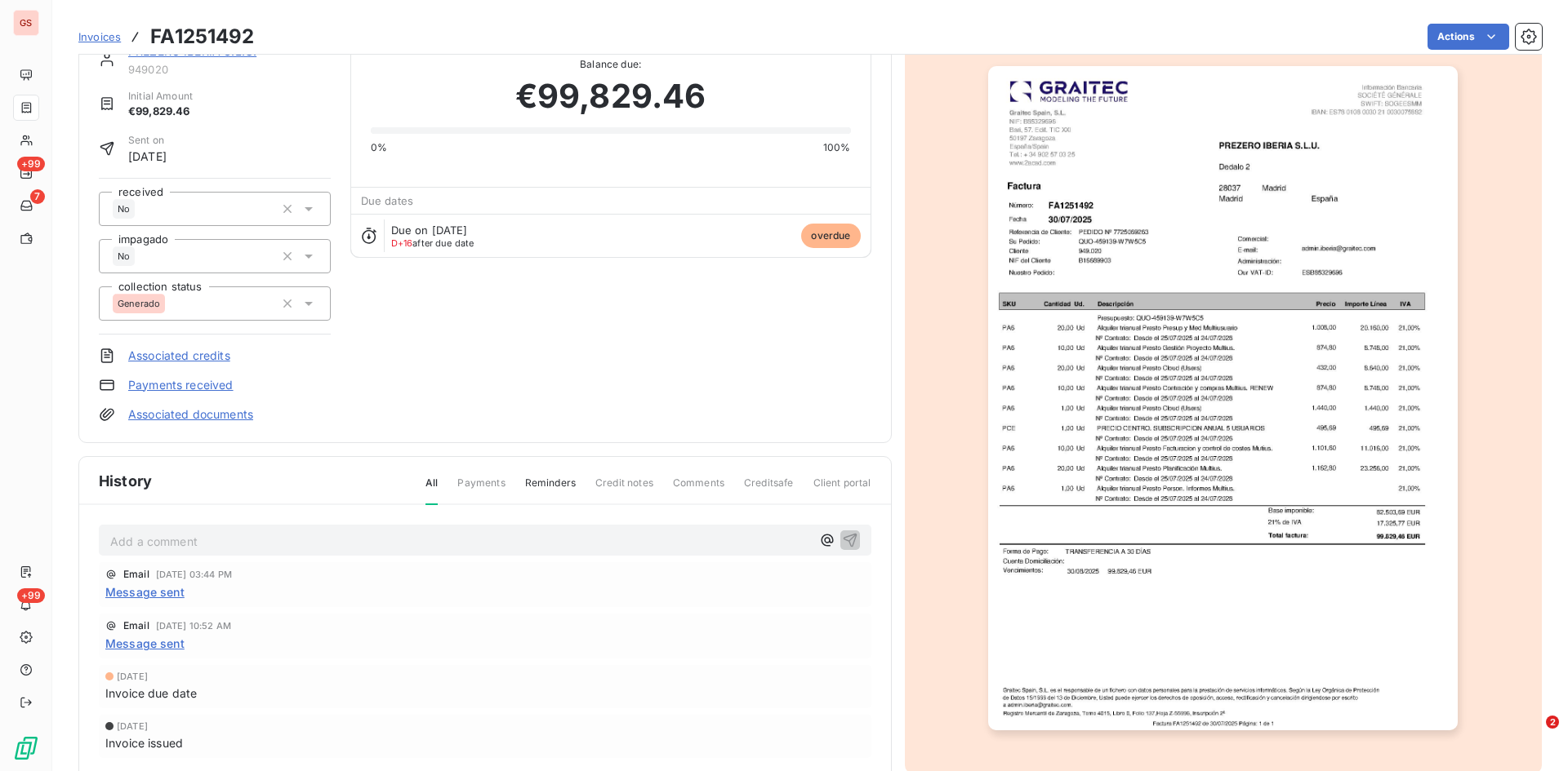
scroll to position [82, 0]
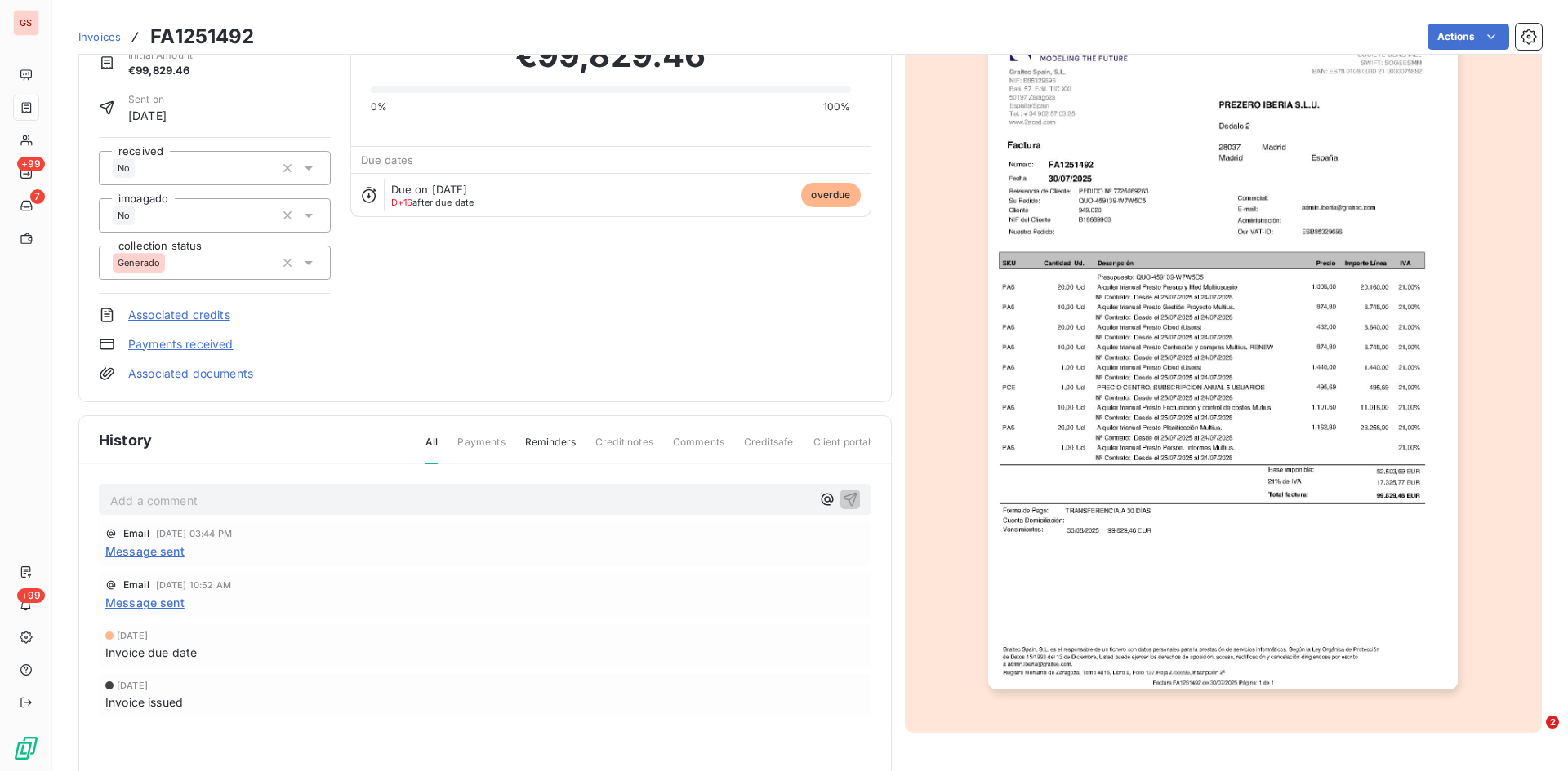
click at [173, 500] on p "Add a comment ﻿" at bounding box center [461, 501] width 701 height 20
click at [851, 501] on icon "button" at bounding box center [850, 499] width 16 height 16
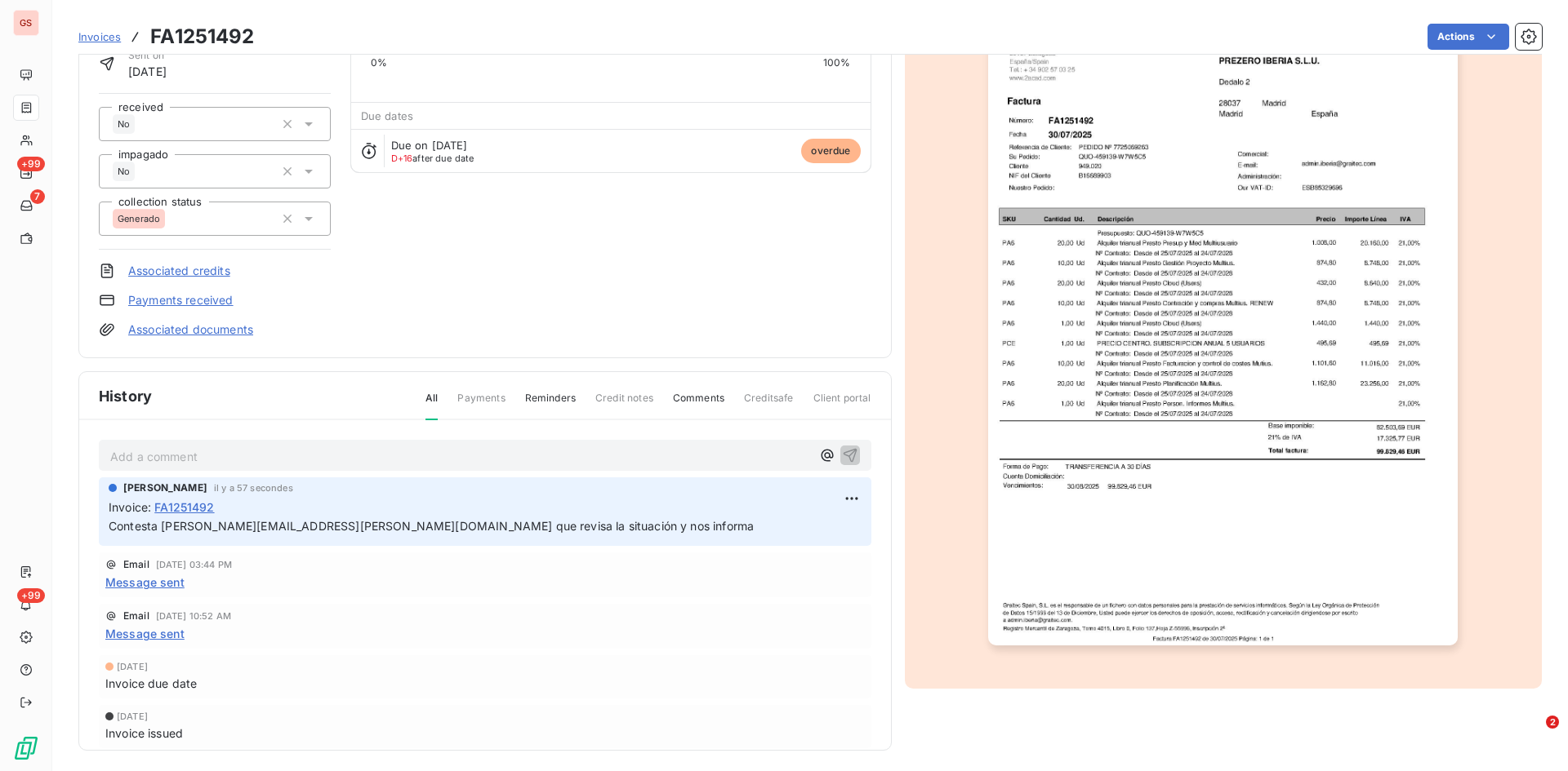
scroll to position [132, 0]
